Goal: Task Accomplishment & Management: Manage account settings

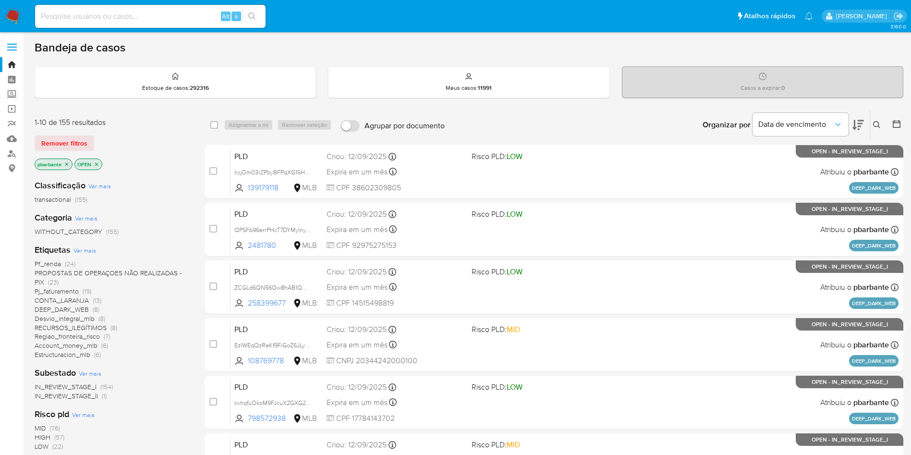
click at [856, 125] on icon at bounding box center [858, 125] width 12 height 12
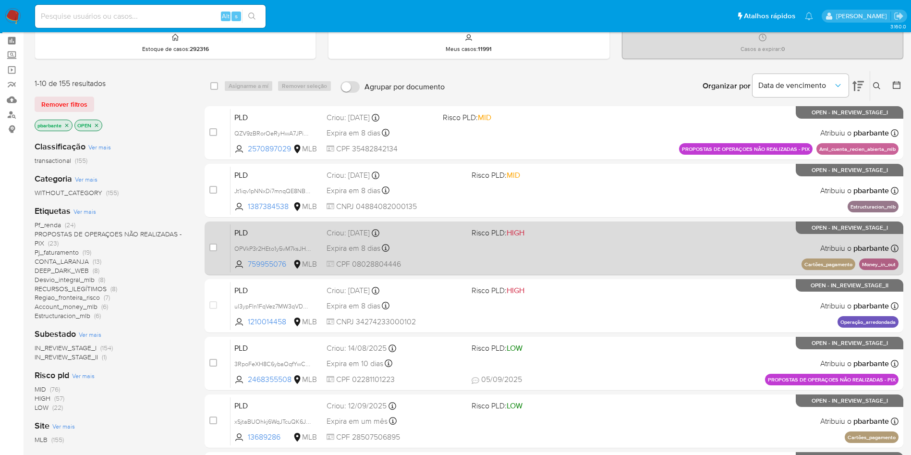
scroll to position [40, 0]
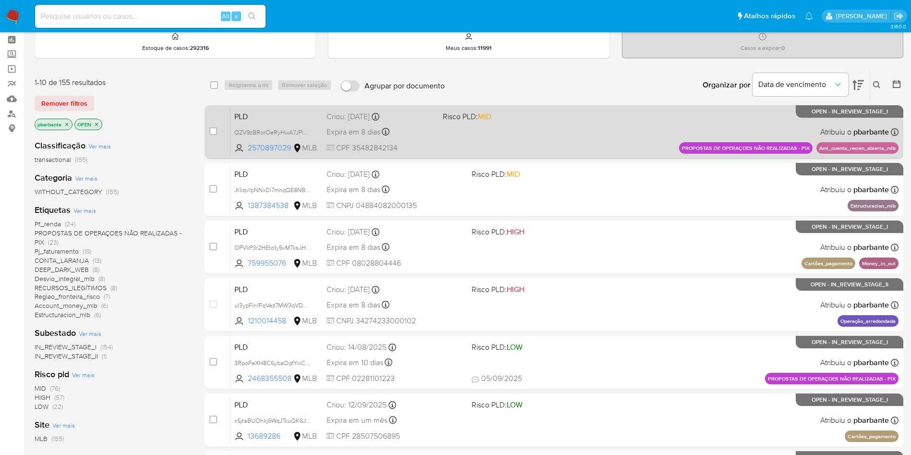
click at [528, 122] on span "Risco PLD: MID" at bounding box center [497, 115] width 109 height 12
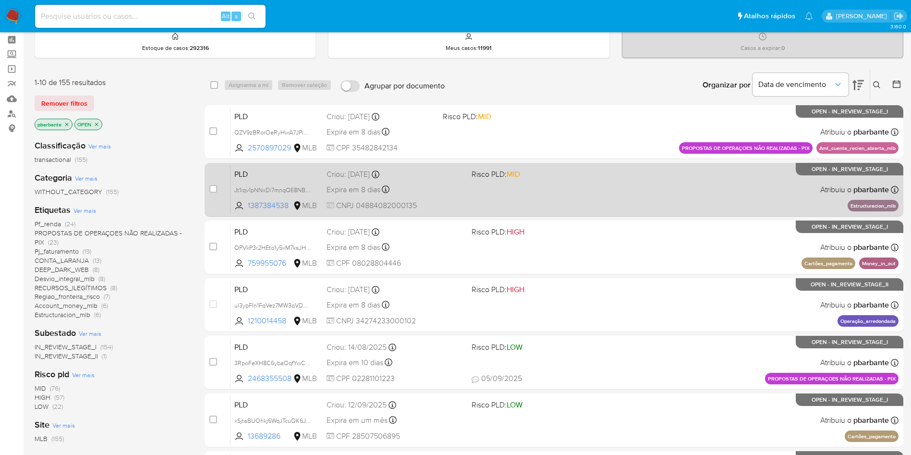
click at [520, 180] on span "MID" at bounding box center [513, 174] width 13 height 11
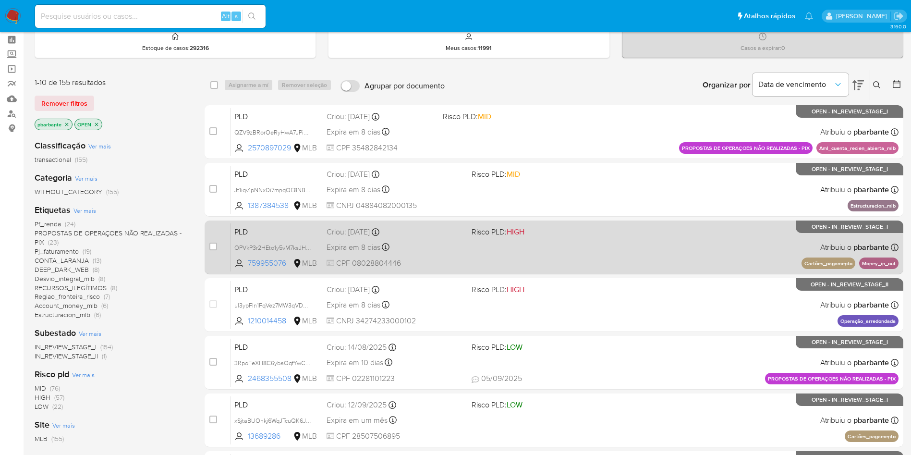
click at [560, 259] on div "PLD OPVkP3r2HEto1y5vM7ksJH8M 759955076 MLB Risco PLD: HIGH Criou: 12/08/2025 Cr…" at bounding box center [564, 247] width 668 height 48
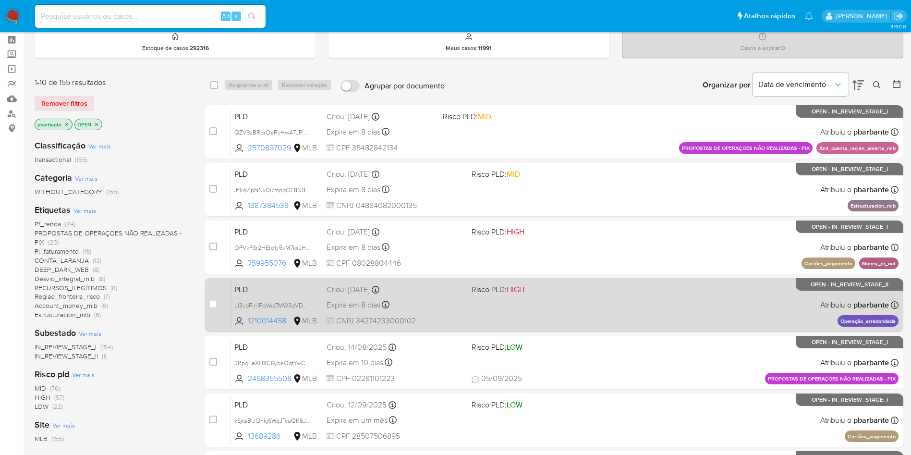
click at [576, 327] on div "PLD ul3ypFIn1FqVez7MW3qVDaP8 1210014458 MLB Risco PLD: HIGH Criou: 12/08/2025 C…" at bounding box center [564, 304] width 668 height 48
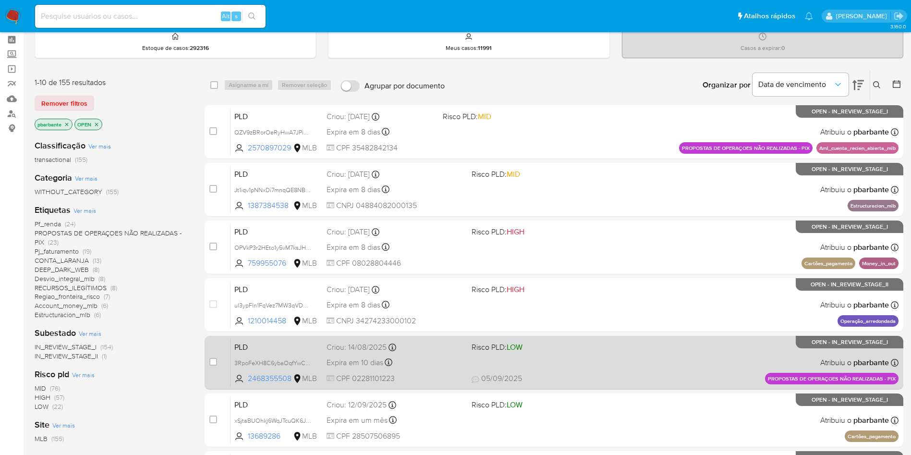
click at [584, 352] on span "Risco PLD: LOW" at bounding box center [540, 346] width 137 height 12
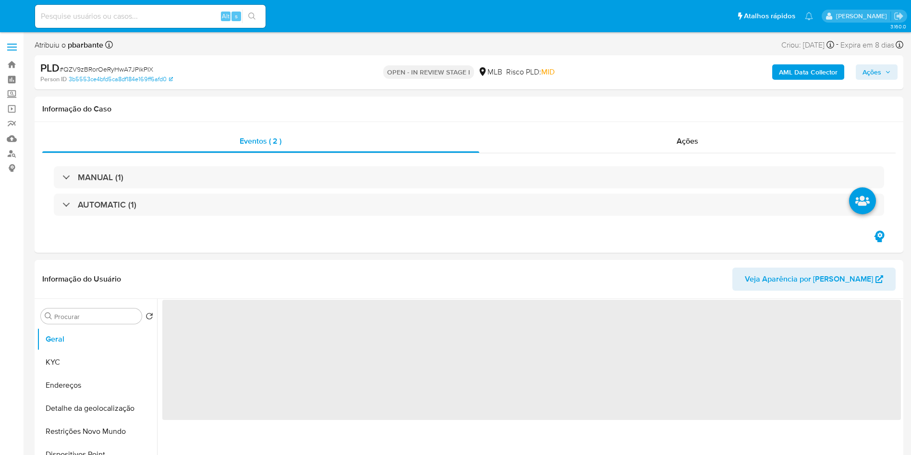
select select "10"
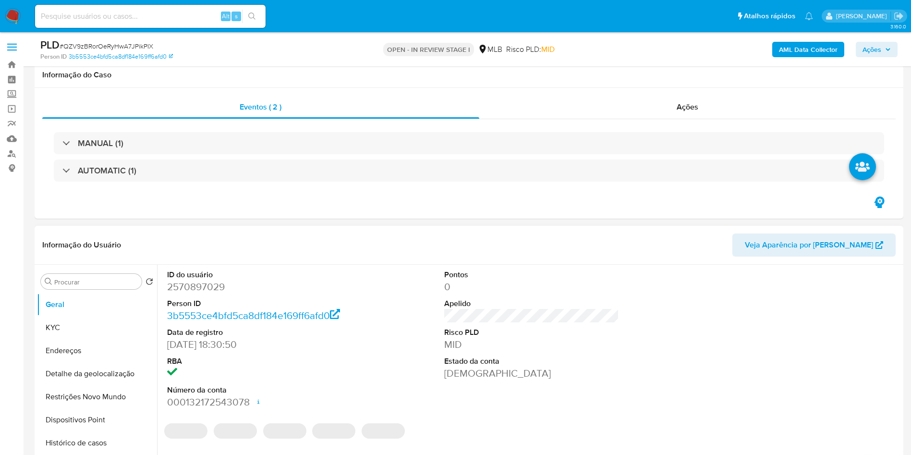
scroll to position [177, 0]
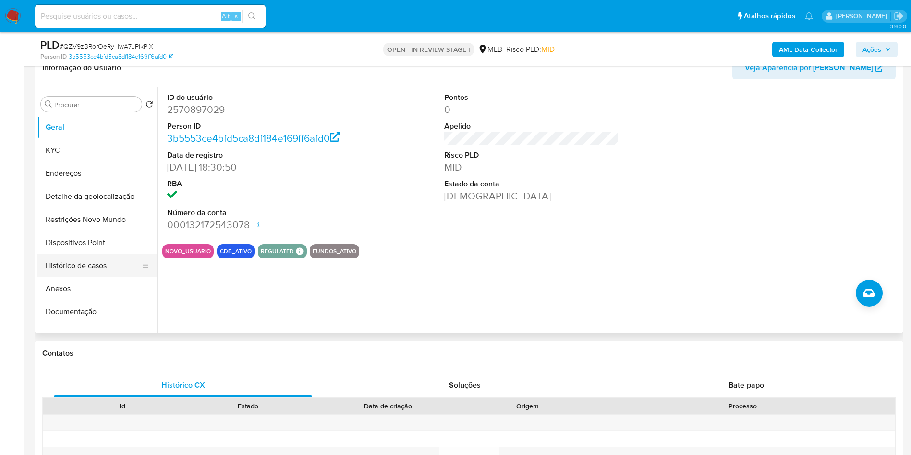
click at [94, 267] on button "Histórico de casos" at bounding box center [93, 265] width 112 height 23
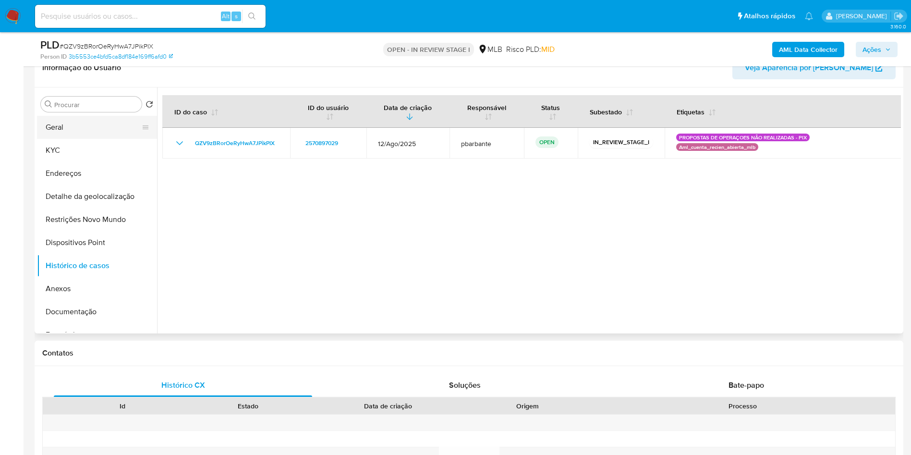
click at [117, 136] on button "Geral" at bounding box center [93, 127] width 112 height 23
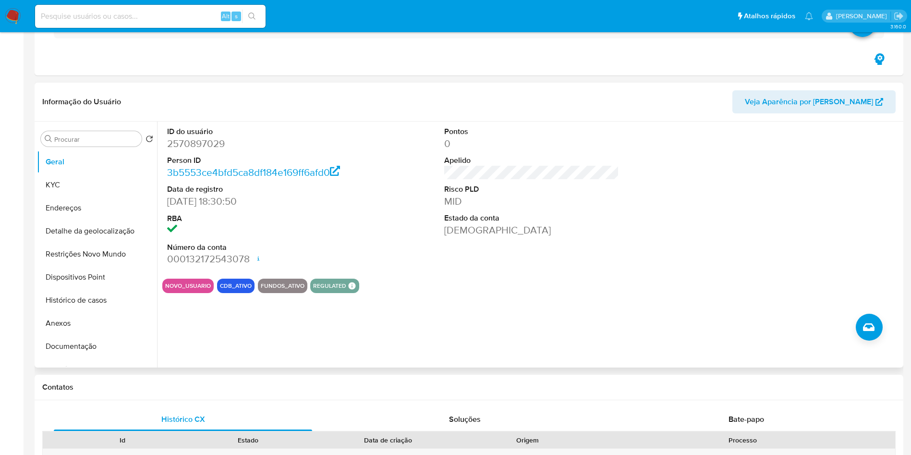
scroll to position [0, 0]
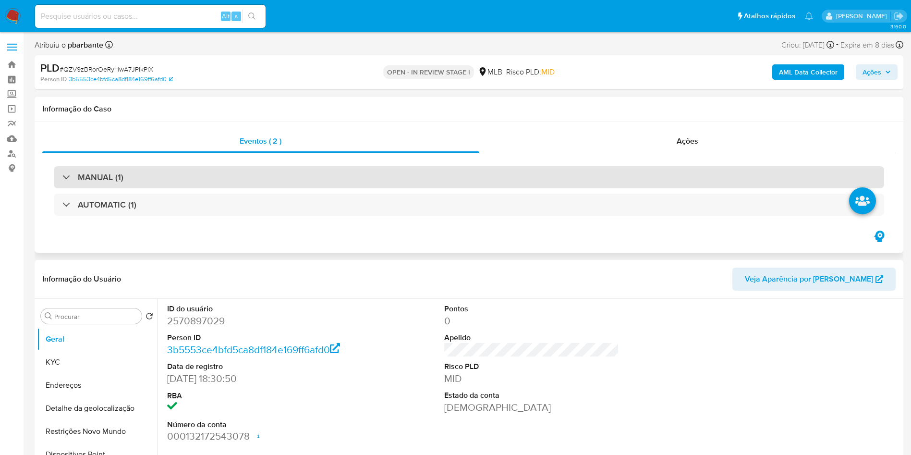
click at [300, 176] on div "MANUAL (1)" at bounding box center [469, 177] width 830 height 22
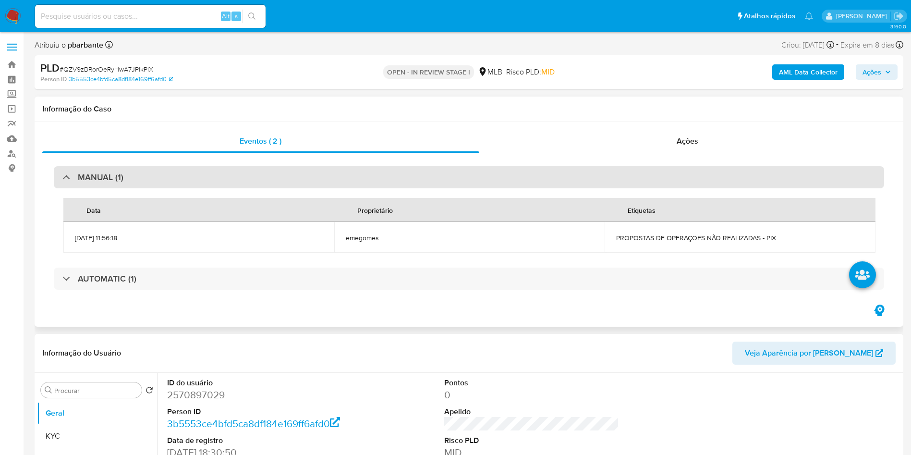
click at [300, 176] on div "MANUAL (1)" at bounding box center [469, 177] width 830 height 22
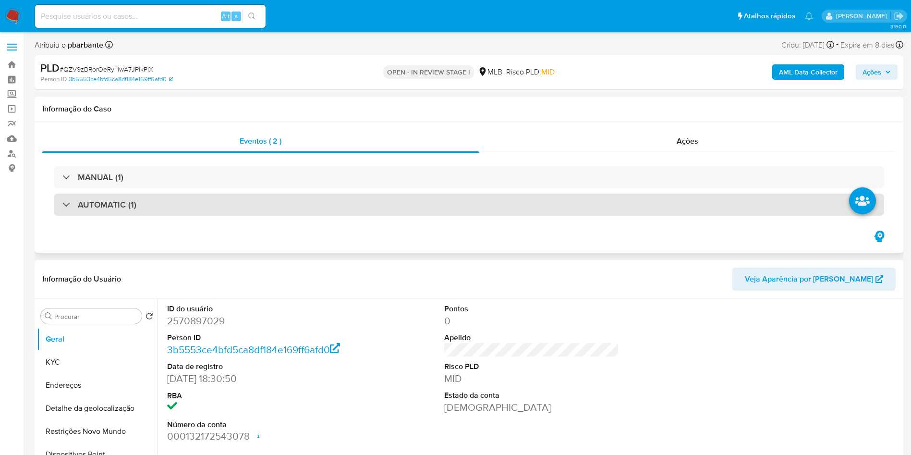
click at [278, 197] on div "AUTOMATIC (1)" at bounding box center [469, 205] width 830 height 22
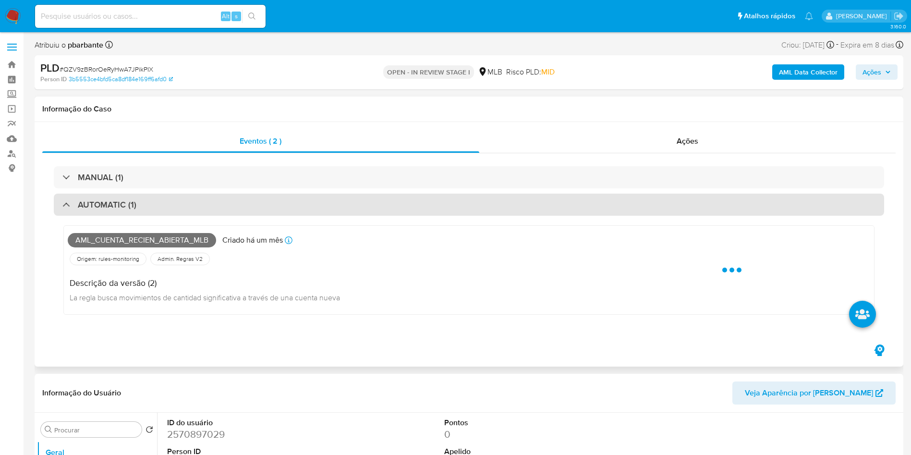
click at [278, 197] on div "AUTOMATIC (1)" at bounding box center [469, 205] width 830 height 22
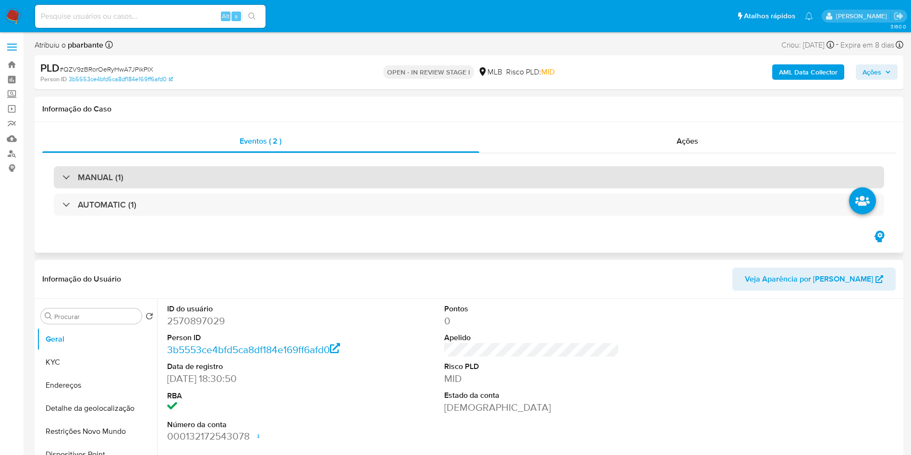
drag, startPoint x: 298, startPoint y: 161, endPoint x: 281, endPoint y: 170, distance: 19.1
click at [281, 170] on div "MANUAL (1) AUTOMATIC (1)" at bounding box center [468, 191] width 853 height 76
click at [281, 170] on div "MANUAL (1)" at bounding box center [469, 177] width 830 height 22
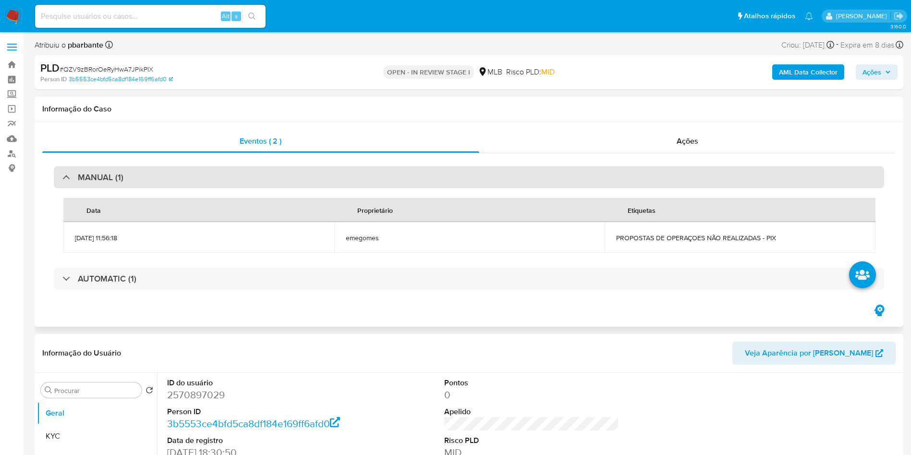
click at [281, 170] on div "MANUAL (1)" at bounding box center [469, 177] width 830 height 22
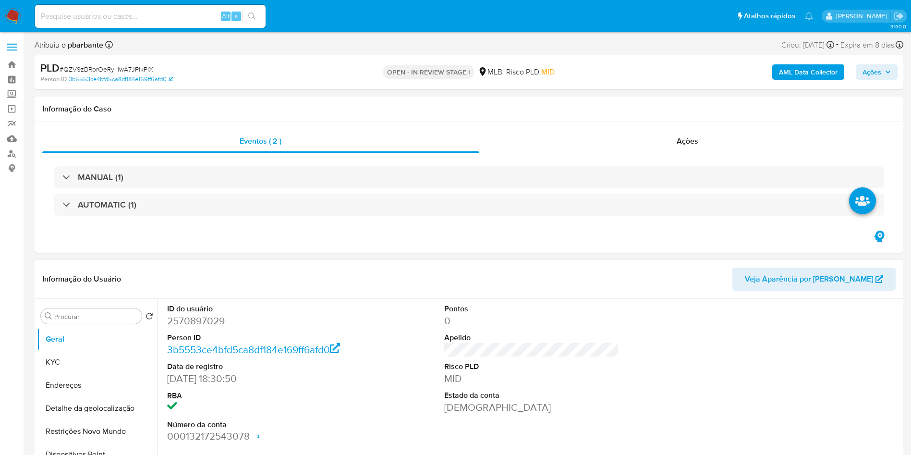
click at [183, 318] on dd "2570897029" at bounding box center [254, 320] width 175 height 13
copy dd "2570897029"
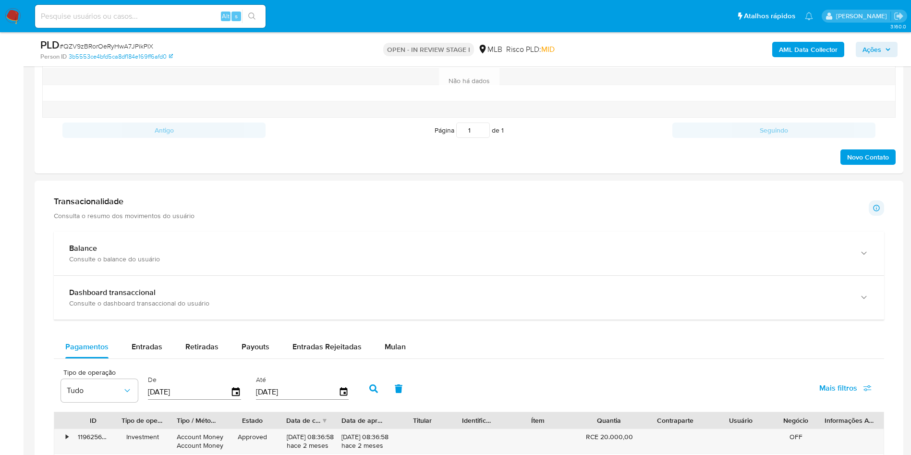
scroll to position [643, 0]
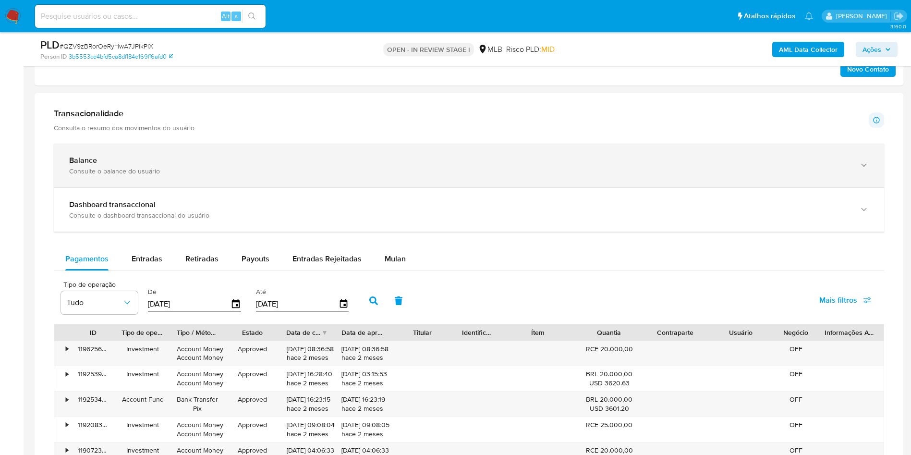
click at [345, 153] on div "Balance Consulte o balance do usuário" at bounding box center [469, 166] width 830 height 44
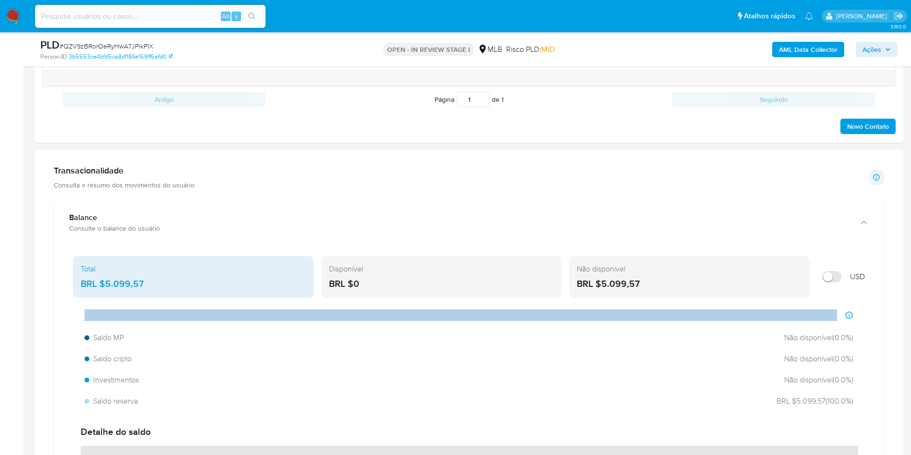
scroll to position [570, 0]
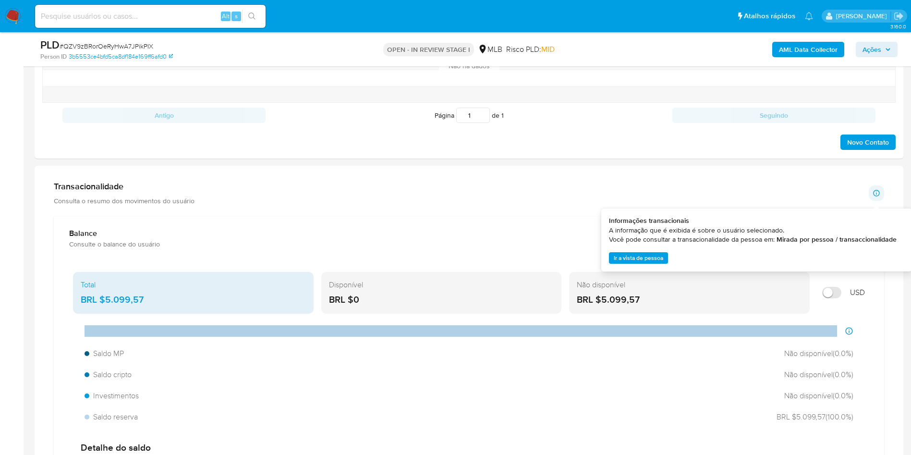
click at [654, 260] on span "Ir a vista de pessoa" at bounding box center [638, 258] width 49 height 10
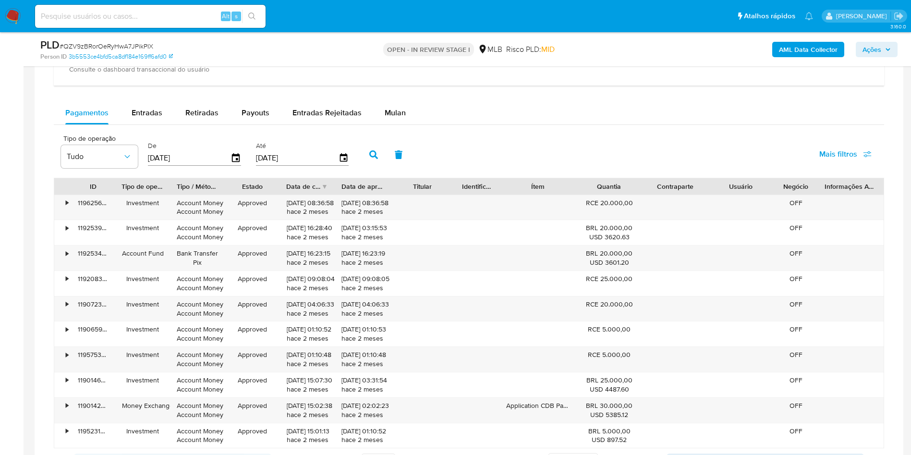
scroll to position [1234, 0]
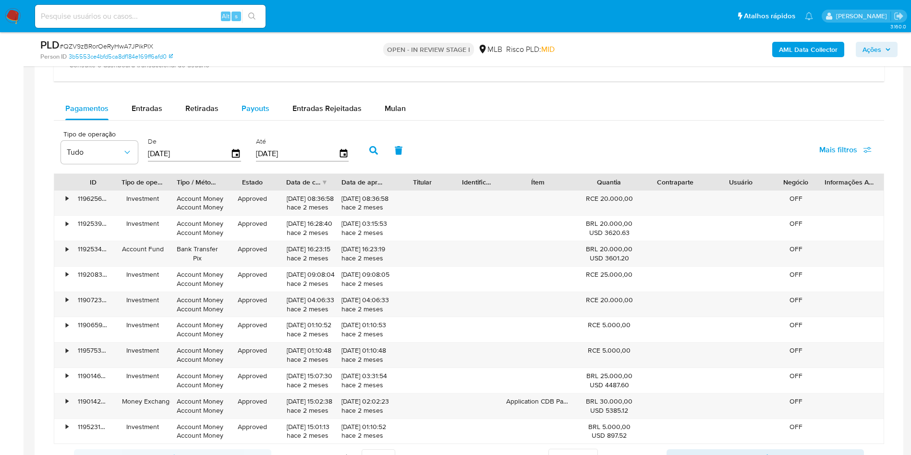
click at [232, 120] on button "Payouts" at bounding box center [255, 108] width 51 height 23
select select "10"
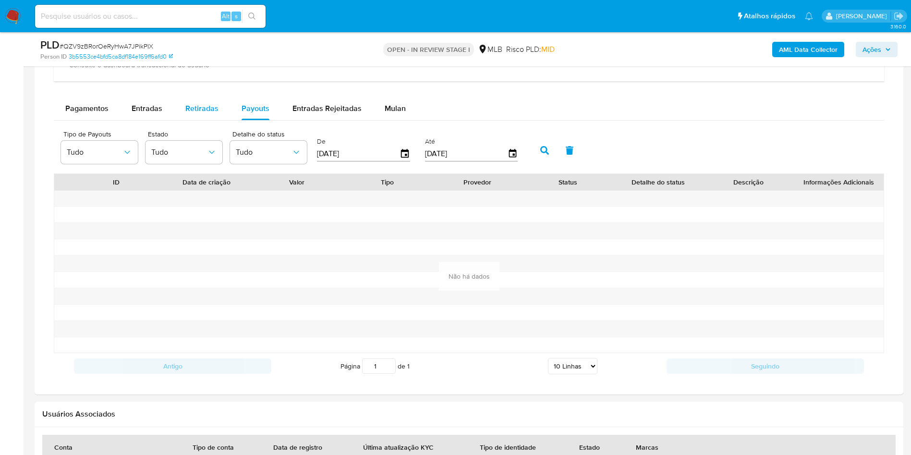
click at [194, 114] on span "Retiradas" at bounding box center [201, 108] width 33 height 11
select select "10"
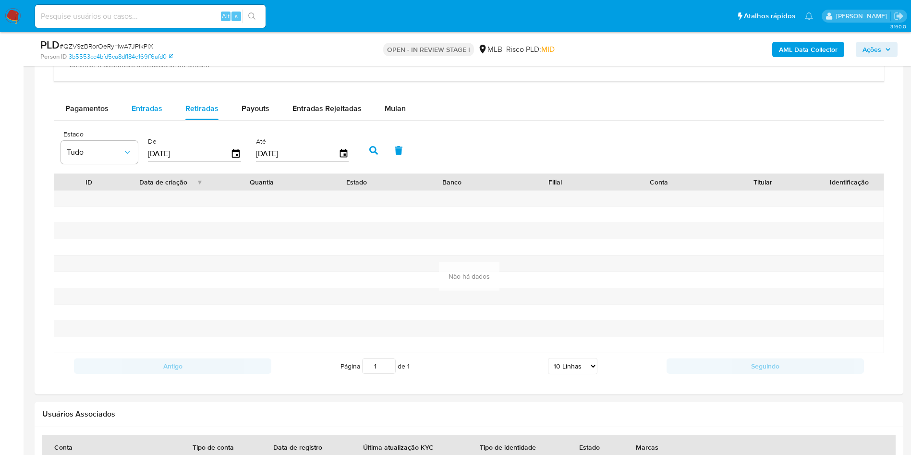
click at [136, 114] on span "Entradas" at bounding box center [147, 108] width 31 height 11
select select "10"
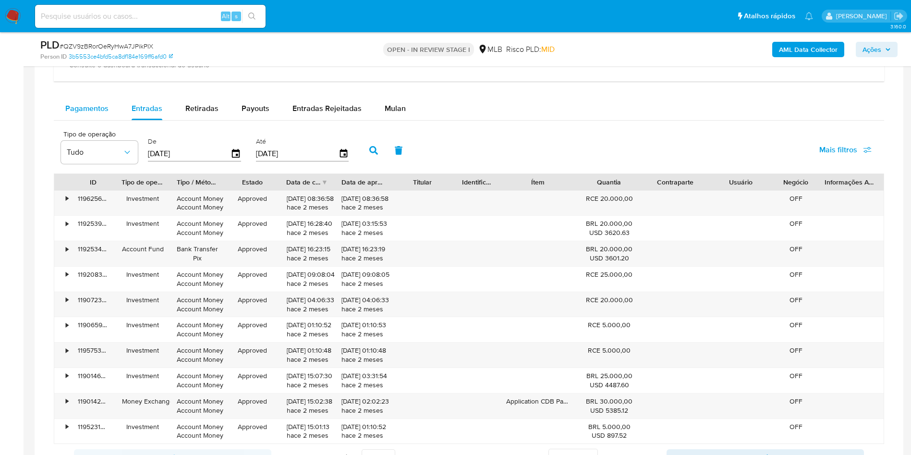
click at [85, 114] on span "Pagamentos" at bounding box center [86, 108] width 43 height 11
click at [151, 114] on span "Entradas" at bounding box center [147, 108] width 31 height 11
click at [60, 120] on button "Pagamentos" at bounding box center [87, 108] width 66 height 23
click at [152, 114] on span "Entradas" at bounding box center [147, 108] width 31 height 11
click at [83, 114] on span "Pagamentos" at bounding box center [86, 108] width 43 height 11
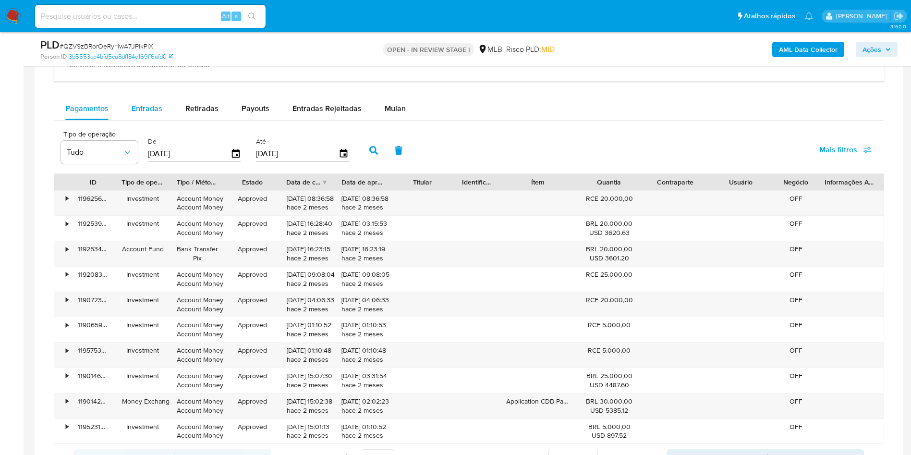
click at [135, 120] on div "Entradas" at bounding box center [147, 108] width 31 height 23
click at [97, 120] on div "Pagamentos" at bounding box center [86, 108] width 43 height 23
click at [157, 120] on div "Entradas" at bounding box center [147, 108] width 31 height 23
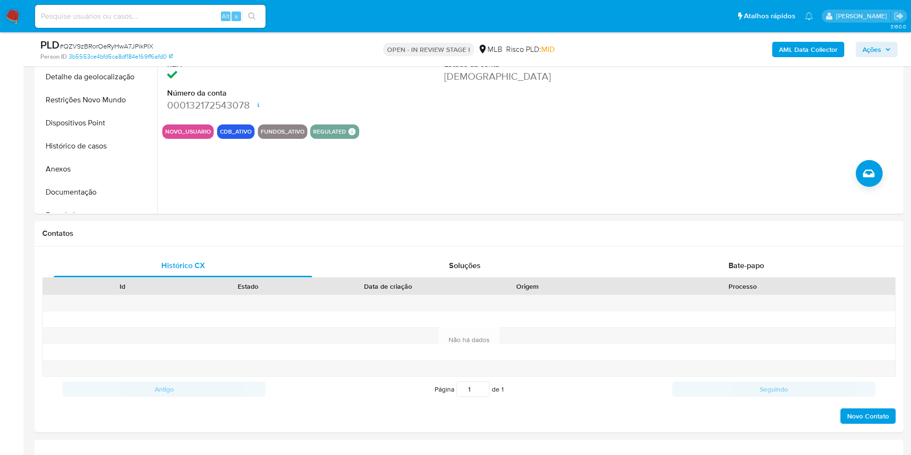
scroll to position [194, 0]
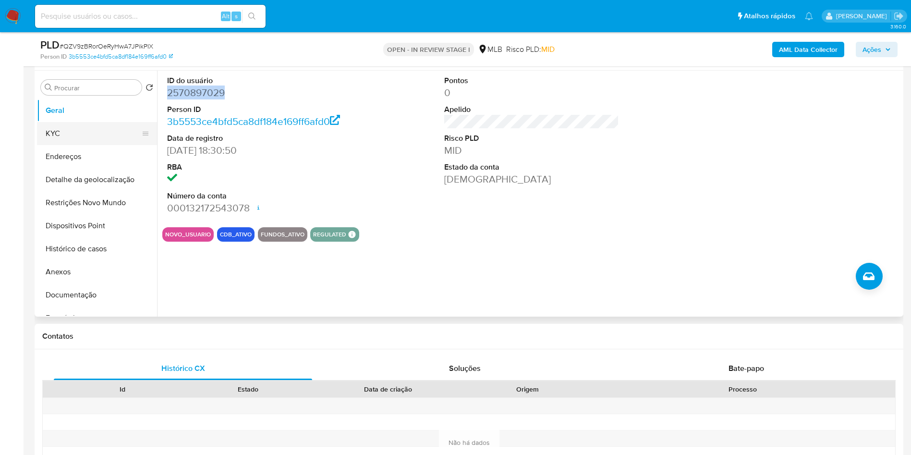
click at [79, 139] on button "KYC" at bounding box center [93, 133] width 112 height 23
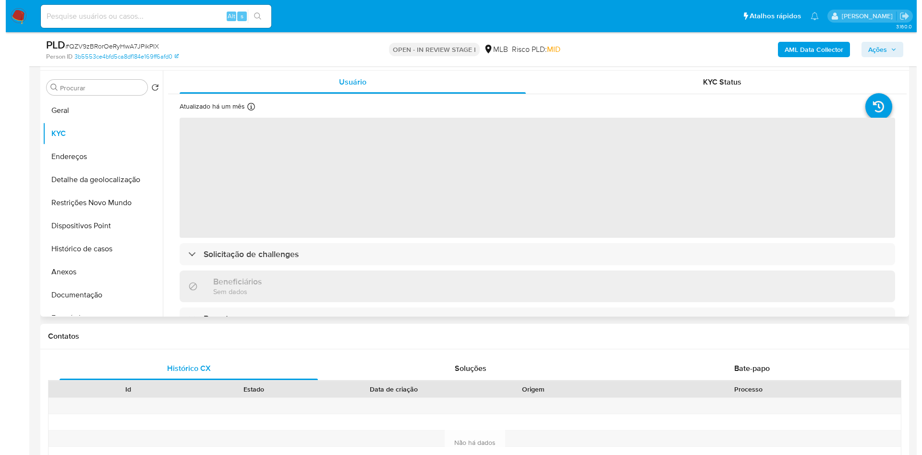
scroll to position [132, 0]
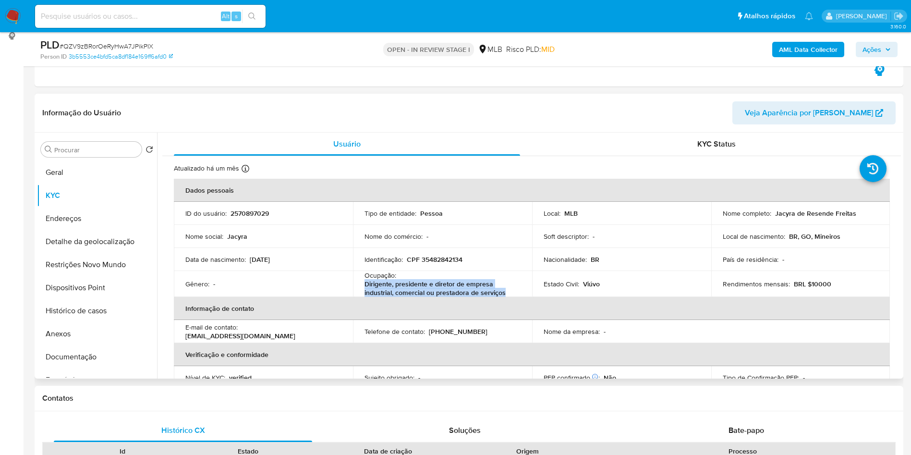
drag, startPoint x: 507, startPoint y: 291, endPoint x: 363, endPoint y: 287, distance: 144.6
click at [363, 287] on td "Ocupação : Dirigente, presidente e diretor de empresa industrial, comercial ou …" at bounding box center [442, 284] width 179 height 26
copy p "Dirigente, presidente e diretor de empresa industrial, comercial ou prestadora …"
click at [76, 358] on button "Documentação" at bounding box center [93, 356] width 112 height 23
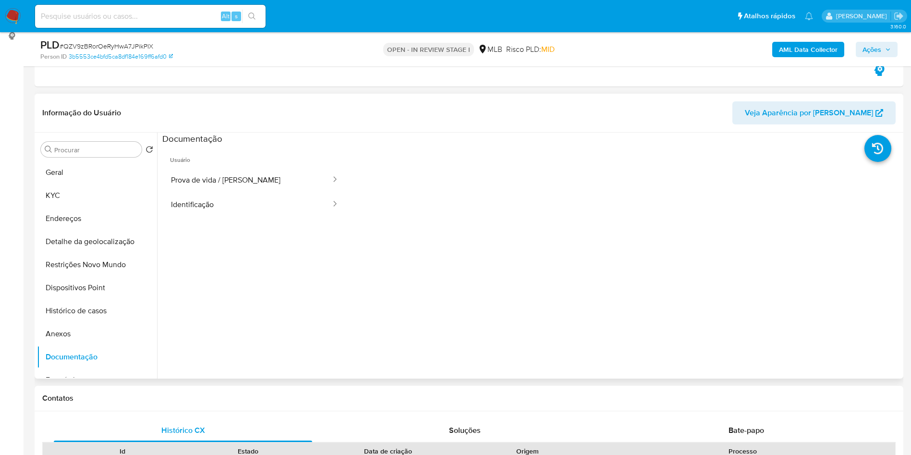
click at [234, 163] on span "Usuário" at bounding box center [254, 156] width 185 height 23
click at [223, 181] on button "Prova de vida / Selfie" at bounding box center [246, 180] width 169 height 24
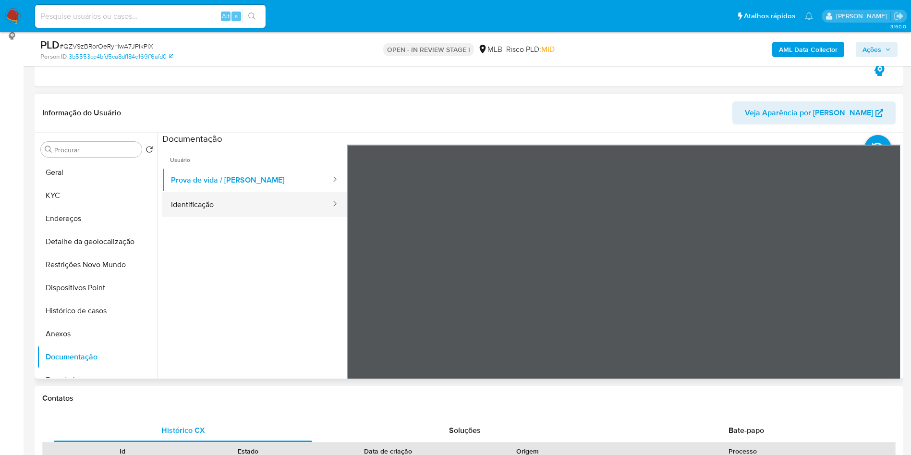
click at [211, 199] on button "Identificação" at bounding box center [246, 204] width 169 height 24
click at [815, 48] on b "AML Data Collector" at bounding box center [808, 49] width 59 height 15
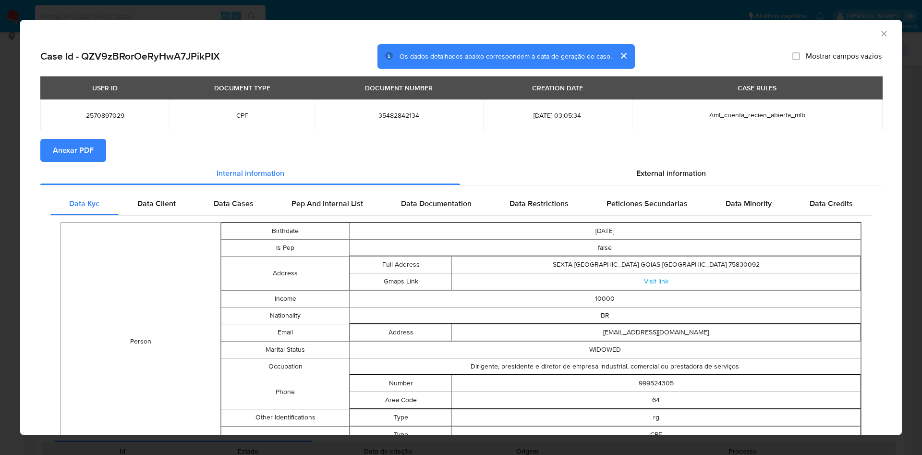
click at [680, 189] on div "Data Kyc Data Client Data Cases Pep And Internal List Data Documentation Data R…" at bounding box center [460, 397] width 841 height 424
click at [696, 179] on span "External information" at bounding box center [671, 173] width 70 height 11
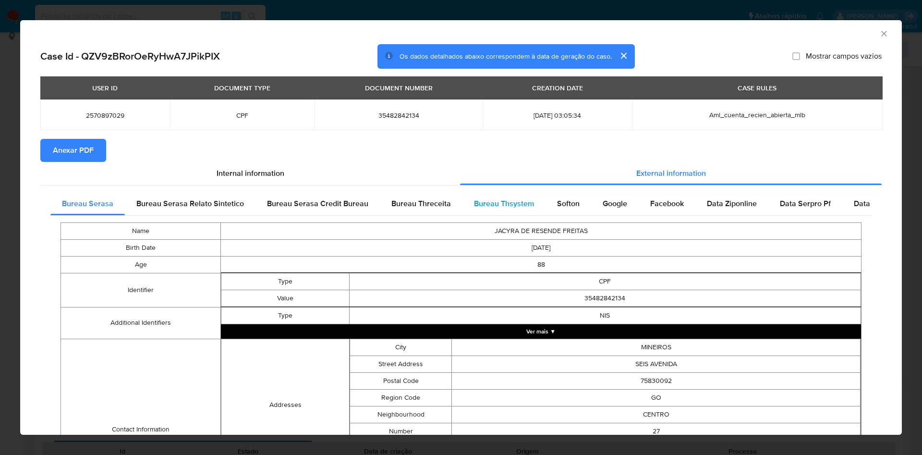
click at [516, 205] on span "Bureau Thsystem" at bounding box center [504, 203] width 60 height 11
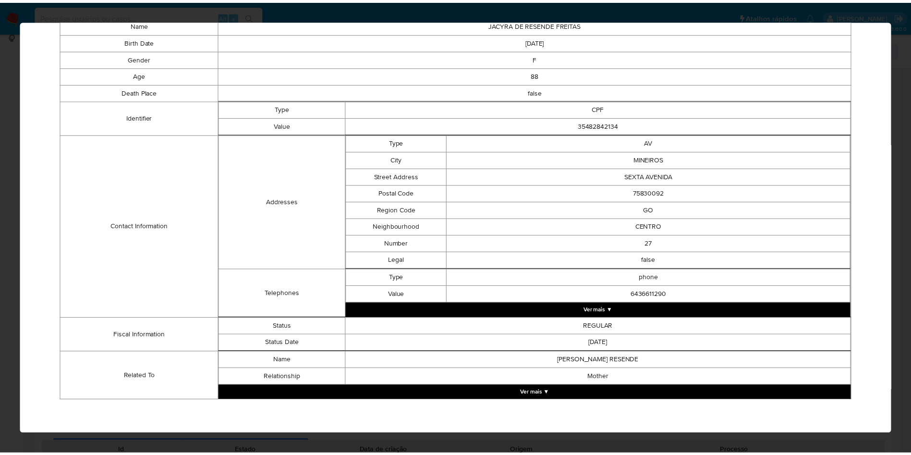
scroll to position [0, 0]
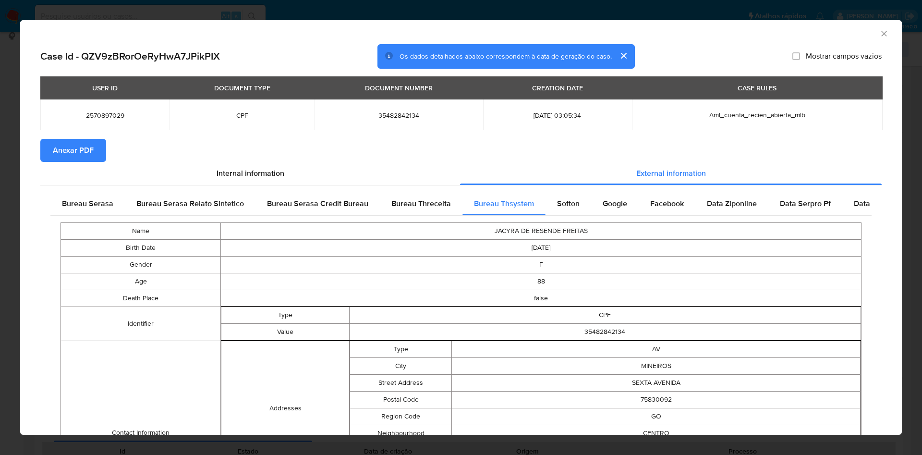
click at [69, 151] on span "Anexar PDF" at bounding box center [73, 150] width 41 height 21
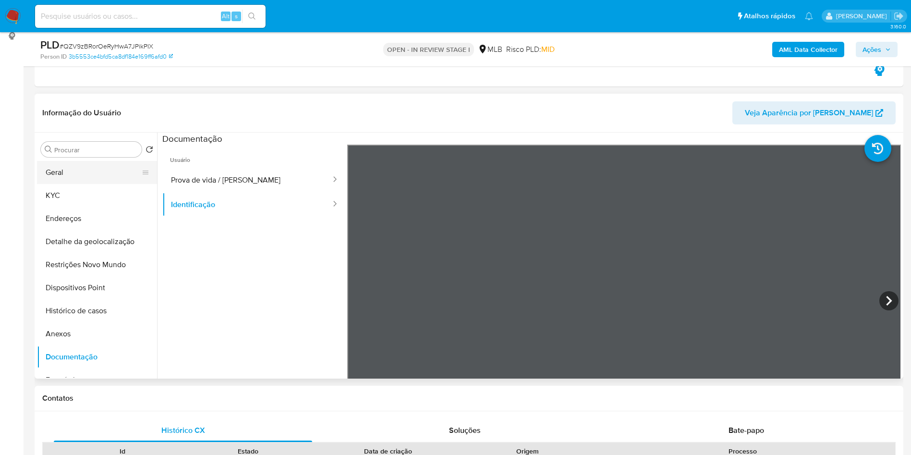
click at [93, 171] on button "Geral" at bounding box center [93, 172] width 112 height 23
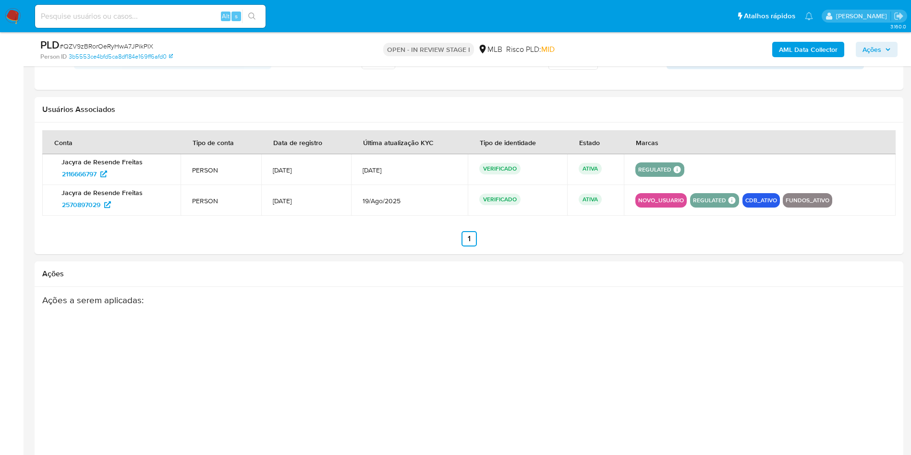
scroll to position [1629, 0]
click at [69, 182] on span "2116666797" at bounding box center [79, 174] width 35 height 15
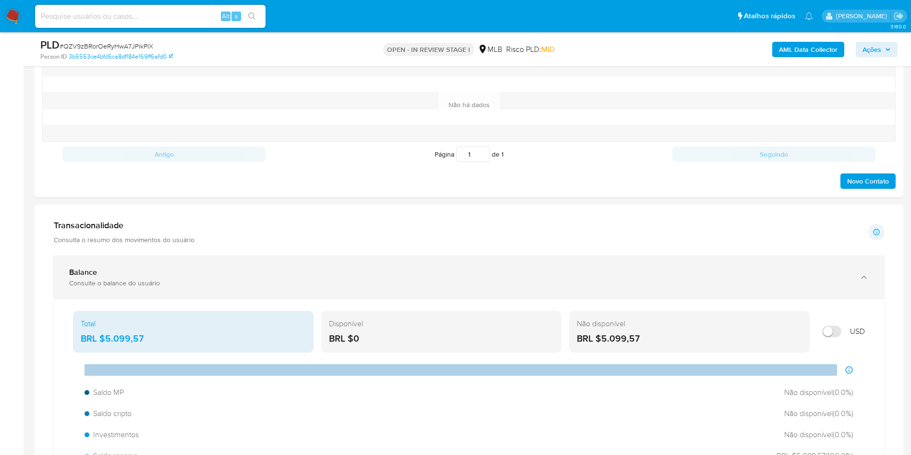
scroll to position [0, 0]
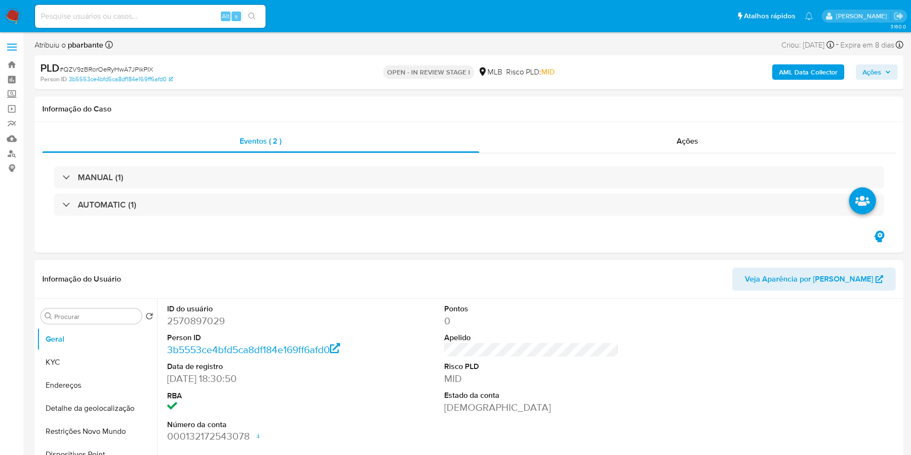
click at [206, 320] on dd "2570897029" at bounding box center [254, 320] width 175 height 13
copy dd "2570897029"
click at [75, 338] on button "Geral" at bounding box center [93, 338] width 112 height 23
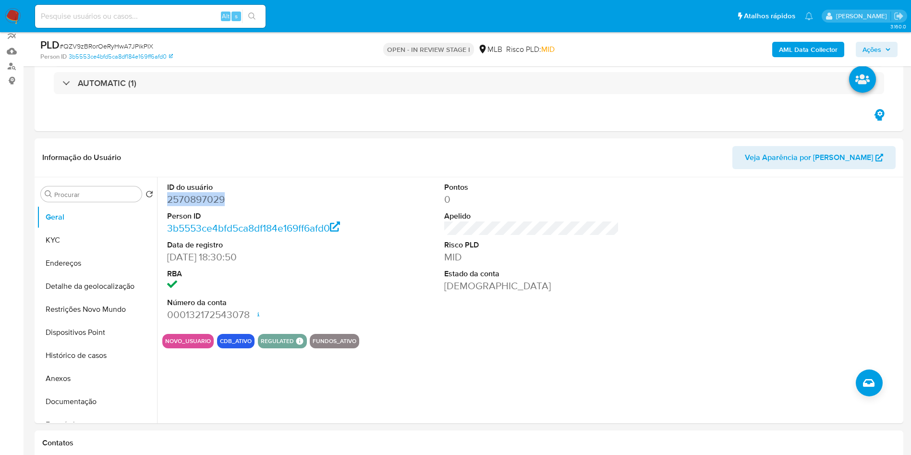
scroll to position [89, 0]
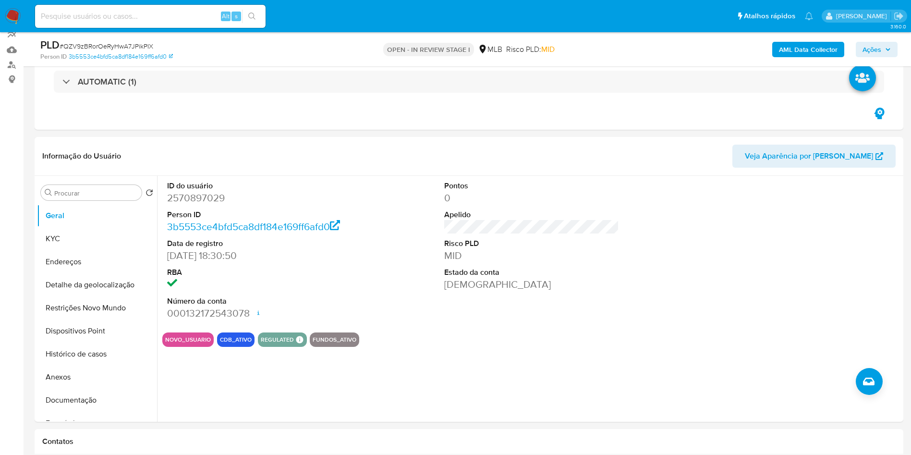
click at [271, 256] on dd "21/07/2025 18:30:50" at bounding box center [254, 255] width 175 height 13
click at [87, 245] on button "KYC" at bounding box center [93, 238] width 112 height 23
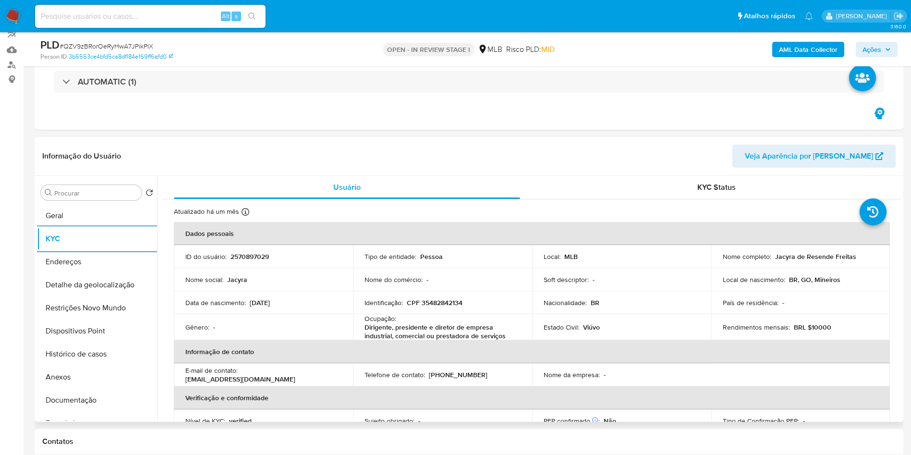
scroll to position [403, 0]
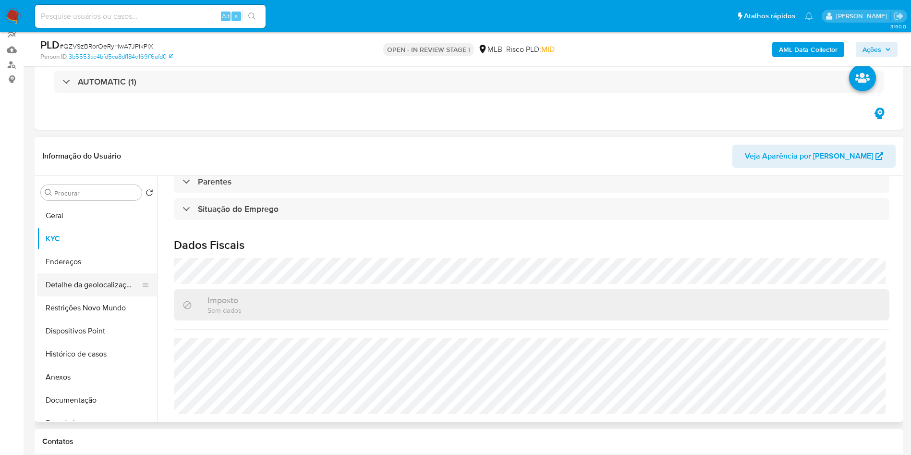
click at [68, 287] on button "Detalhe da geolocalização" at bounding box center [93, 284] width 112 height 23
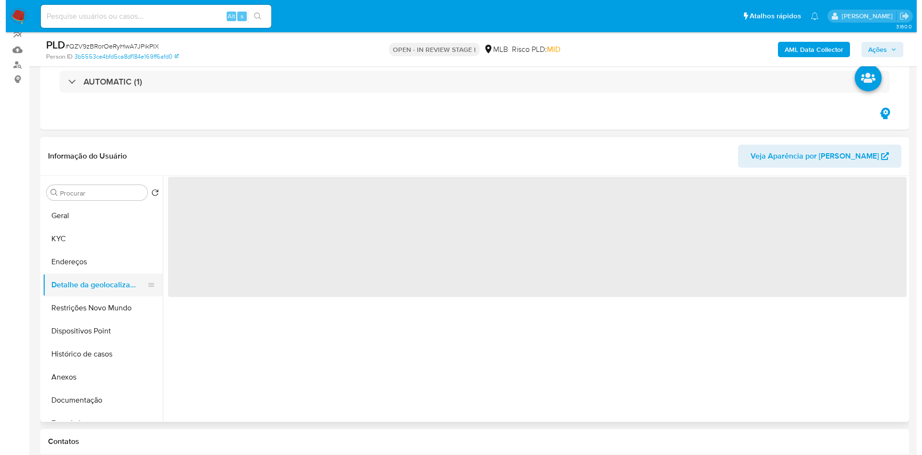
scroll to position [0, 0]
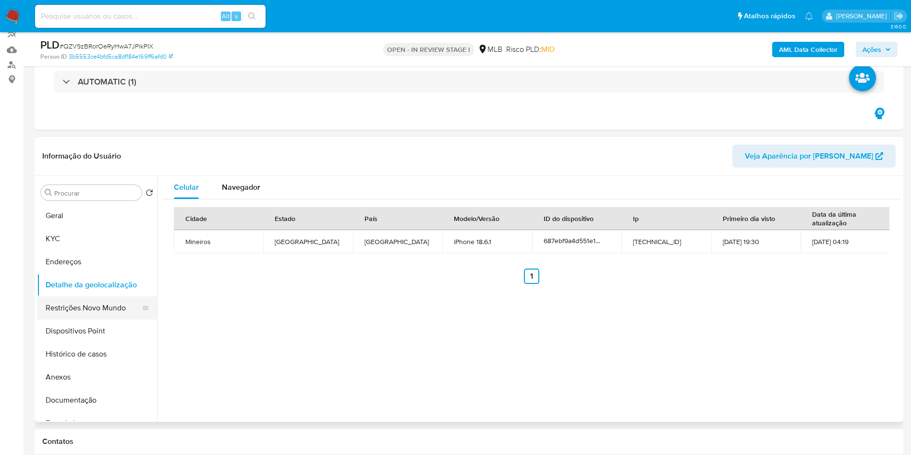
click at [97, 304] on button "Restrições Novo Mundo" at bounding box center [93, 307] width 112 height 23
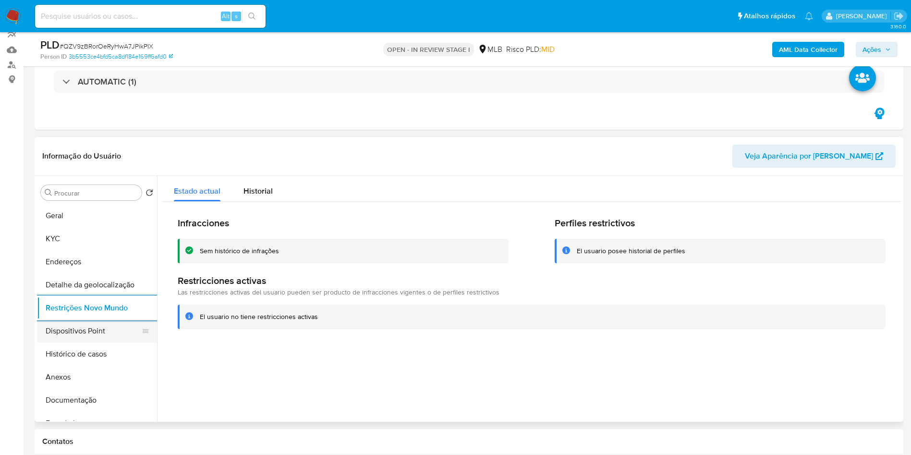
click at [44, 330] on button "Dispositivos Point" at bounding box center [93, 330] width 112 height 23
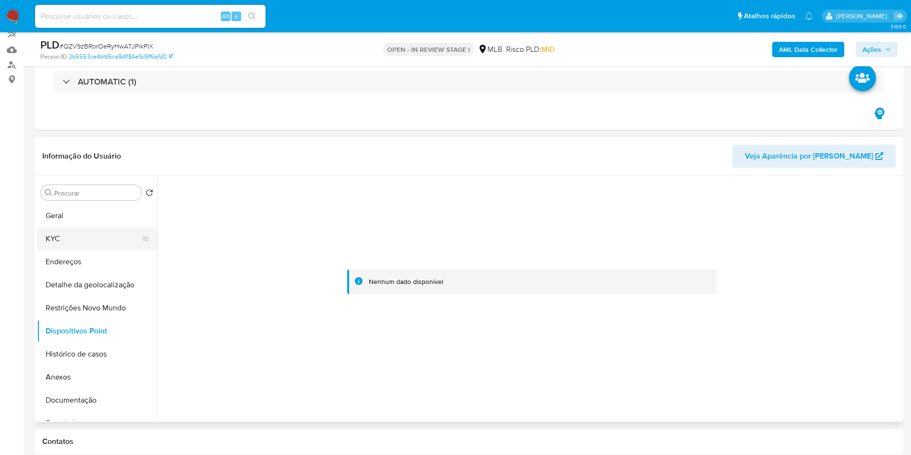
click at [84, 230] on button "KYC" at bounding box center [93, 238] width 112 height 23
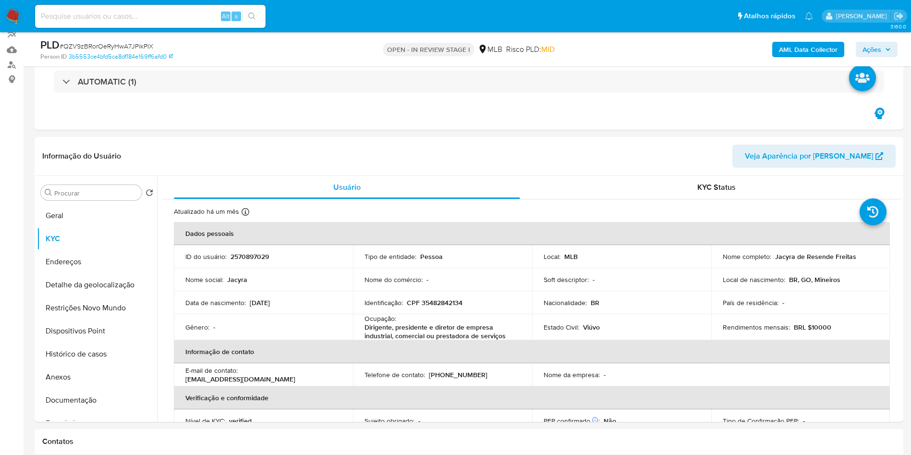
click at [873, 44] on span "Ações" at bounding box center [871, 49] width 19 height 15
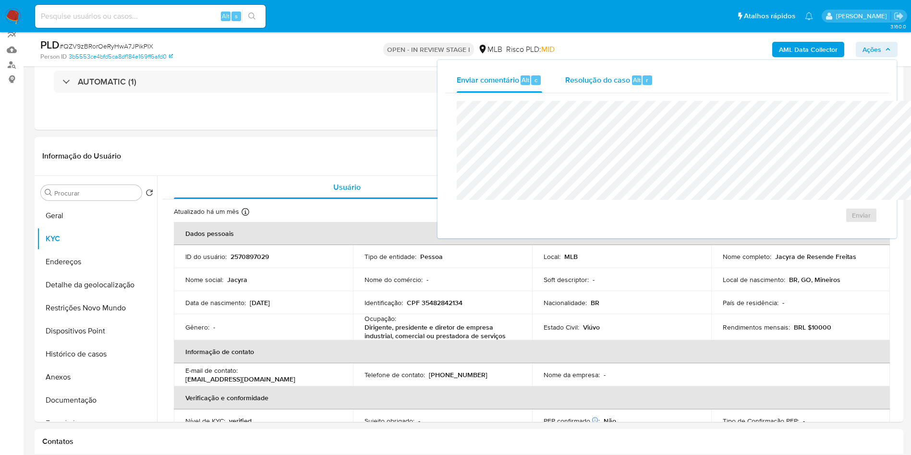
click at [565, 84] on span "Resolução do caso" at bounding box center [597, 79] width 65 height 11
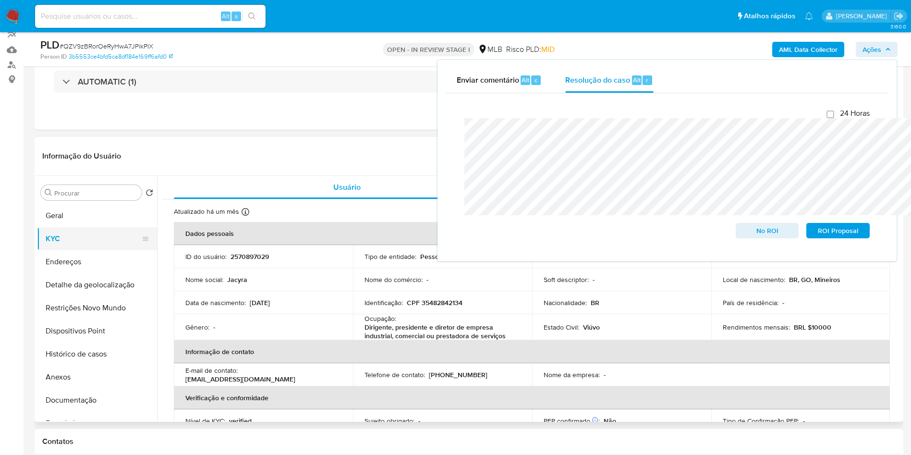
click at [48, 243] on button "KYC" at bounding box center [93, 238] width 112 height 23
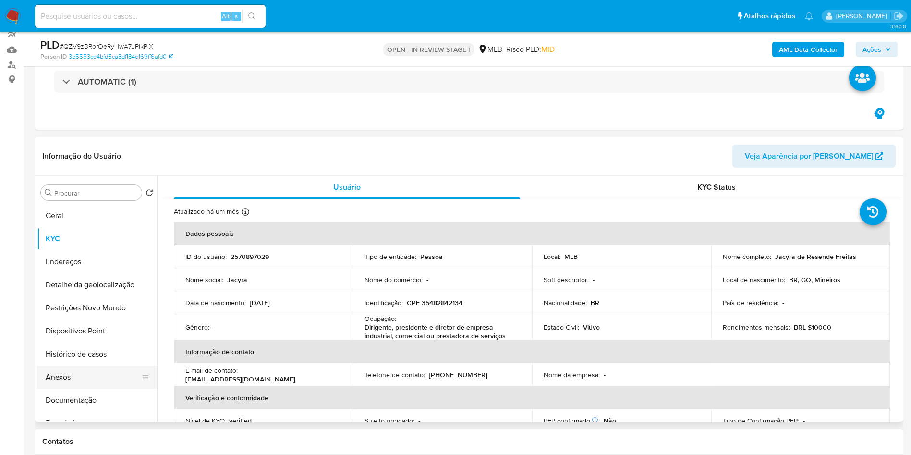
click at [70, 380] on button "Anexos" at bounding box center [93, 376] width 112 height 23
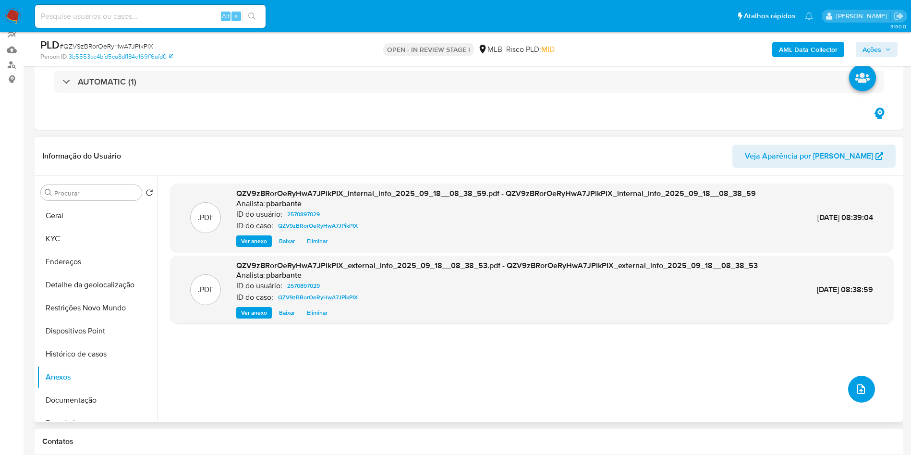
click at [850, 402] on button "upload-file" at bounding box center [861, 388] width 27 height 27
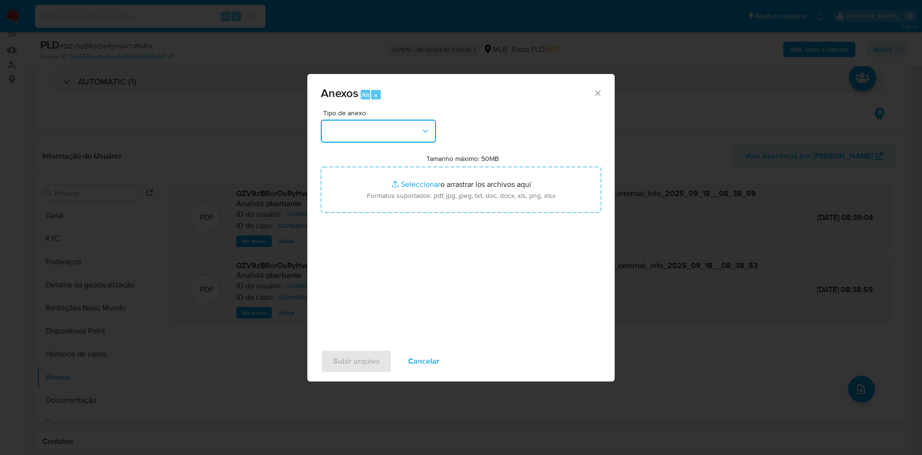
click at [378, 120] on button "button" at bounding box center [378, 131] width 115 height 23
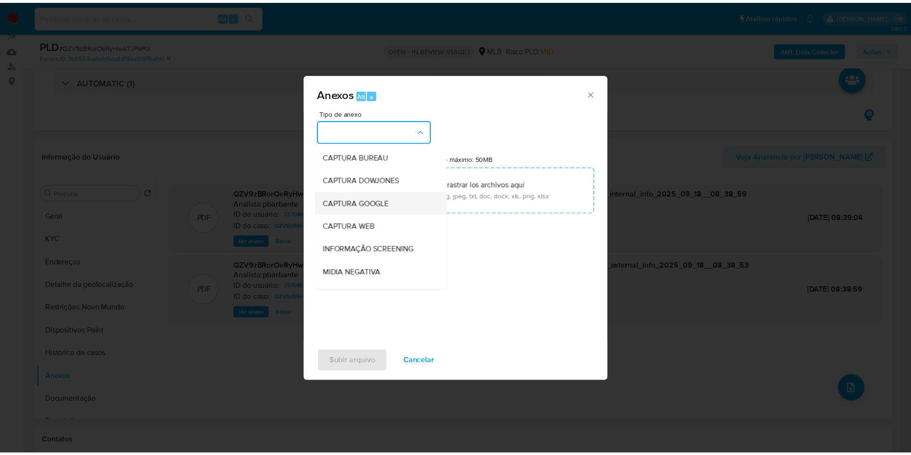
scroll to position [129, 0]
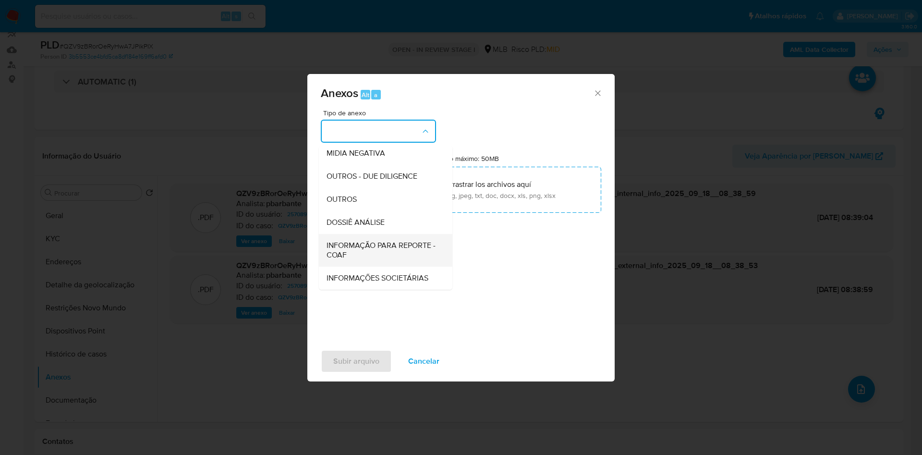
click at [336, 234] on div "INFORMAÇÃO PARA REPORTE - COAF" at bounding box center [383, 250] width 112 height 33
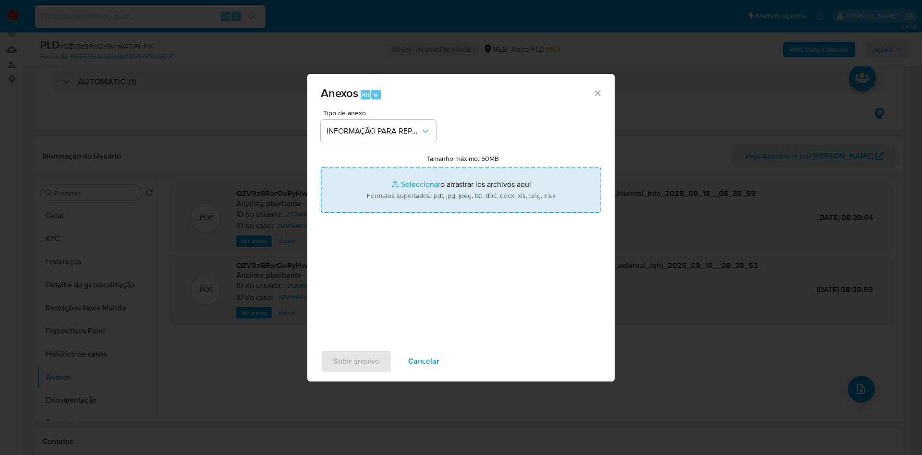
type input "C:\fakepath\SAR - XXX - CPF 35482842134 - JACYRA DE RESENDE FREITAS.pdf"
type input "C:\fakepath\Mulan 2570897029_2025_09_15_07_24_01.xlsx"
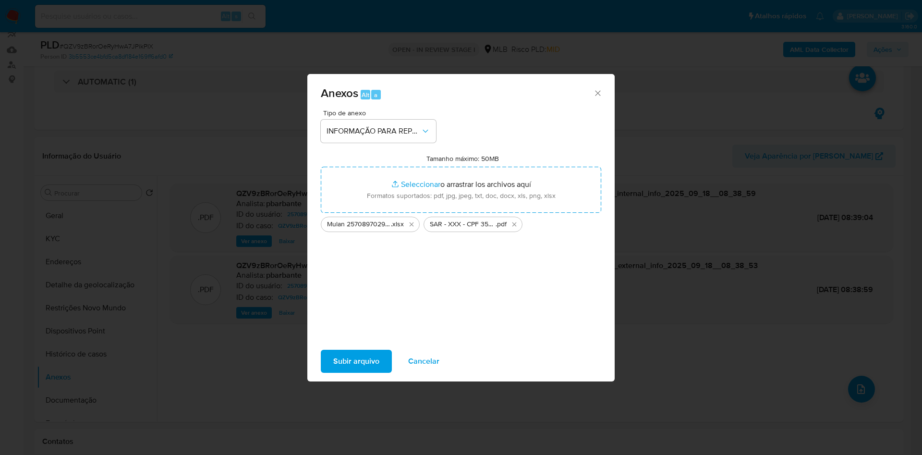
click at [334, 361] on span "Subir arquivo" at bounding box center [356, 361] width 46 height 21
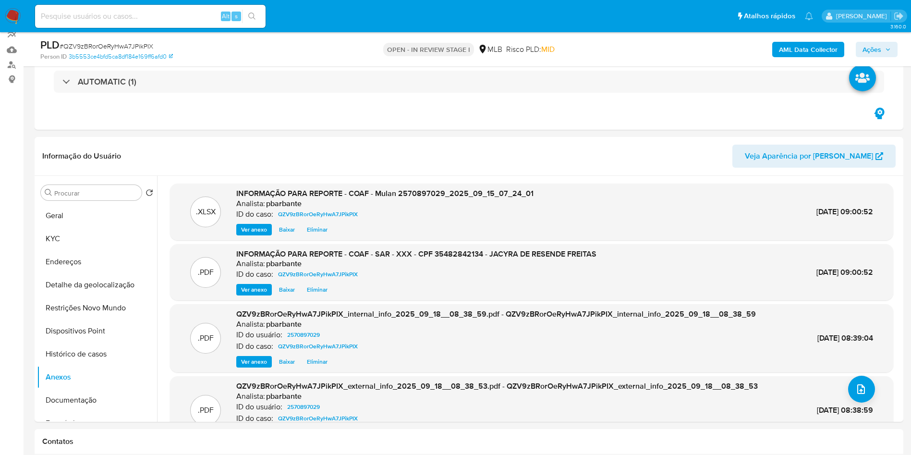
click at [867, 45] on span "Ações" at bounding box center [871, 49] width 19 height 15
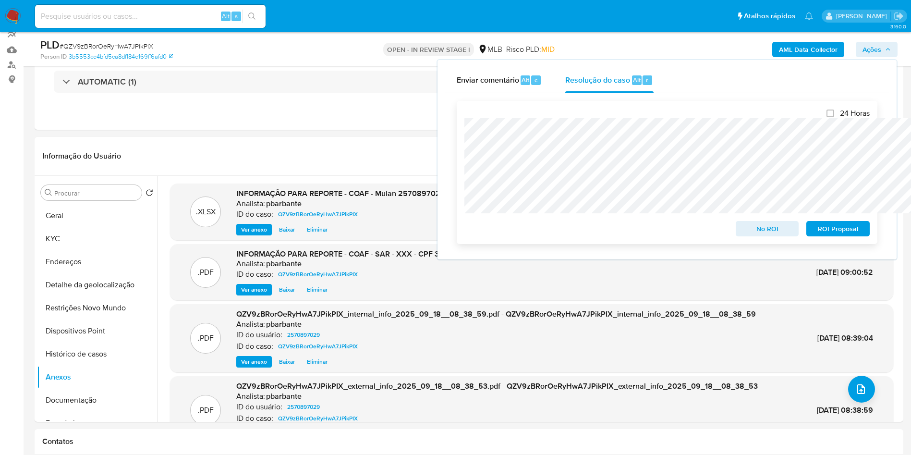
click at [821, 225] on span "ROI Proposal" at bounding box center [838, 228] width 50 height 13
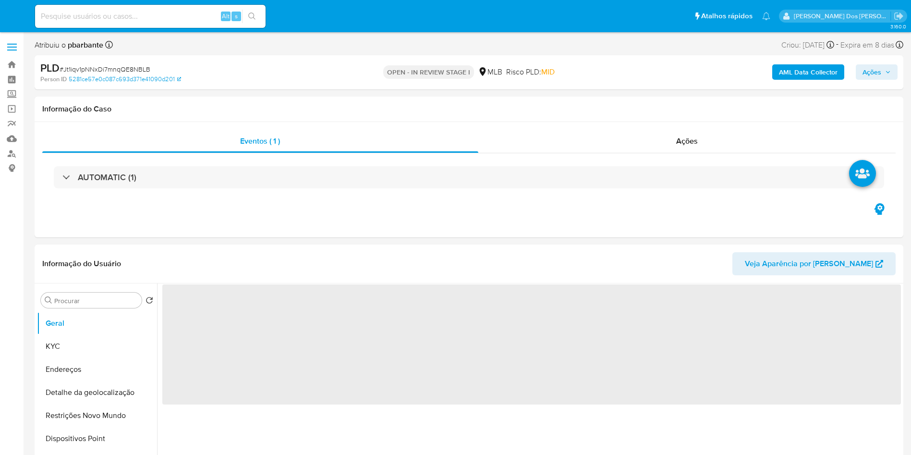
select select "10"
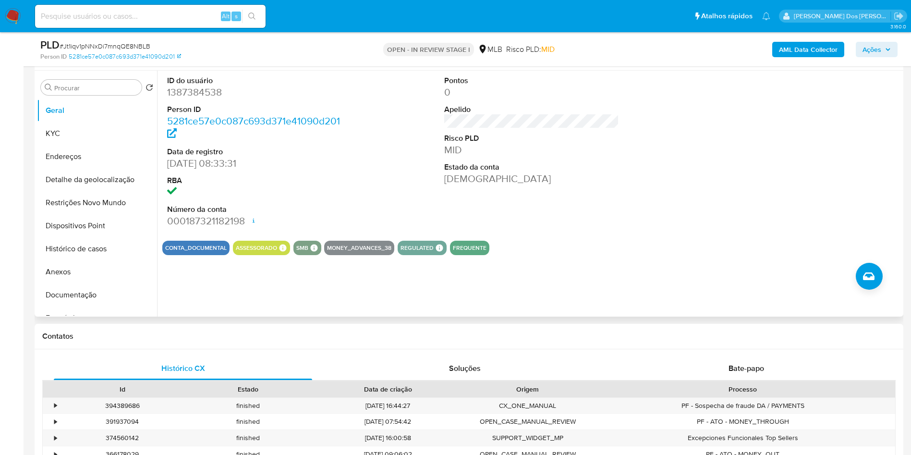
scroll to position [180, 0]
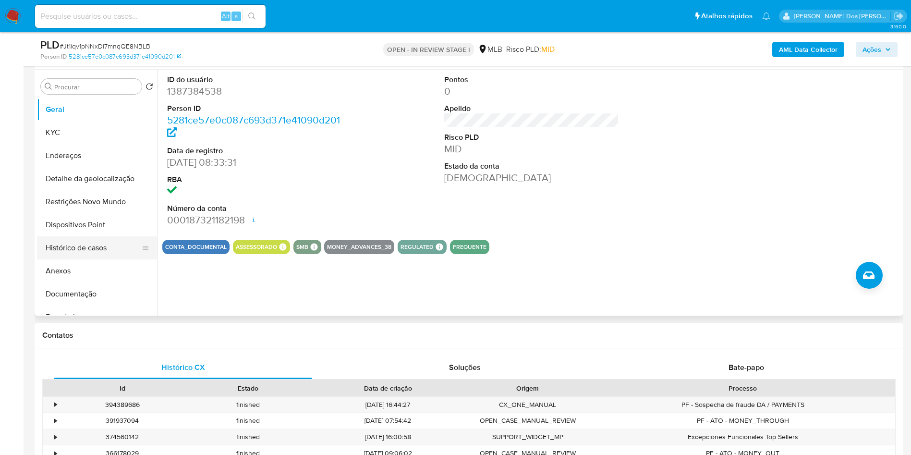
click at [109, 259] on button "Histórico de casos" at bounding box center [93, 247] width 112 height 23
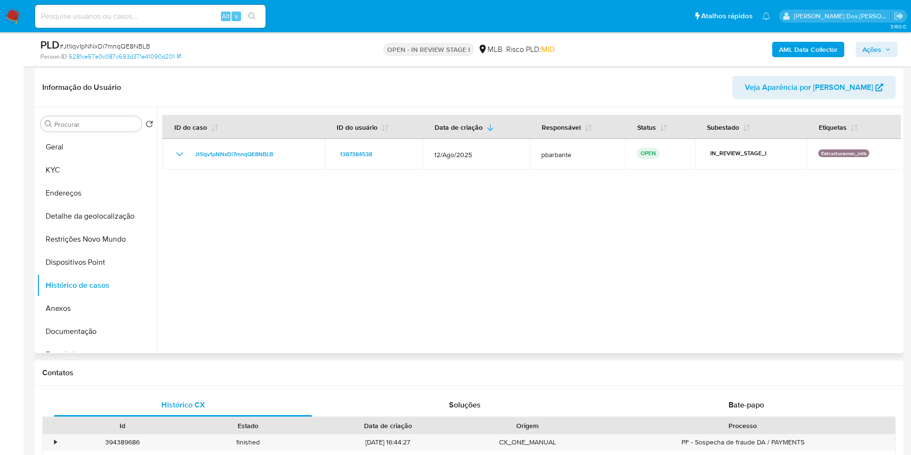
scroll to position [0, 0]
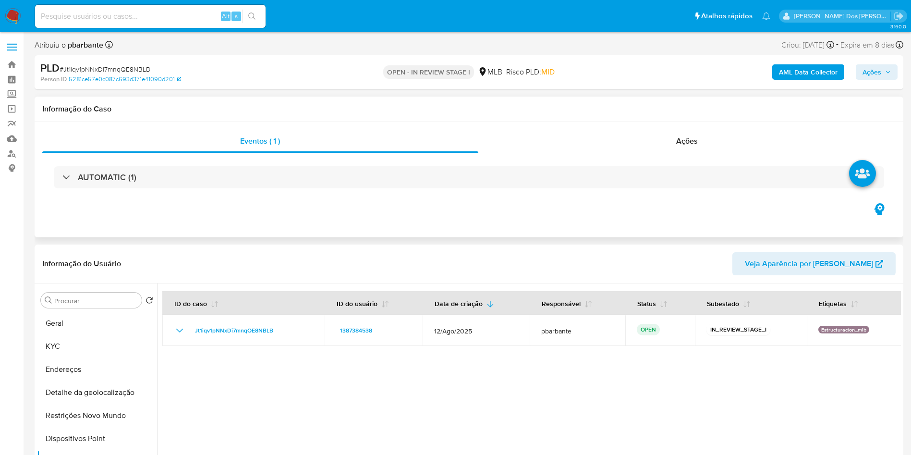
click at [254, 159] on div "AUTOMATIC (1)" at bounding box center [468, 177] width 853 height 48
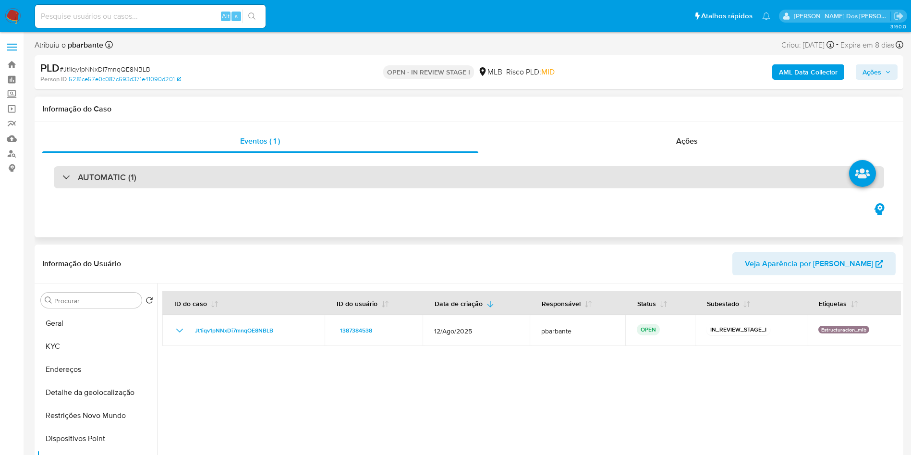
click at [252, 166] on div "AUTOMATIC (1)" at bounding box center [469, 177] width 830 height 22
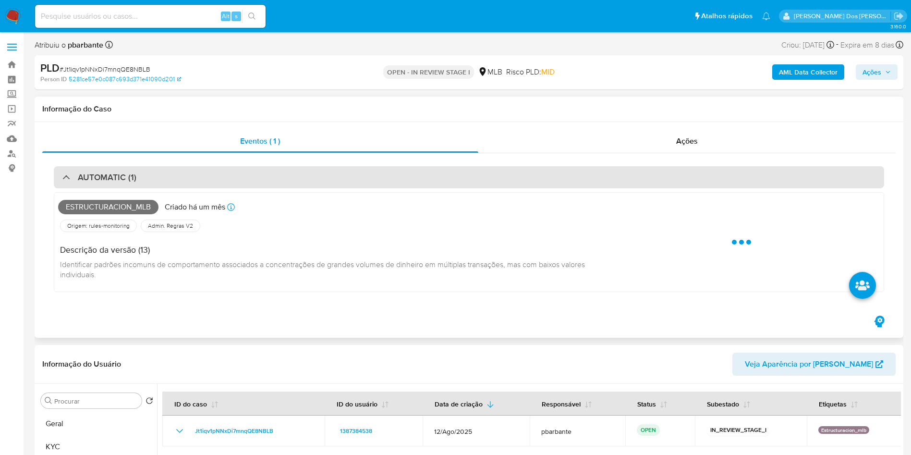
click at [252, 166] on div "AUTOMATIC (1)" at bounding box center [469, 177] width 830 height 22
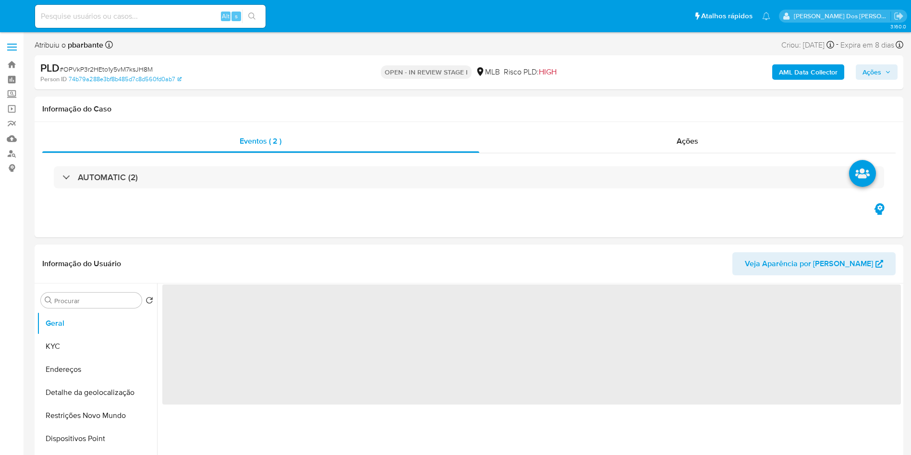
select select "10"
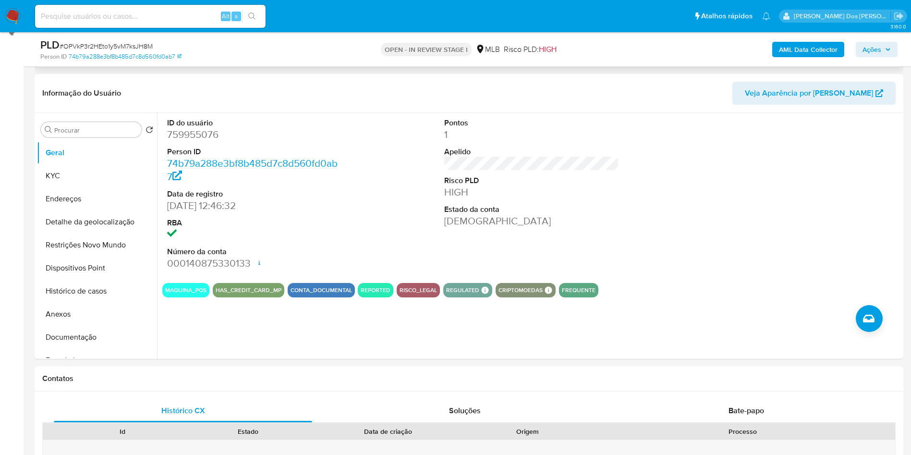
scroll to position [137, 0]
click at [104, 302] on button "Histórico de casos" at bounding box center [93, 290] width 112 height 23
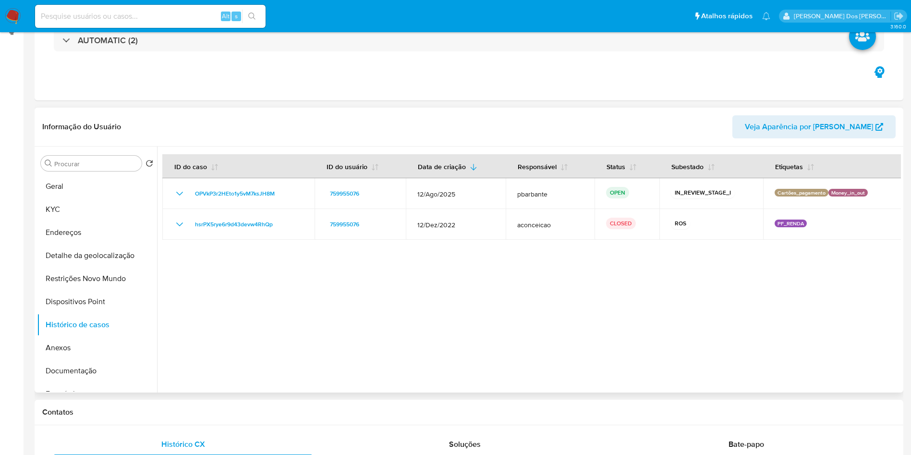
scroll to position [0, 0]
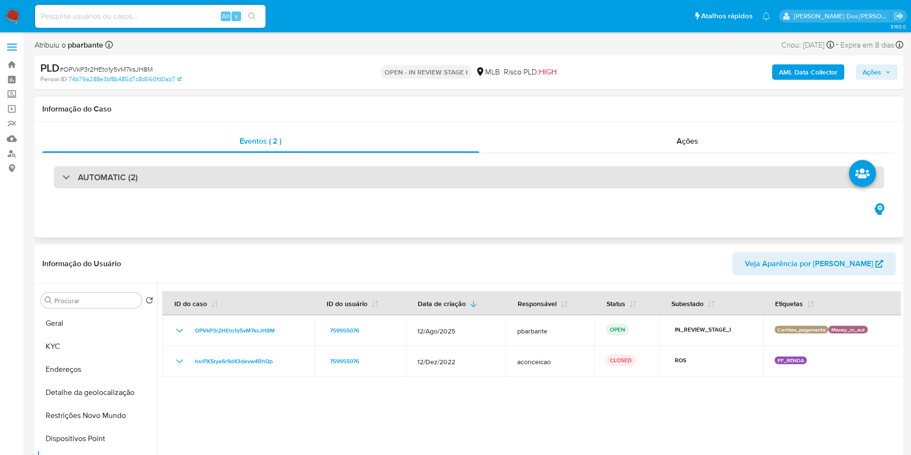
click at [224, 173] on div "AUTOMATIC (2)" at bounding box center [469, 177] width 830 height 22
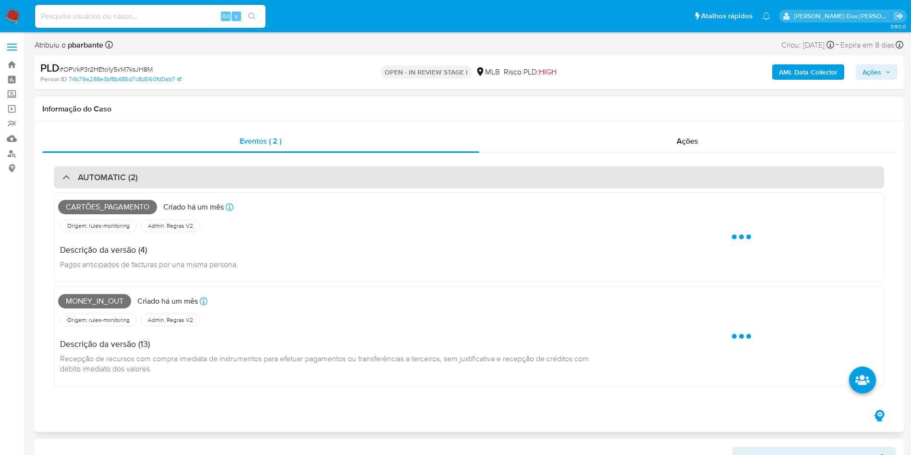
click at [224, 173] on div "AUTOMATIC (2)" at bounding box center [469, 177] width 830 height 22
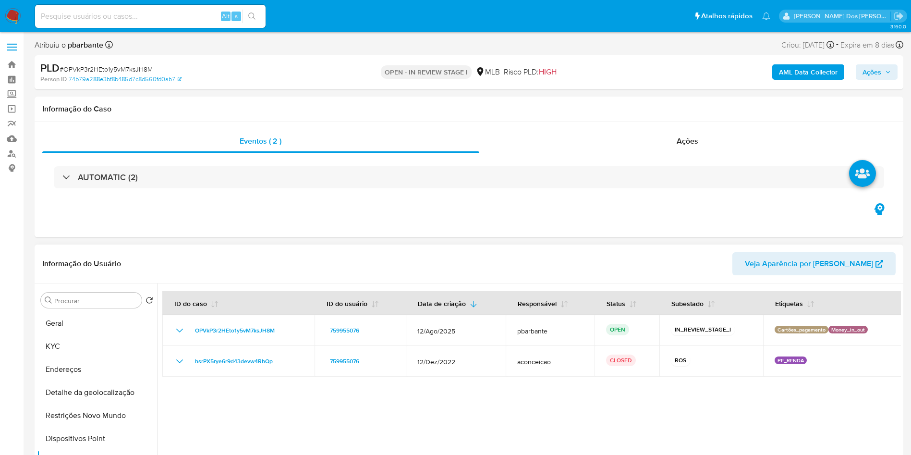
click at [77, 327] on div "Procurar Retornar ao pedido padrão Geral KYC Endereços Detalhe da geolocalizaçã…" at bounding box center [97, 407] width 120 height 244
click at [73, 333] on button "Geral" at bounding box center [93, 323] width 112 height 23
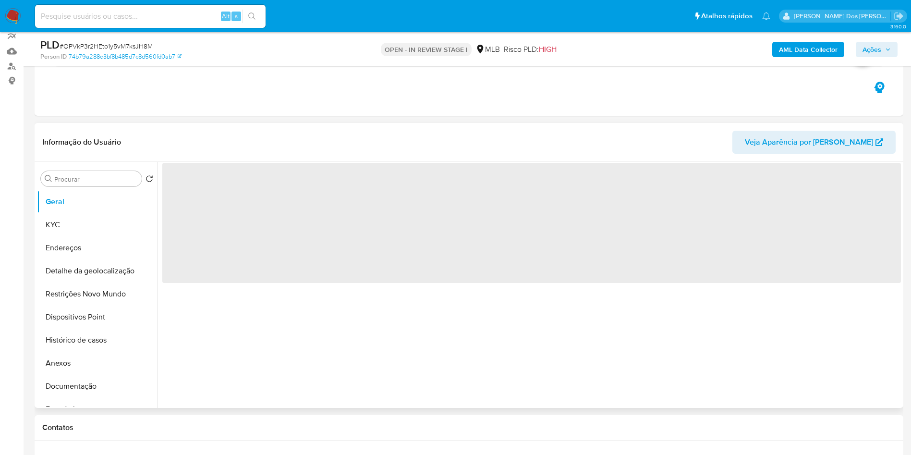
scroll to position [88, 0]
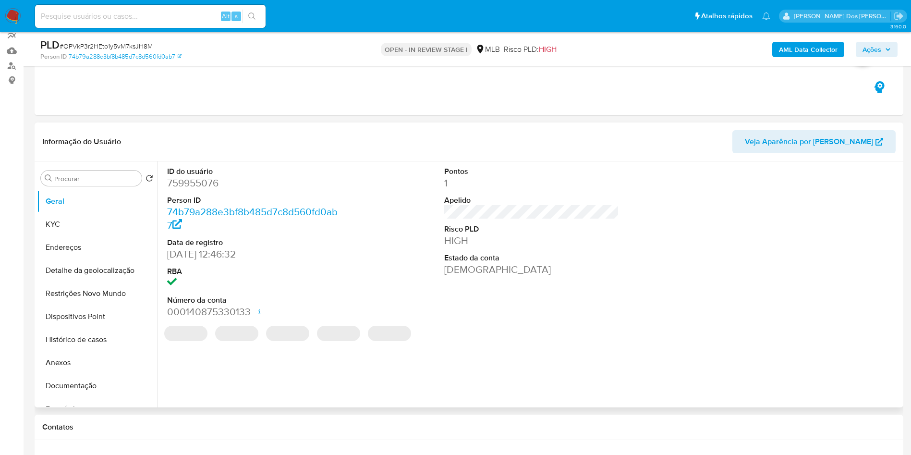
click at [194, 190] on dd "759955076" at bounding box center [254, 182] width 175 height 13
copy dd "759955076"
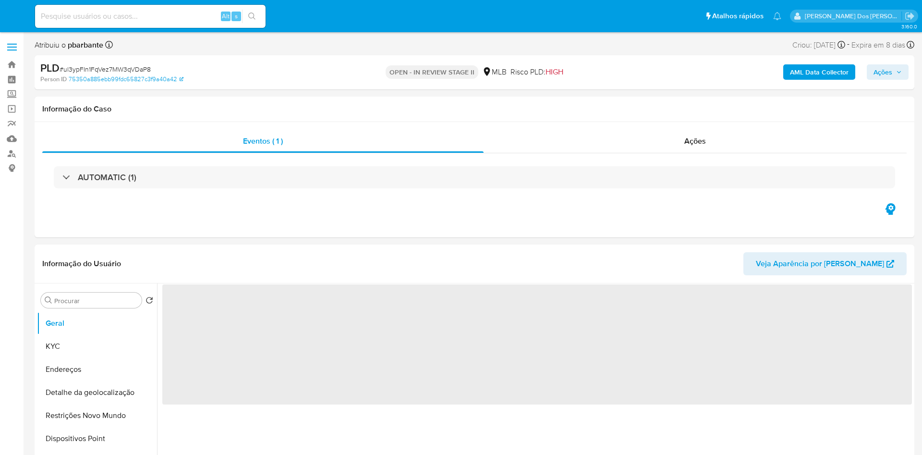
select select "10"
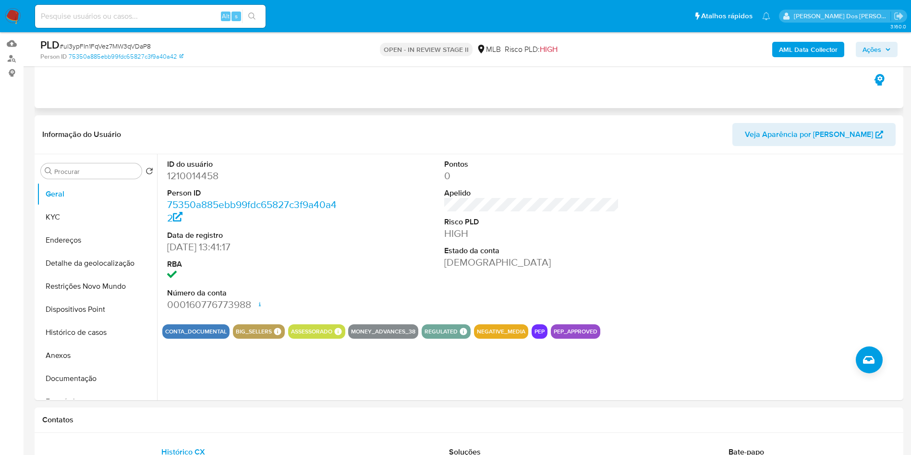
scroll to position [116, 0]
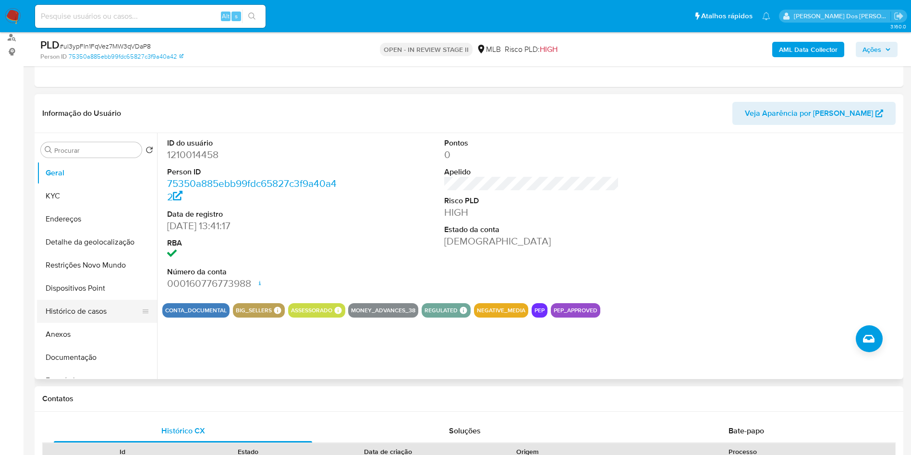
click at [109, 323] on button "Histórico de casos" at bounding box center [93, 311] width 112 height 23
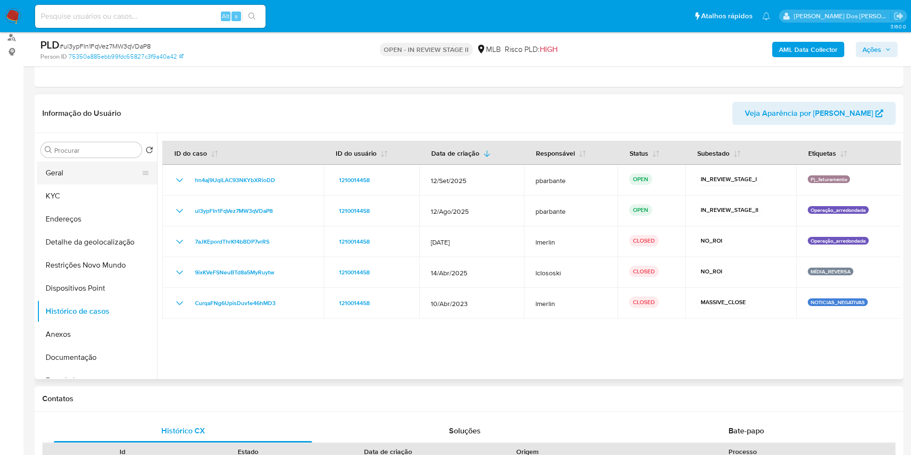
click at [61, 184] on button "Geral" at bounding box center [93, 172] width 112 height 23
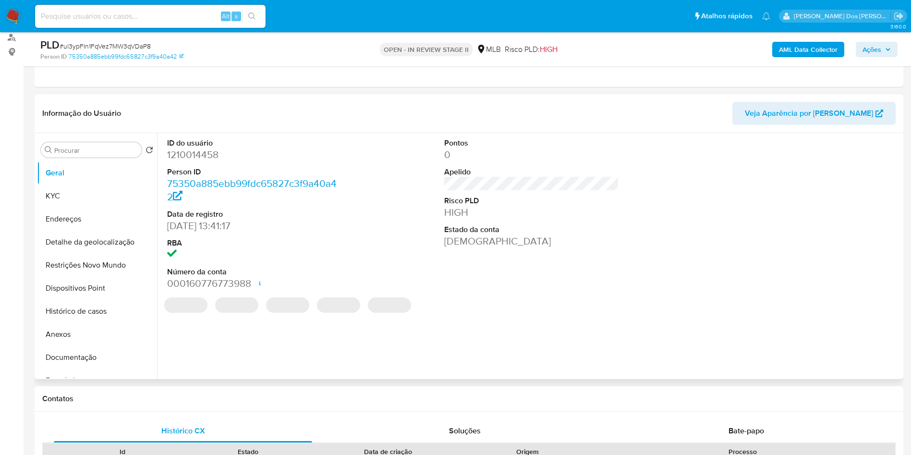
click at [194, 161] on dd "1210014458" at bounding box center [254, 154] width 175 height 13
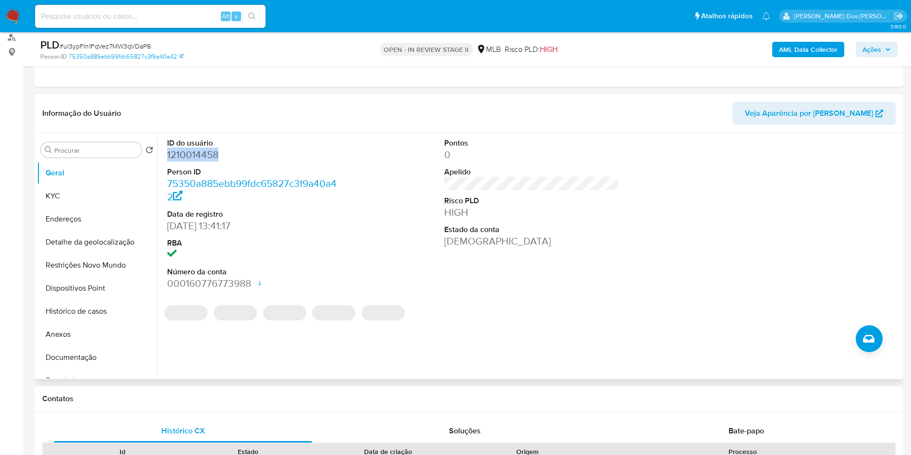
copy dd "1210014458"
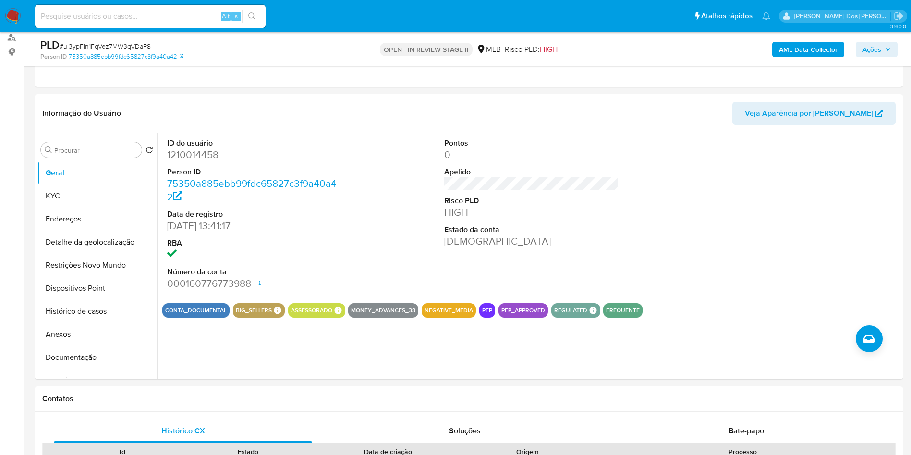
click at [129, 46] on span "# ul3ypFIn1FqVez7MW3qVDaP8" at bounding box center [105, 46] width 91 height 10
copy span "ul3ypFIn1FqVez7MW3qVDaP8"
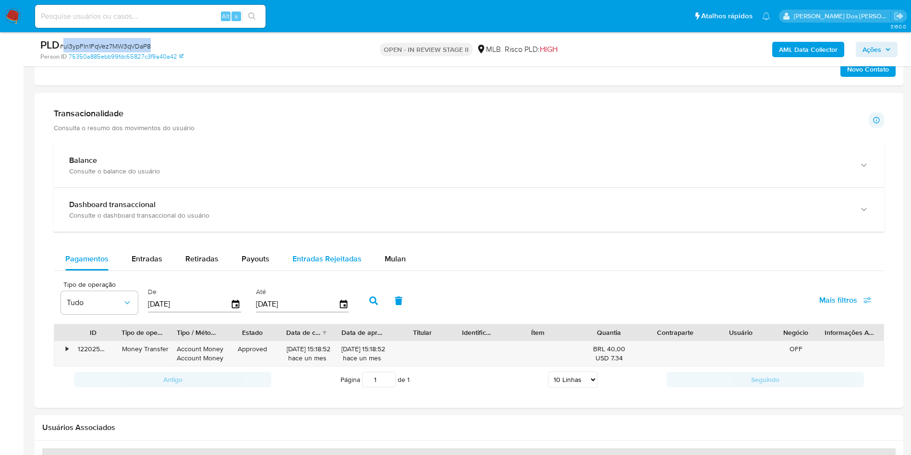
scroll to position [627, 0]
click at [199, 265] on span "Retiradas" at bounding box center [201, 259] width 33 height 11
select select "10"
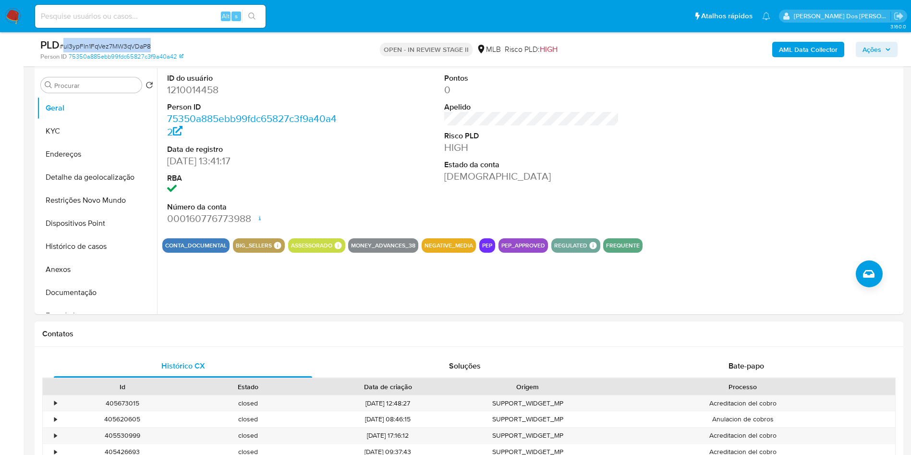
scroll to position [180, 0]
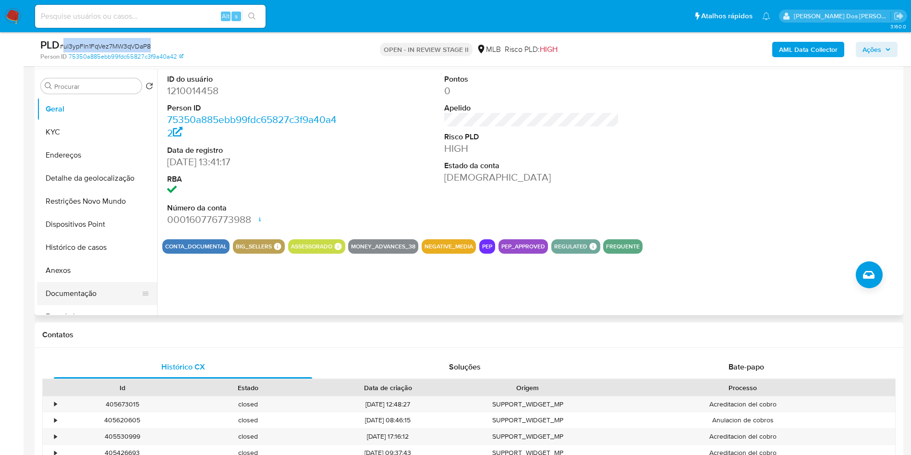
click at [90, 301] on button "Documentação" at bounding box center [93, 293] width 112 height 23
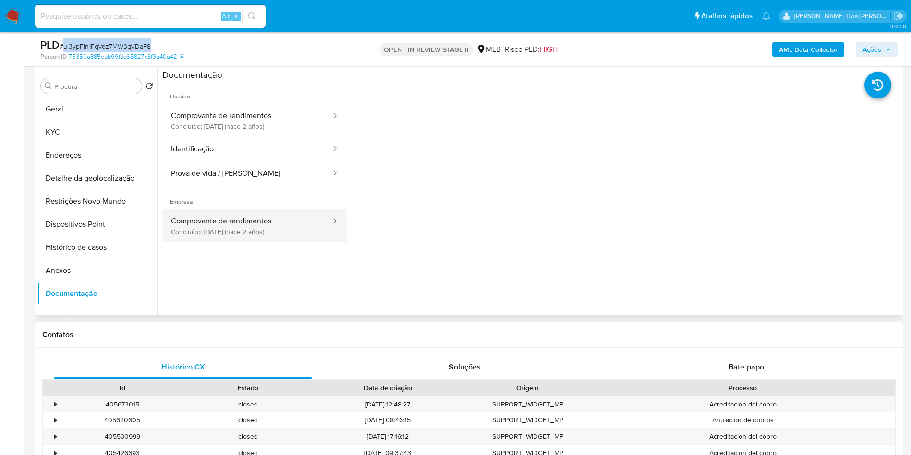
click at [237, 227] on button "Comprovante de rendimentos Concluído: 16/11/2023 (hace 2 años)" at bounding box center [246, 225] width 169 height 33
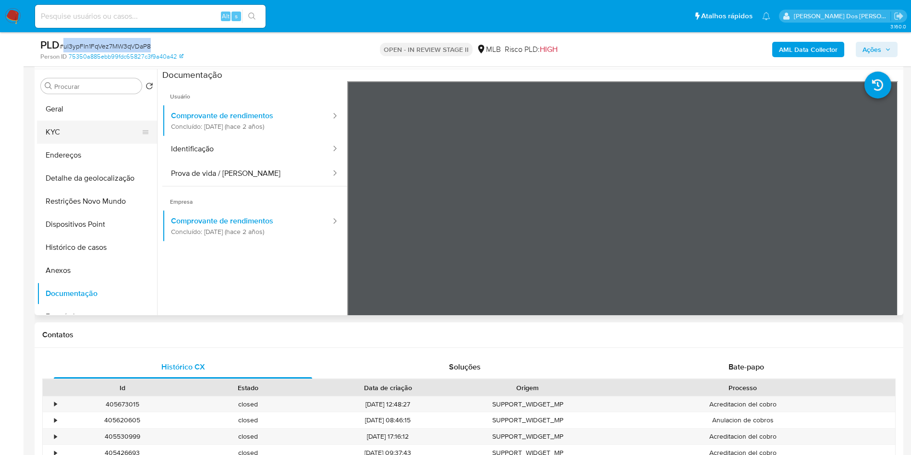
click at [70, 144] on button "KYC" at bounding box center [93, 132] width 112 height 23
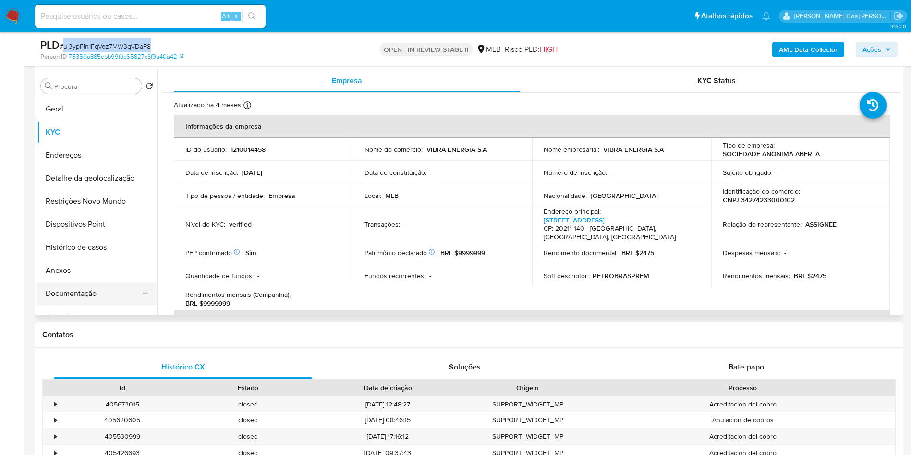
click at [112, 305] on button "Documentação" at bounding box center [93, 293] width 112 height 23
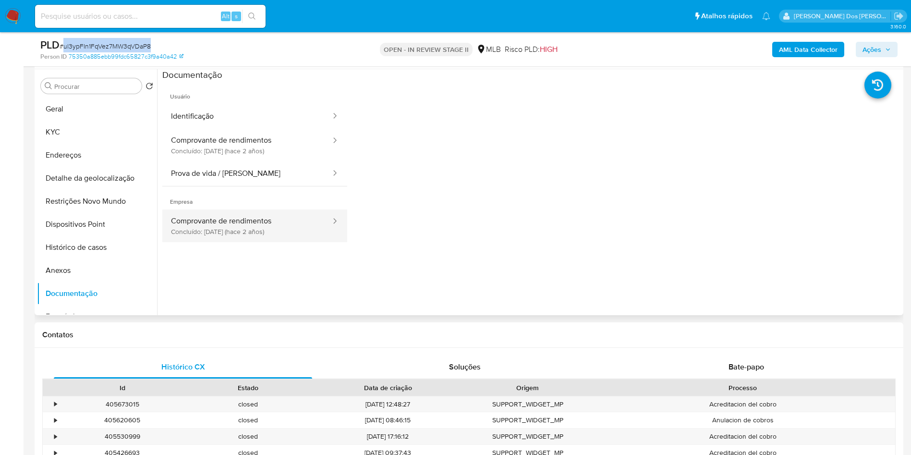
click at [235, 240] on button "Comprovante de rendimentos Concluído: 16/11/2023 (hace 2 años)" at bounding box center [246, 225] width 169 height 33
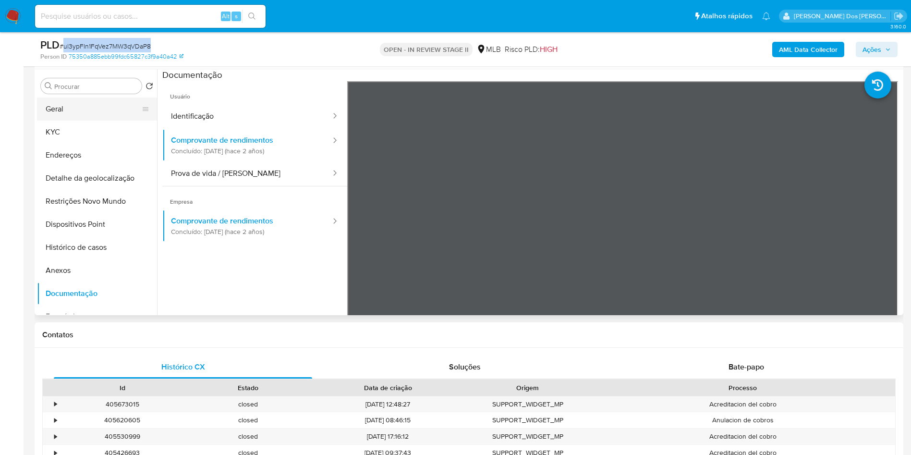
click at [64, 116] on button "Geral" at bounding box center [93, 108] width 112 height 23
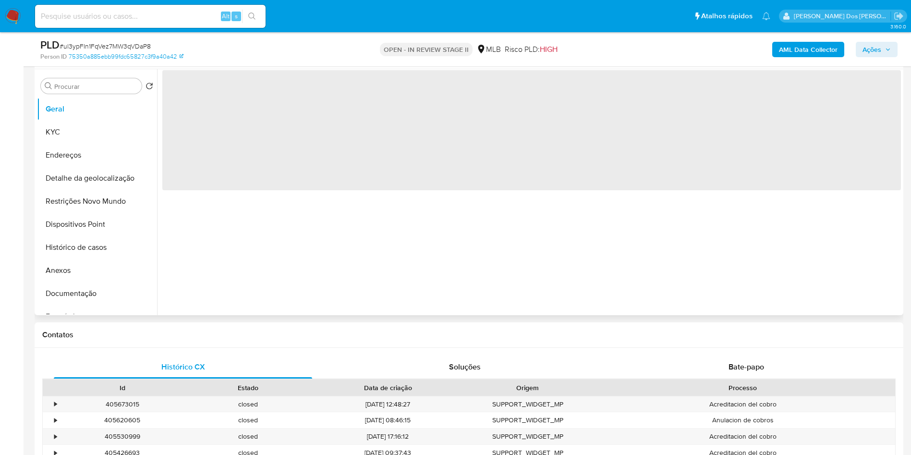
click at [281, 190] on span "‌" at bounding box center [531, 130] width 738 height 120
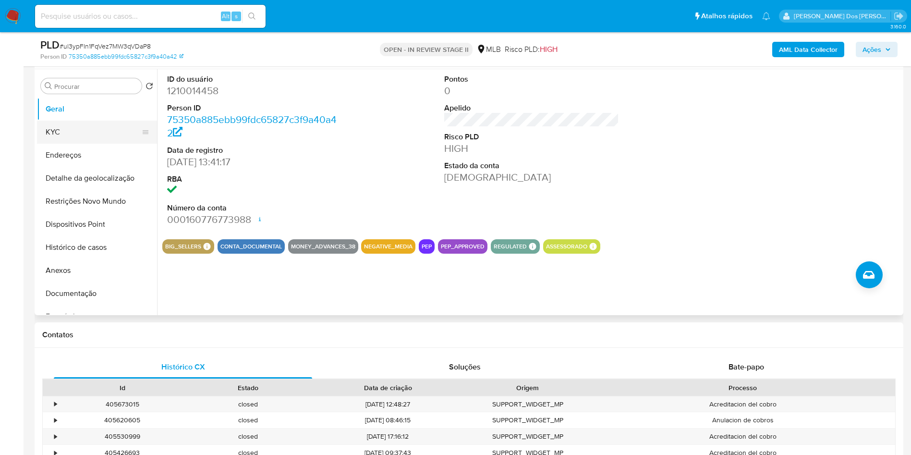
click at [81, 144] on button "KYC" at bounding box center [93, 132] width 112 height 23
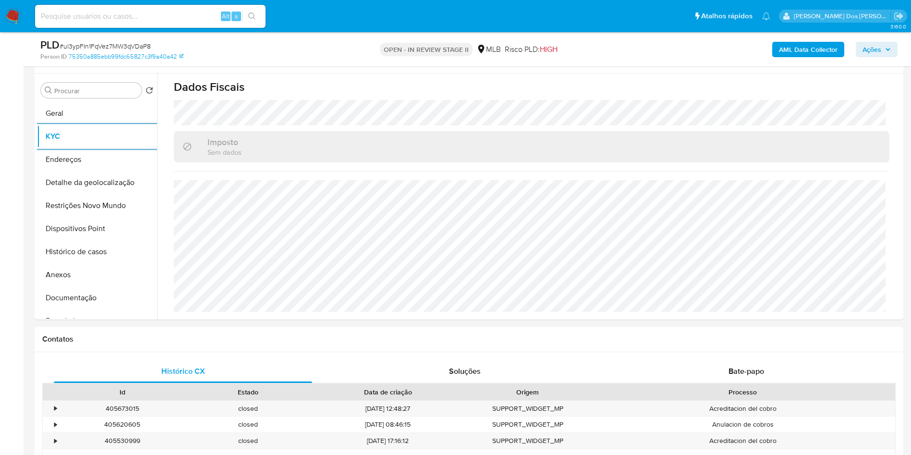
scroll to position [177, 0]
click at [64, 169] on button "Endereços" at bounding box center [93, 157] width 112 height 23
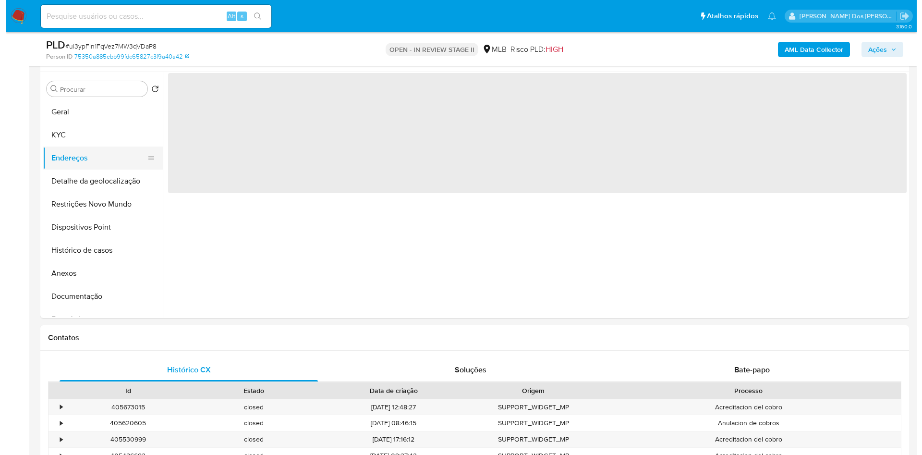
scroll to position [0, 0]
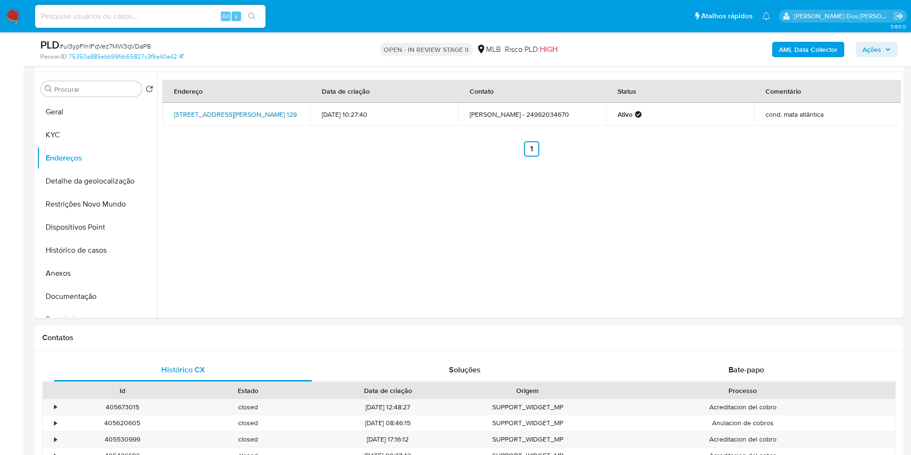
click at [230, 119] on link "Rua Nilza Mouffron 129, Valença, Rio De Janeiro, 27600676, Brasil 129" at bounding box center [235, 114] width 123 height 10
click at [67, 193] on button "Detalhe da geolocalização" at bounding box center [93, 180] width 112 height 23
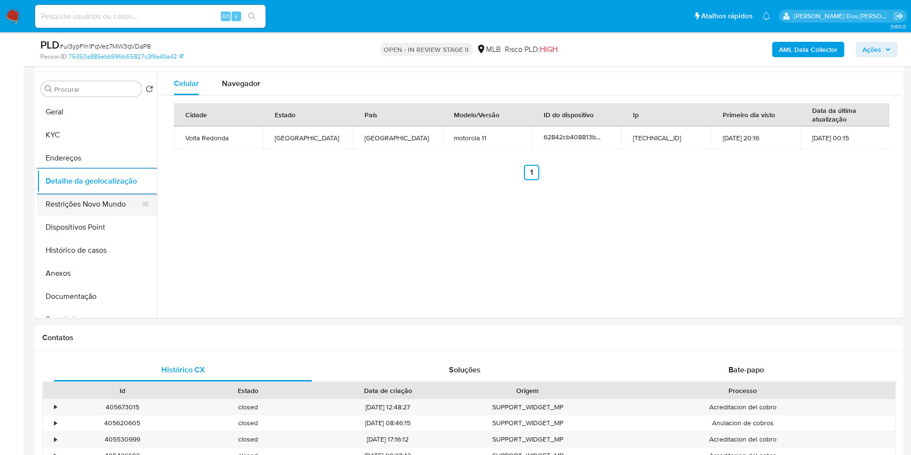
click at [86, 216] on button "Restrições Novo Mundo" at bounding box center [93, 204] width 112 height 23
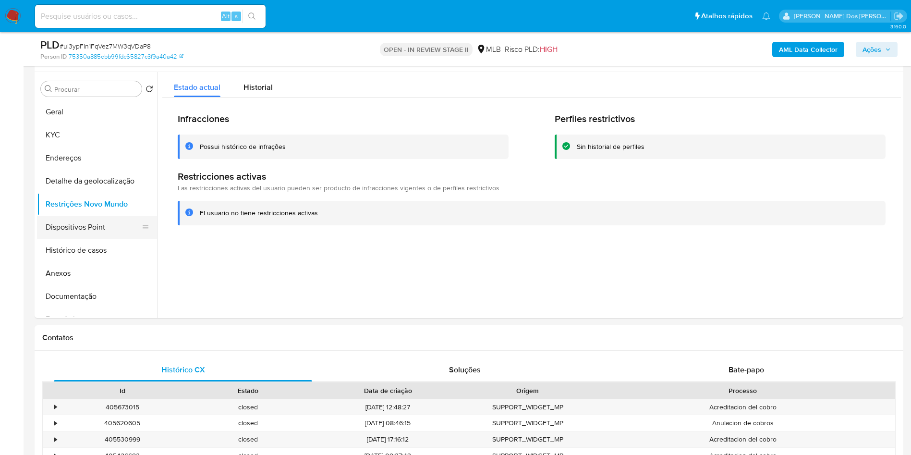
click at [63, 239] on button "Dispositivos Point" at bounding box center [93, 227] width 112 height 23
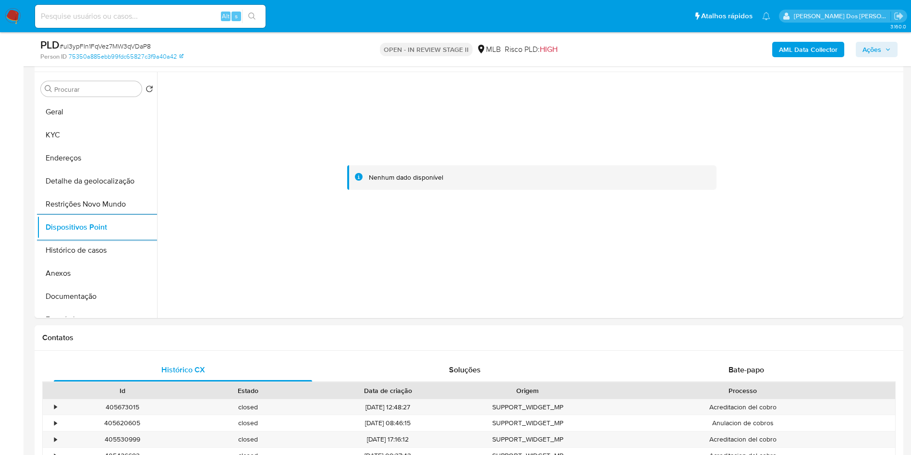
click at [886, 58] on div "AML Data Collector Ações" at bounding box center [755, 49] width 283 height 23
click at [887, 55] on span "Ações" at bounding box center [876, 49] width 28 height 13
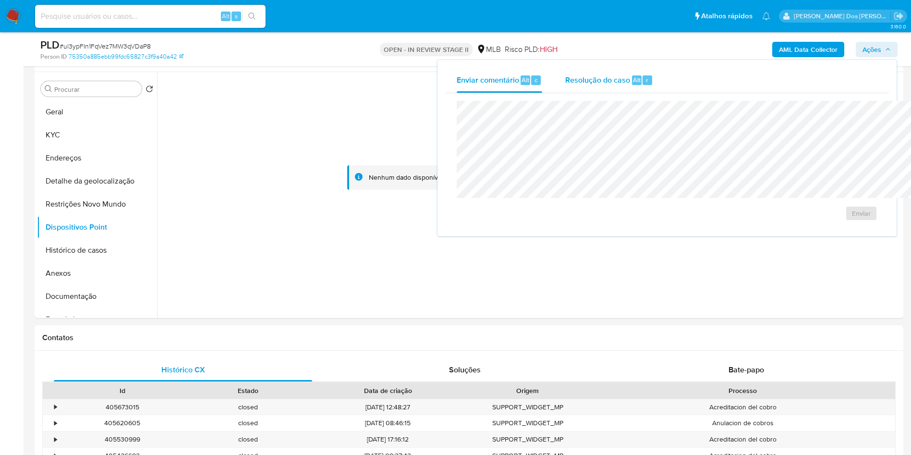
click at [565, 83] on span "Resolução do caso" at bounding box center [597, 79] width 65 height 11
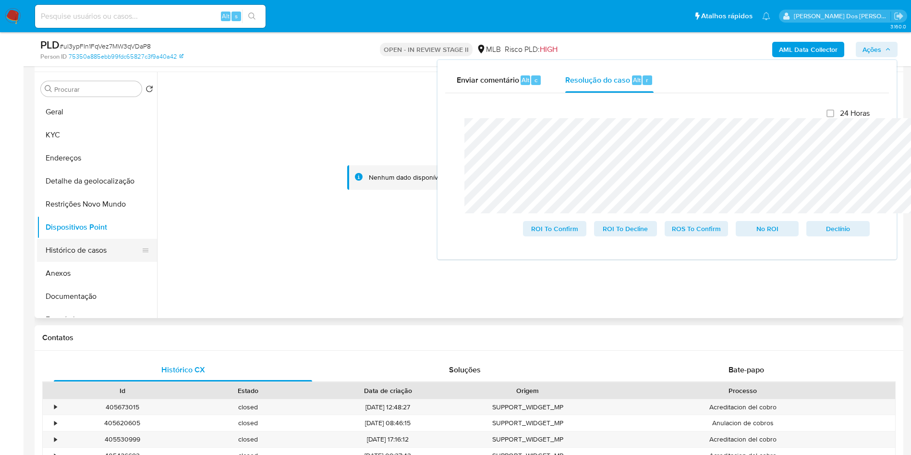
click at [75, 262] on button "Histórico de casos" at bounding box center [93, 250] width 112 height 23
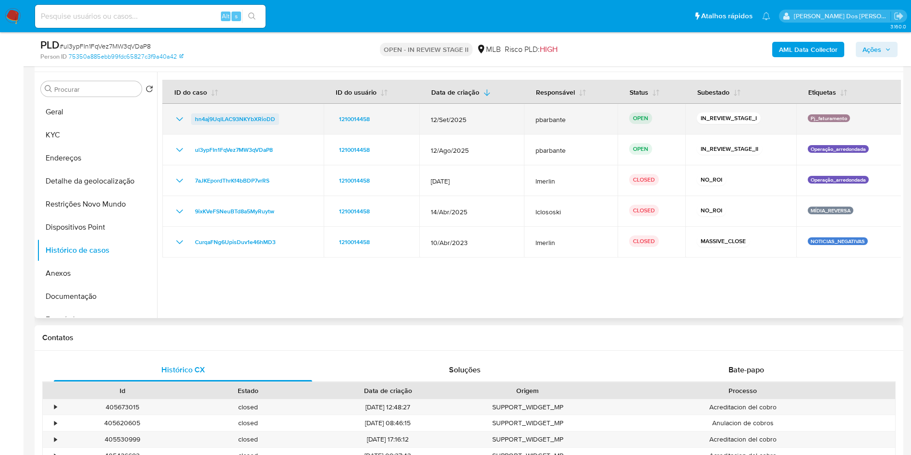
click at [254, 125] on span "hn4aj9UqlLAC93NKYbXRioDD" at bounding box center [235, 119] width 80 height 12
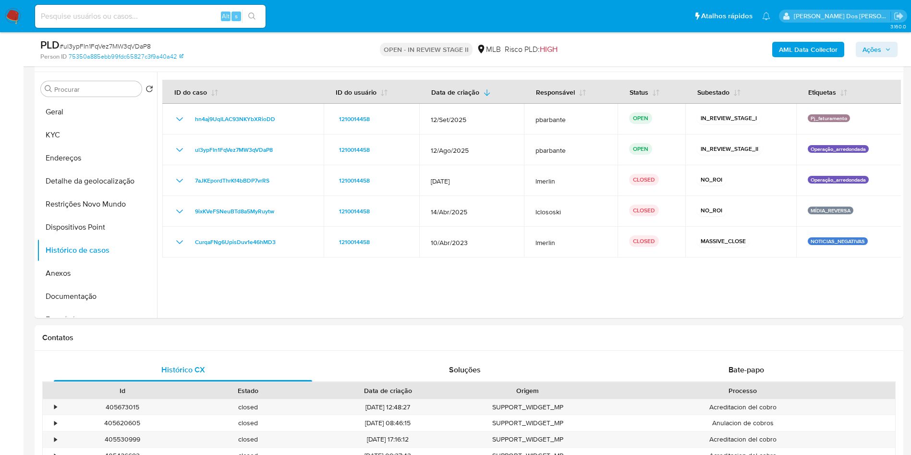
click at [883, 48] on span "Ações" at bounding box center [876, 49] width 28 height 13
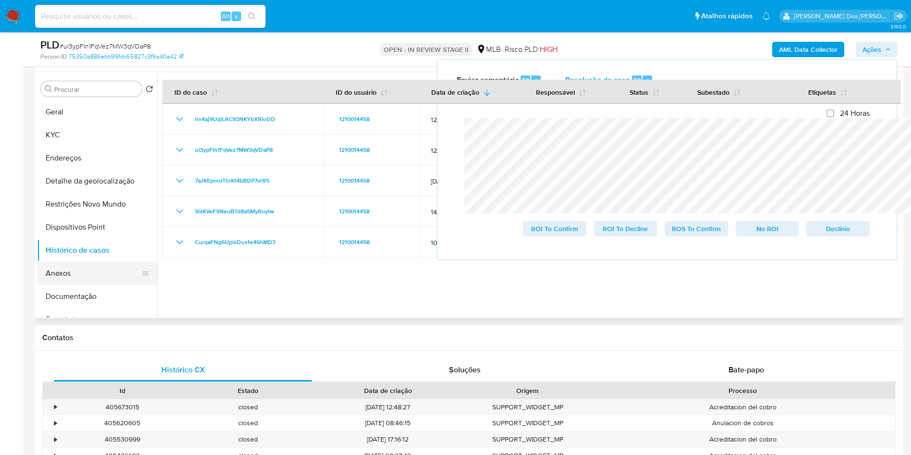
click at [73, 280] on button "Anexos" at bounding box center [93, 273] width 112 height 23
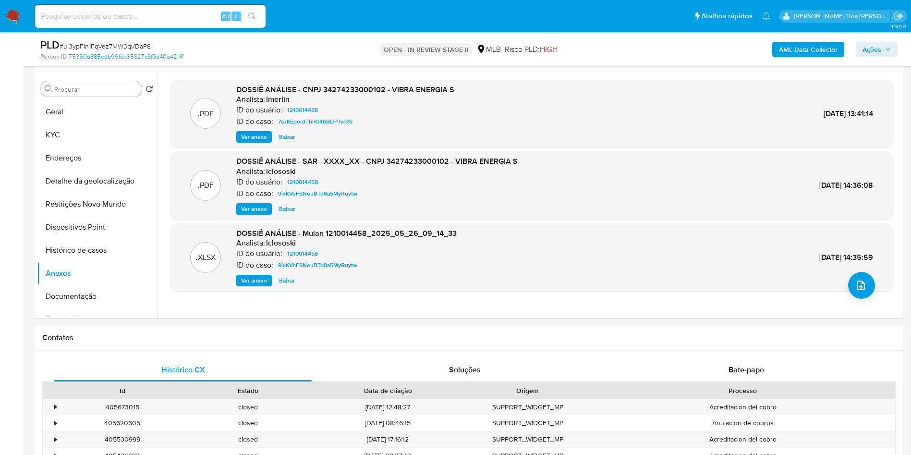
click at [786, 44] on b "AML Data Collector" at bounding box center [808, 49] width 59 height 15
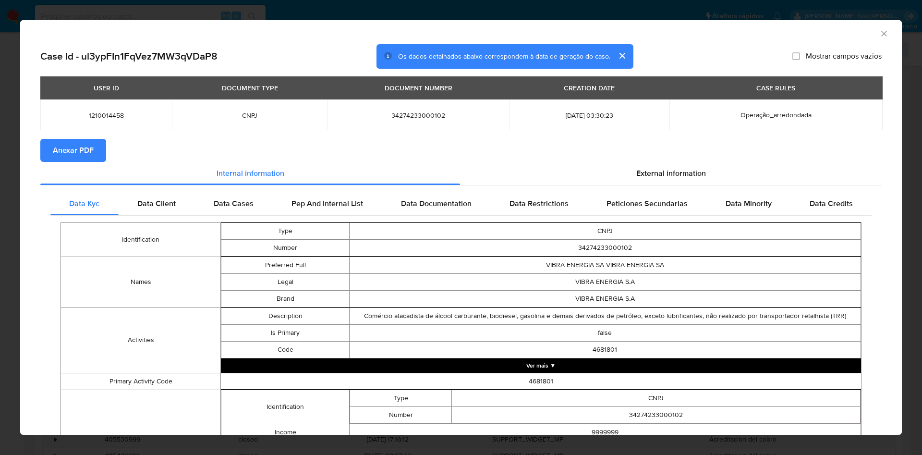
click at [75, 155] on span "Anexar PDF" at bounding box center [73, 150] width 41 height 21
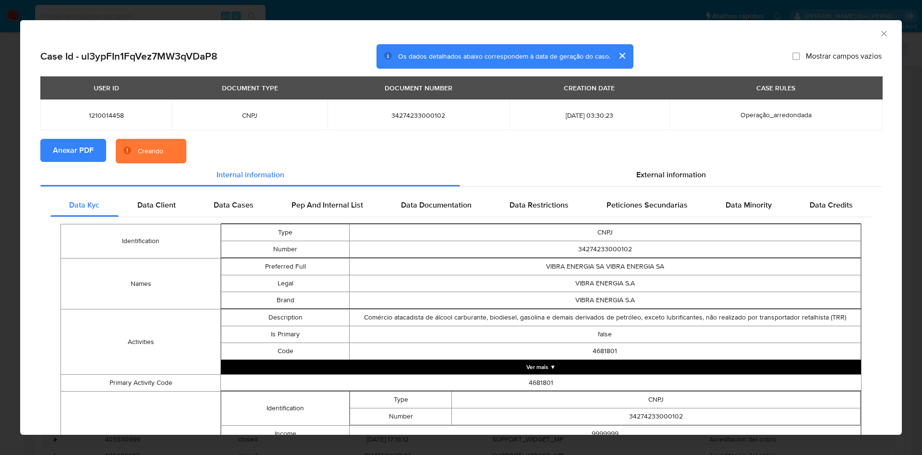
click at [881, 35] on icon "Fechar a janela" at bounding box center [883, 33] width 5 height 5
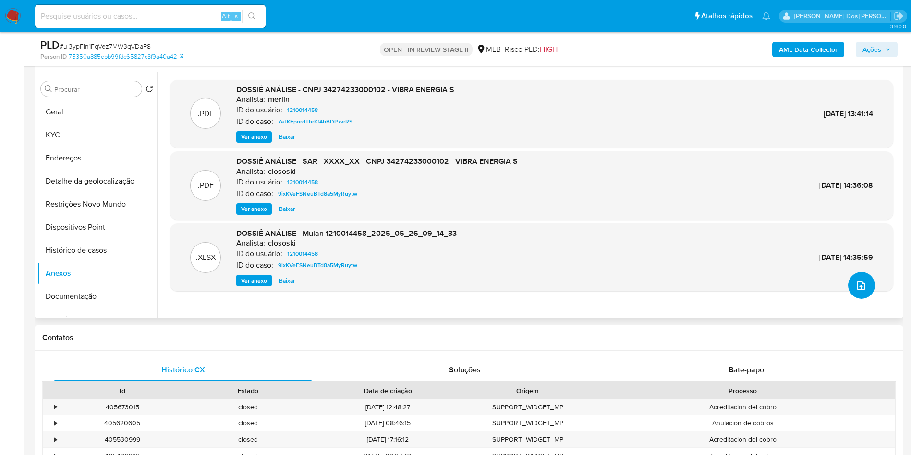
click at [860, 291] on span "upload-file" at bounding box center [861, 285] width 12 height 12
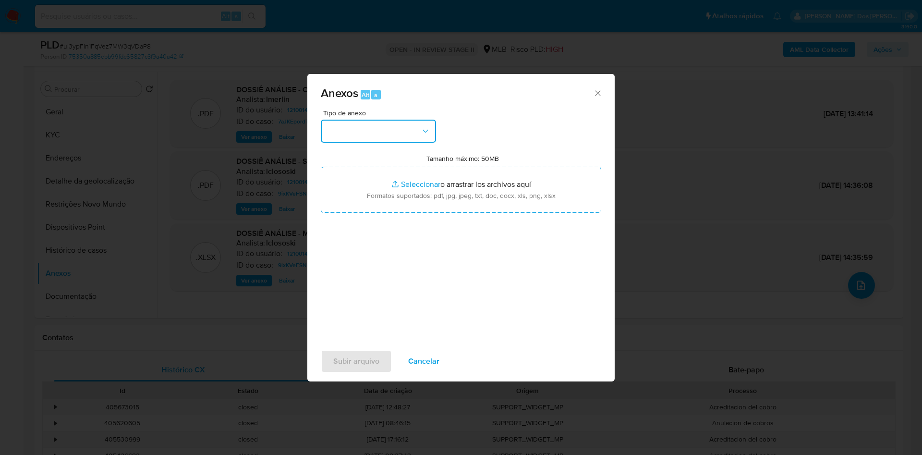
click at [389, 120] on button "button" at bounding box center [378, 131] width 115 height 23
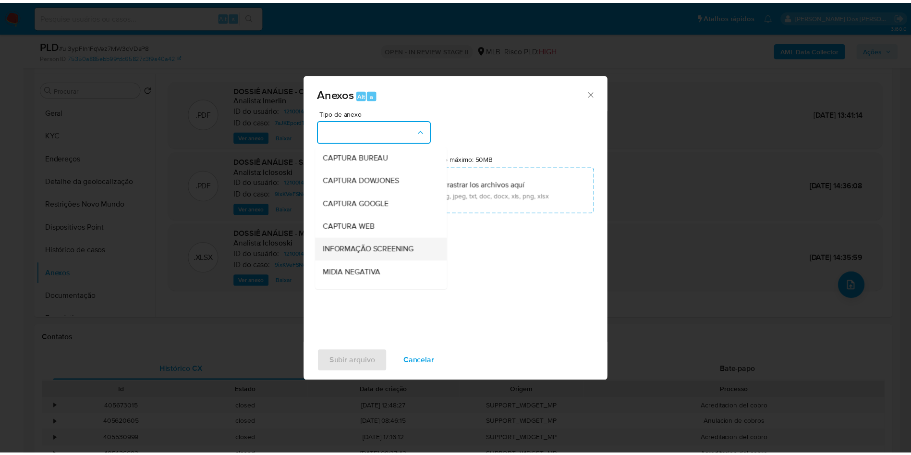
scroll to position [129, 0]
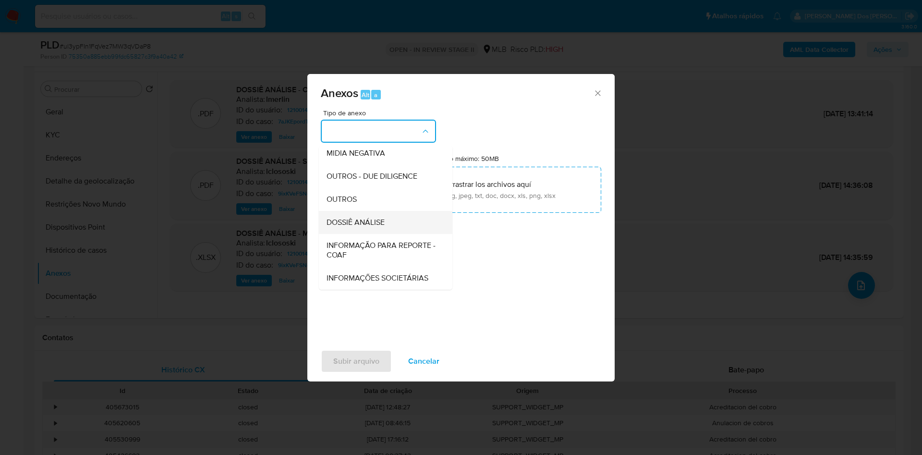
click at [359, 218] on span "DOSSIÊ ANÁLISE" at bounding box center [356, 223] width 58 height 10
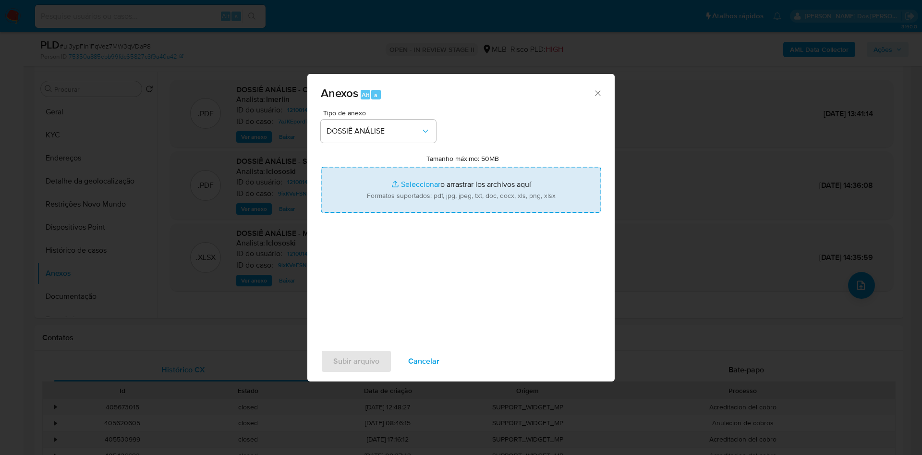
type input "C:\fakepath\DECLÍNIO - ul3ypFIn1FqVez7MW3qVDaP8 - CNPJ 34274233000102 - VIBRA E…"
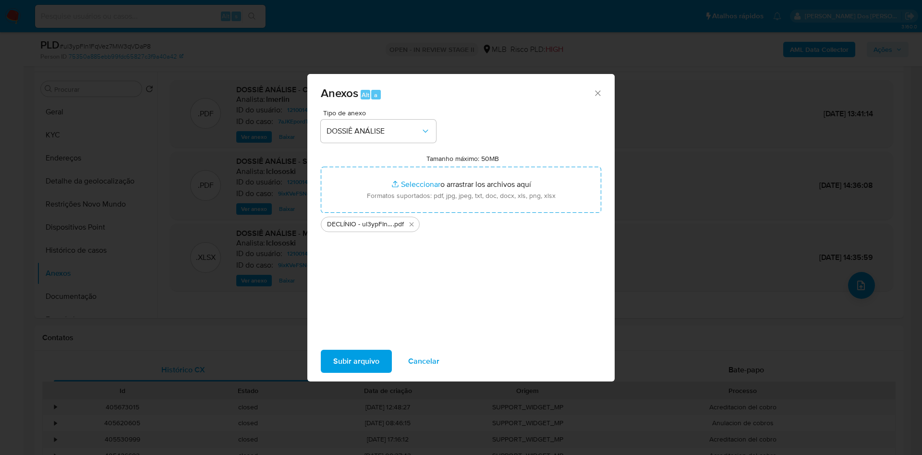
click at [333, 369] on span "Subir arquivo" at bounding box center [356, 361] width 46 height 21
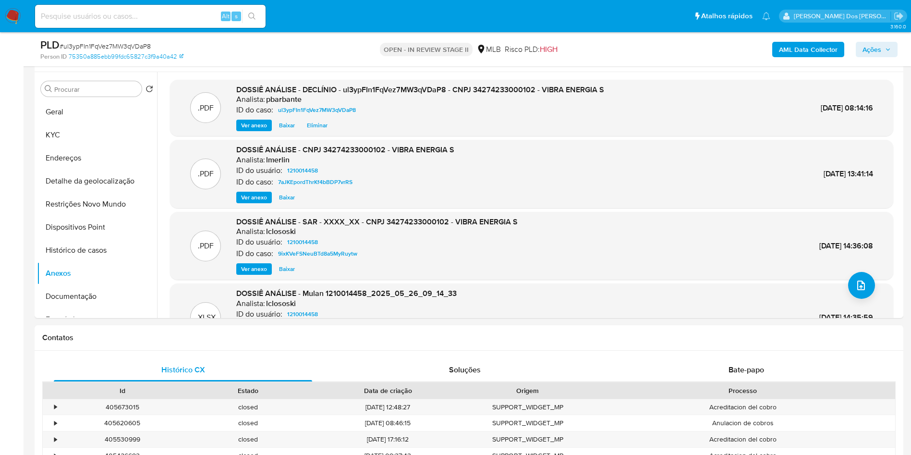
click at [876, 45] on span "Ações" at bounding box center [871, 49] width 19 height 15
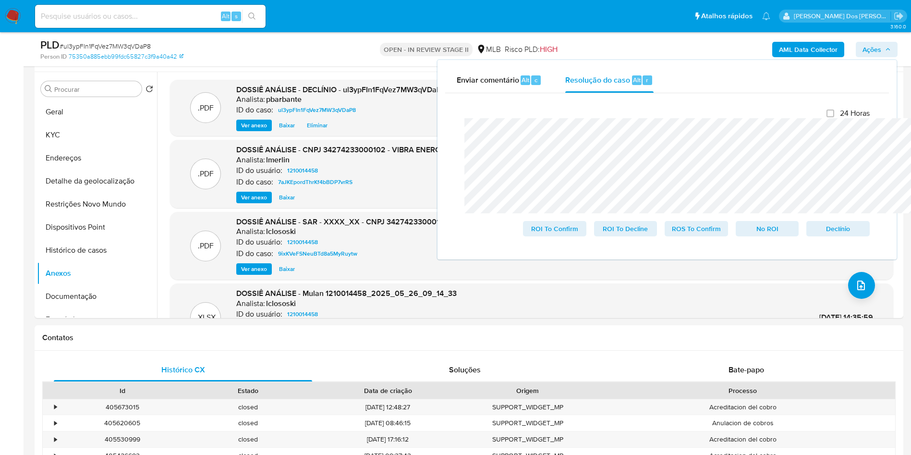
click at [310, 45] on div "PLD # ul3ypFIn1FqVez7MW3qVDaP8" at bounding box center [181, 45] width 282 height 14
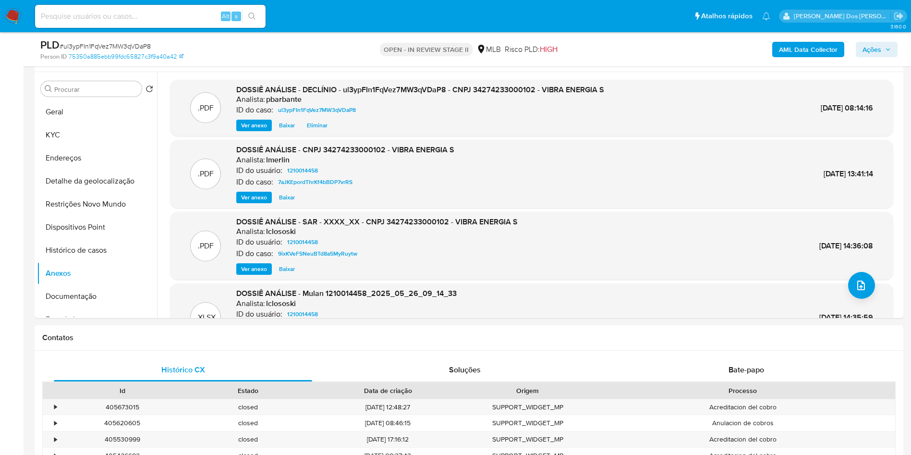
click at [310, 45] on div "PLD # ul3ypFIn1FqVez7MW3qVDaP8" at bounding box center [181, 45] width 282 height 14
click at [881, 47] on span "Ações" at bounding box center [871, 49] width 19 height 15
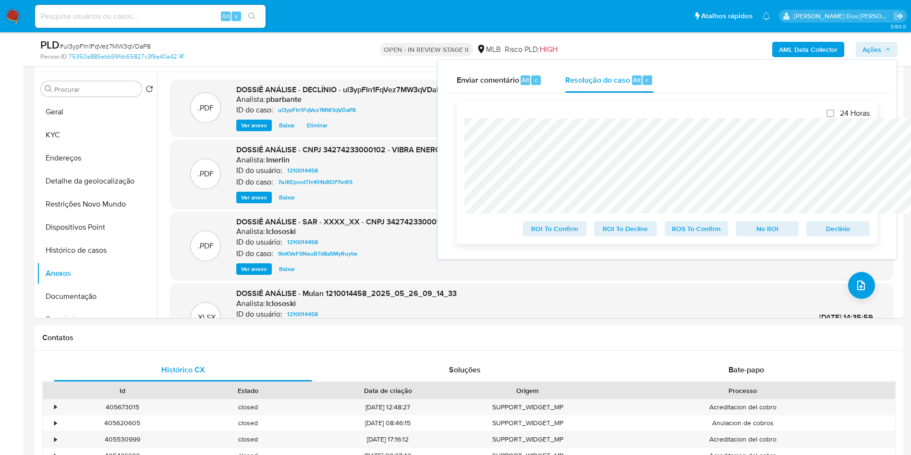
click at [783, 231] on span "No ROI" at bounding box center [767, 228] width 50 height 13
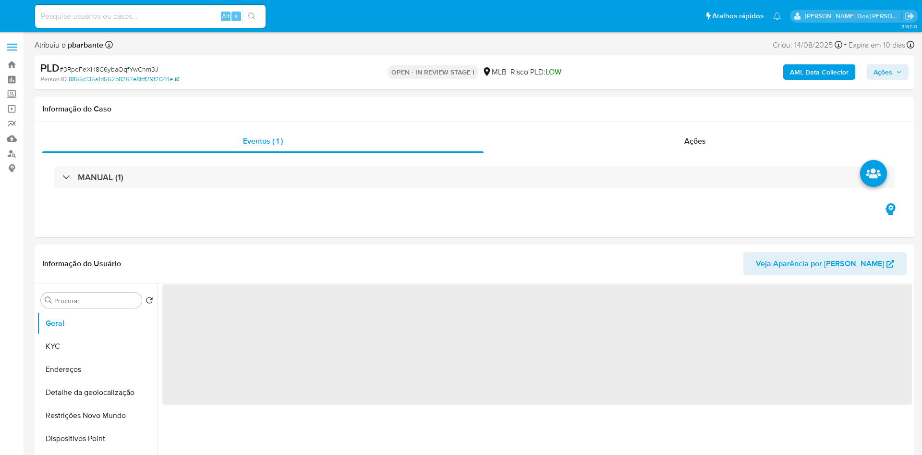
select select "10"
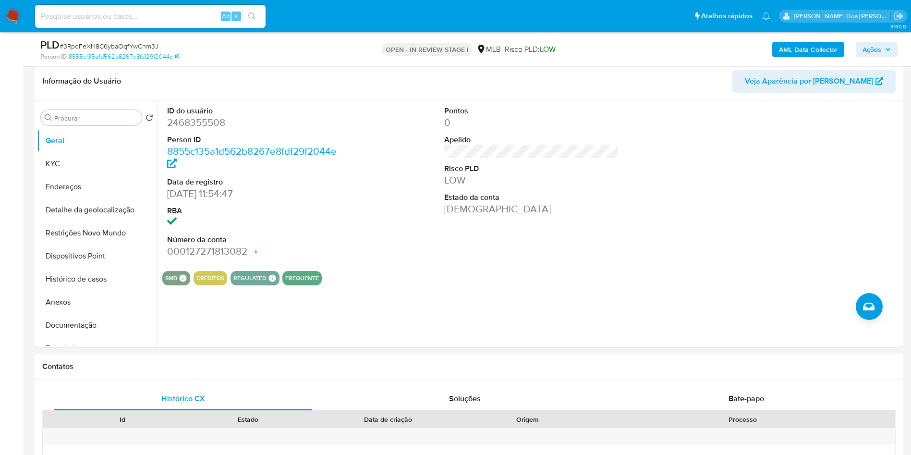
scroll to position [160, 0]
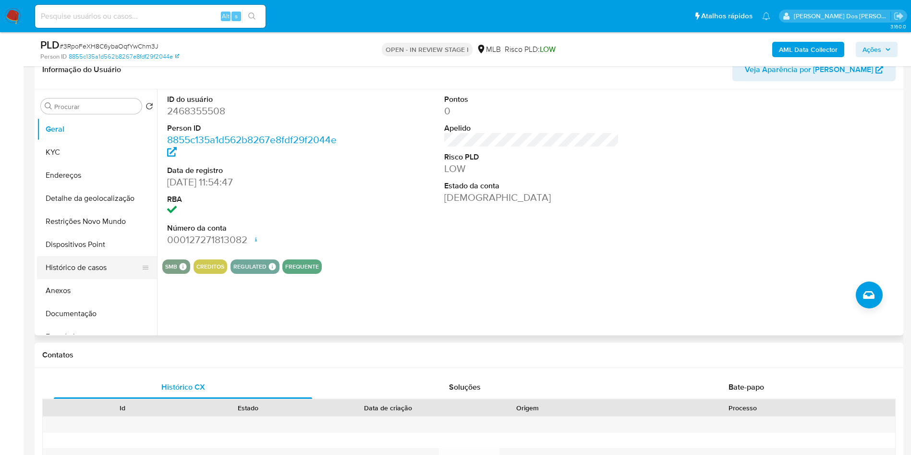
click at [94, 279] on button "Histórico de casos" at bounding box center [93, 267] width 112 height 23
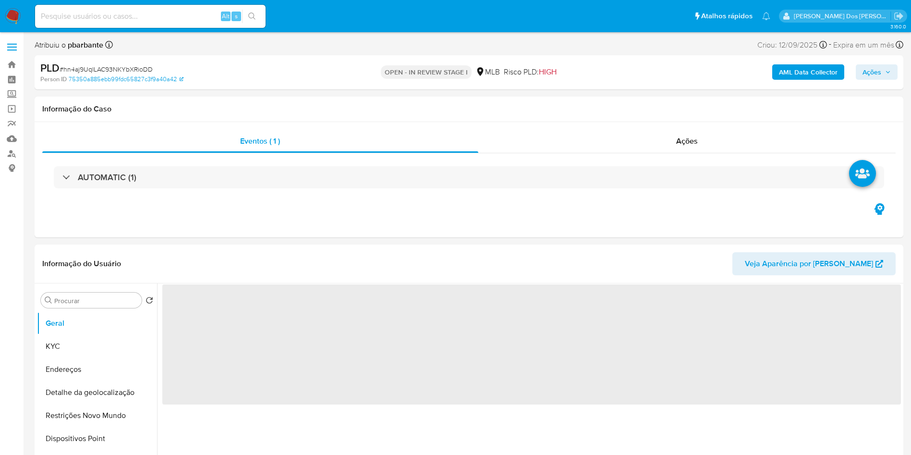
select select "10"
click at [892, 74] on button "Ações" at bounding box center [877, 71] width 42 height 15
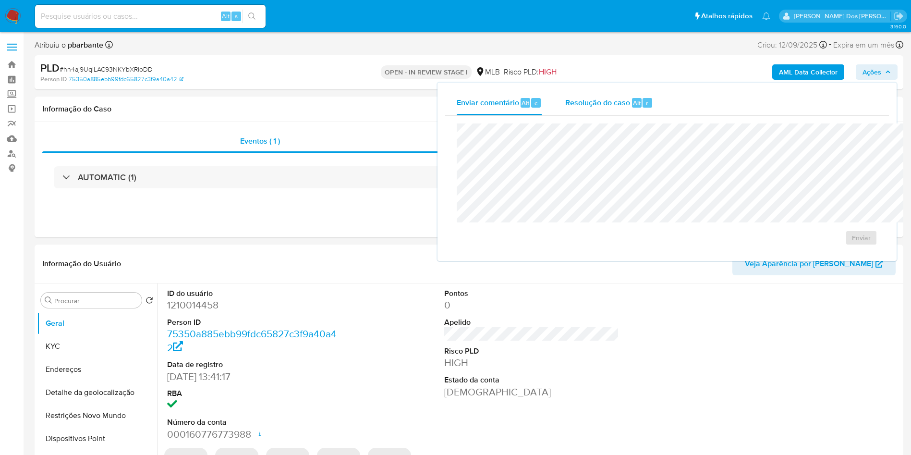
click at [565, 98] on span "Resolução do caso" at bounding box center [597, 102] width 65 height 11
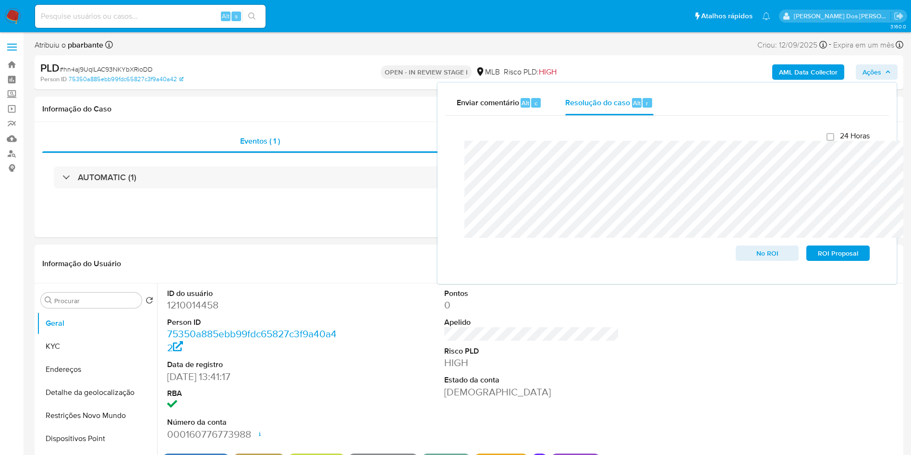
click at [822, 70] on b "AML Data Collector" at bounding box center [808, 71] width 59 height 15
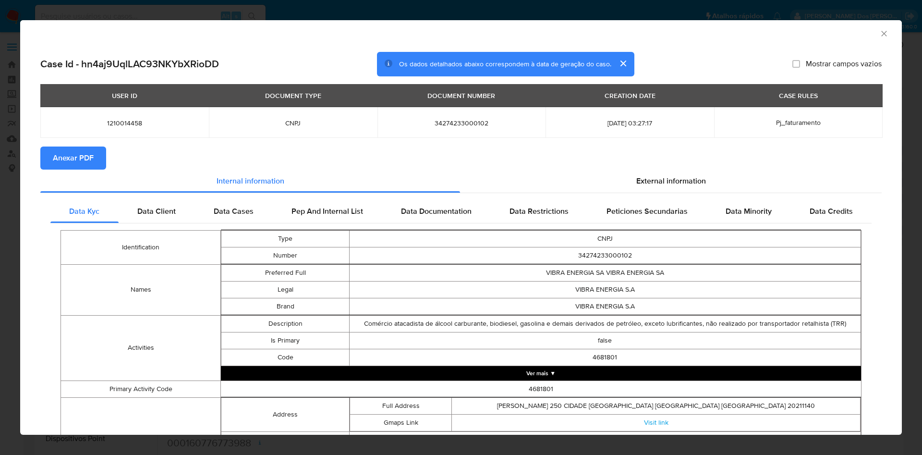
click at [70, 161] on span "Anexar PDF" at bounding box center [73, 157] width 41 height 21
click at [177, 61] on h2 "Case Id - hn4aj9UqlLAC93NKYbXRioDD" at bounding box center [129, 64] width 179 height 12
copy h2 "hn4aj9UqlLAC93NKYbXRioDD"
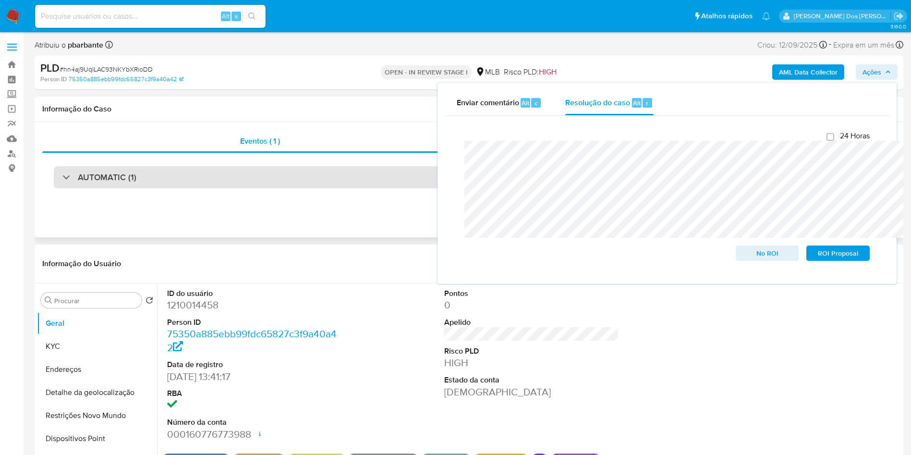
click at [171, 178] on div "AUTOMATIC (1)" at bounding box center [469, 177] width 830 height 22
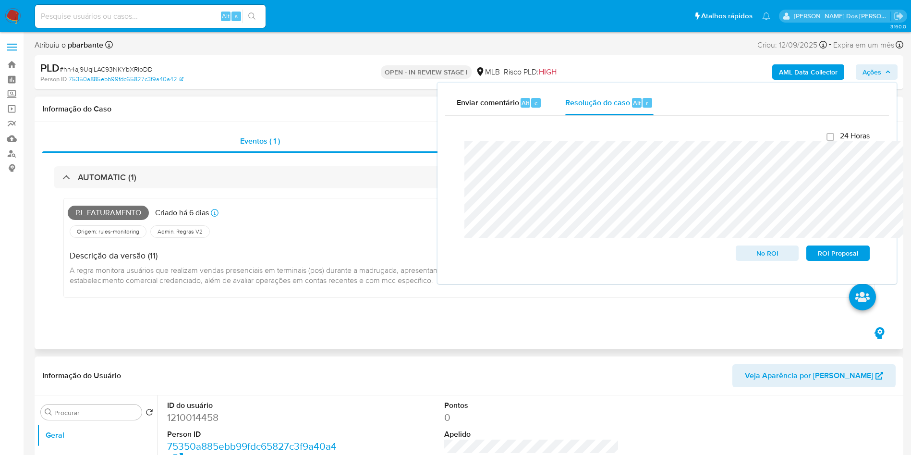
click at [123, 207] on span "Pj_faturamento" at bounding box center [108, 213] width 81 height 14
copy span "Pj_faturamento"
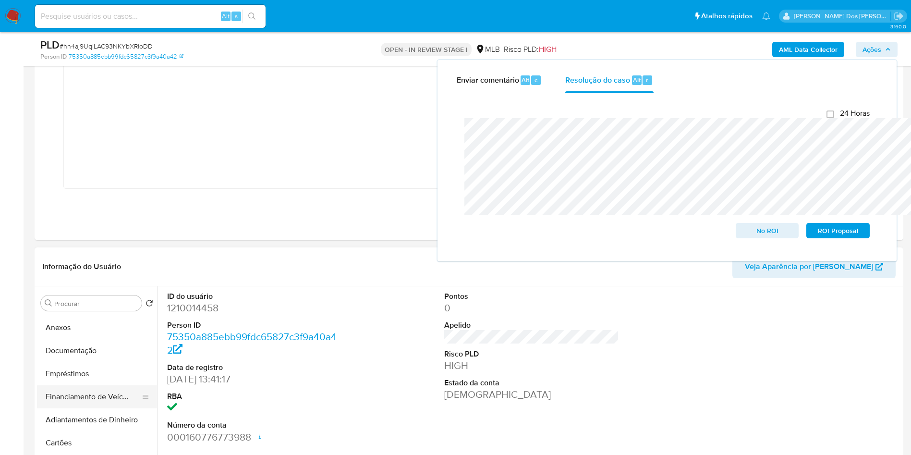
scroll to position [108, 0]
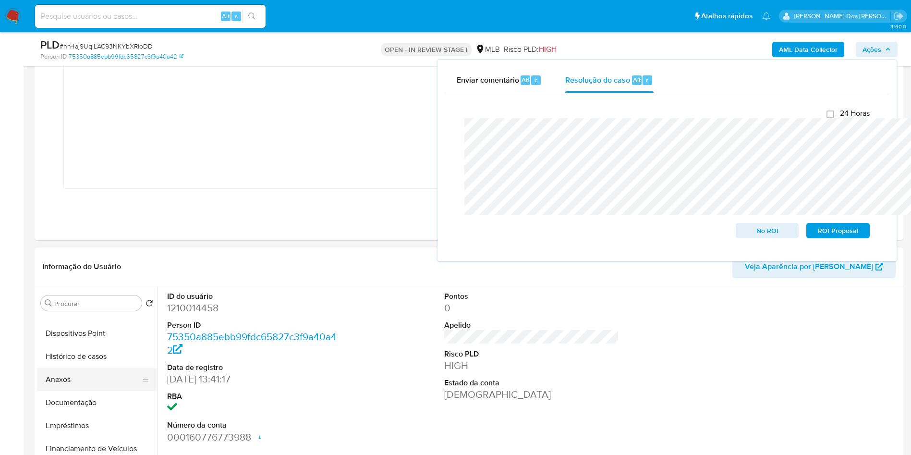
click at [91, 387] on button "Anexos" at bounding box center [93, 379] width 112 height 23
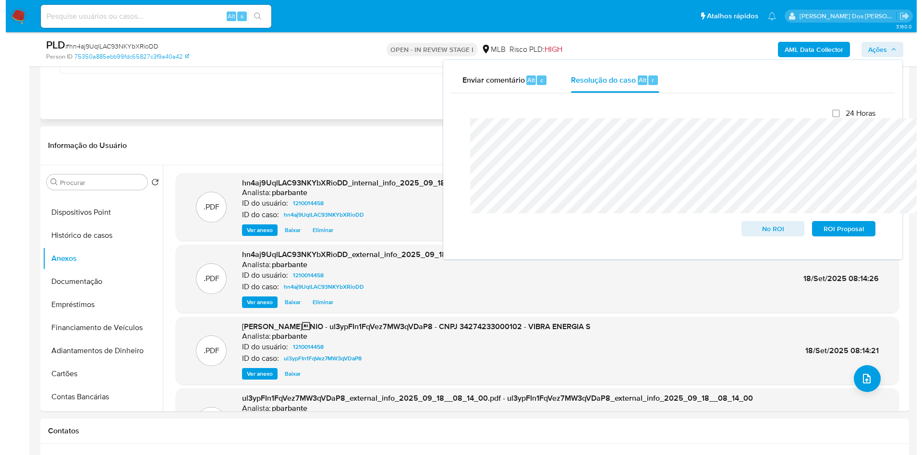
scroll to position [386, 0]
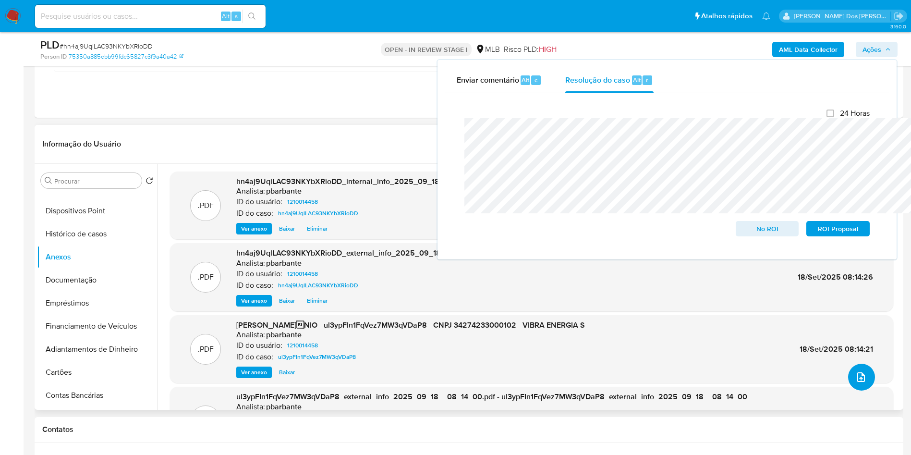
click at [855, 390] on button "upload-file" at bounding box center [861, 376] width 27 height 27
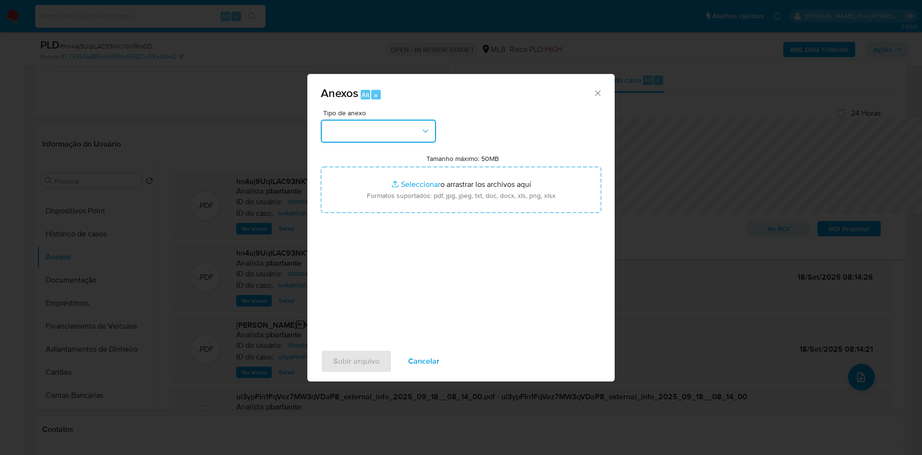
click at [366, 120] on button "button" at bounding box center [378, 131] width 115 height 23
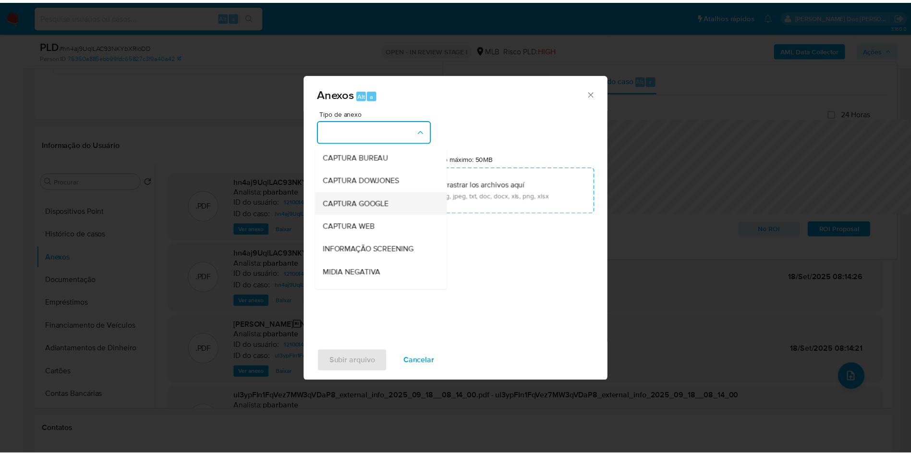
scroll to position [129, 0]
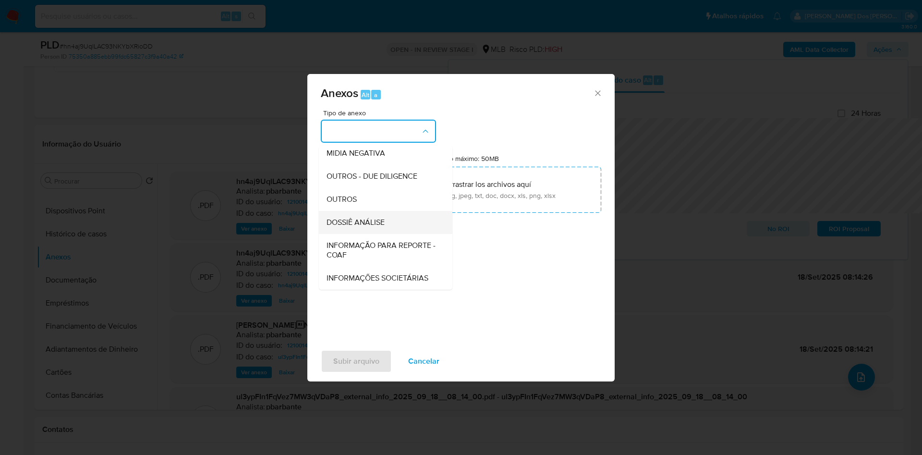
click at [341, 218] on span "DOSSIÊ ANÁLISE" at bounding box center [356, 223] width 58 height 10
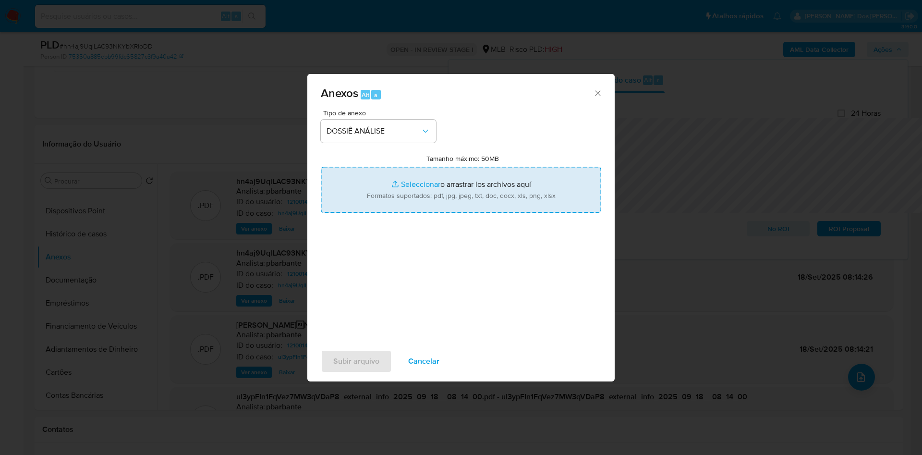
type input "C:\fakepath\DECLÍNIO - hn4aj9UqlLAC93NKYbXRioDD- CNPJ 34274233000102 - VIBRA EN…"
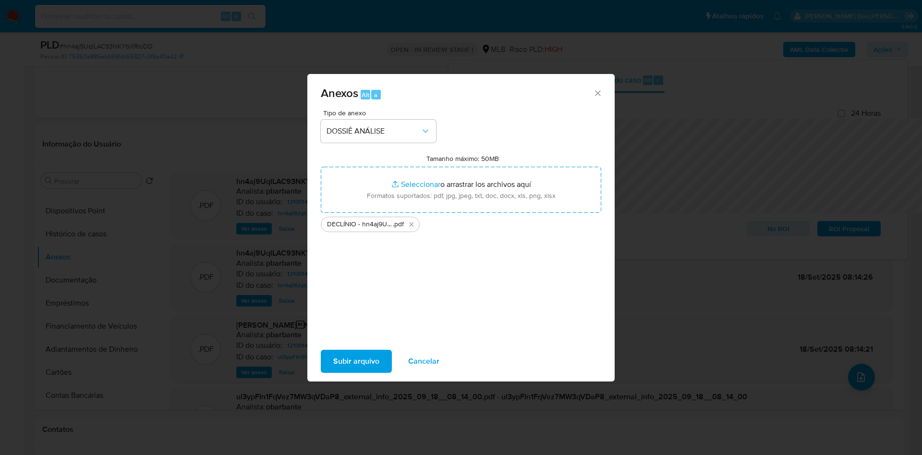
click at [338, 367] on span "Subir arquivo" at bounding box center [356, 361] width 46 height 21
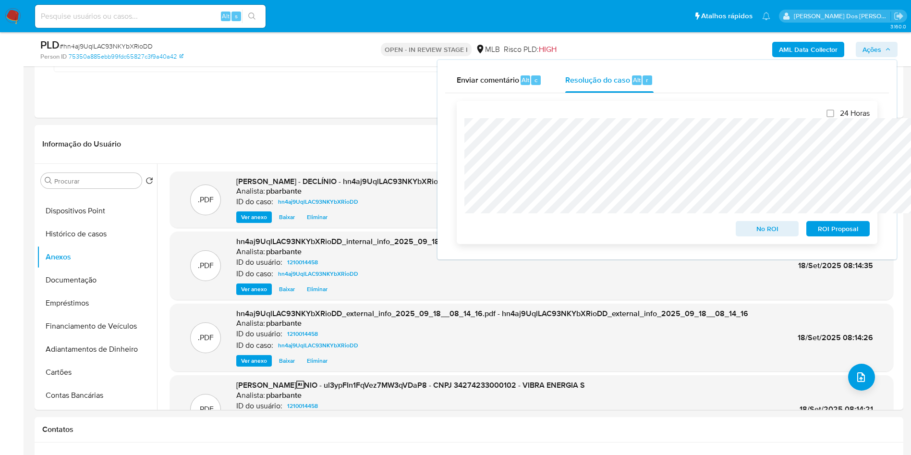
click at [765, 224] on span "No ROI" at bounding box center [767, 228] width 50 height 13
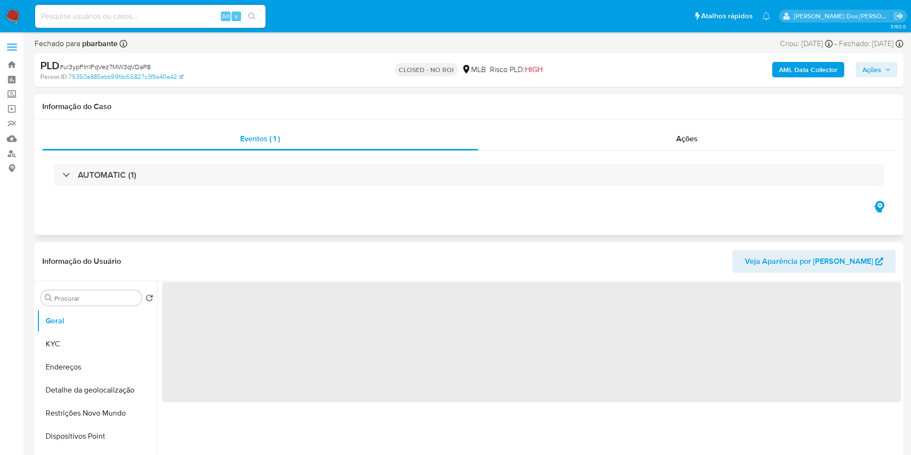
select select "10"
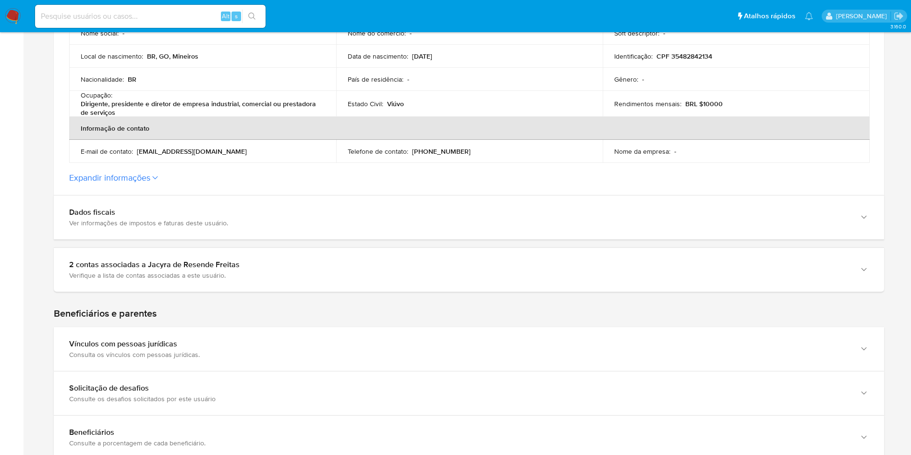
scroll to position [252, 0]
click at [654, 260] on div "2 contas associadas a Jacyra de Resende Freitas Verifique a lista de contas ass…" at bounding box center [469, 271] width 830 height 44
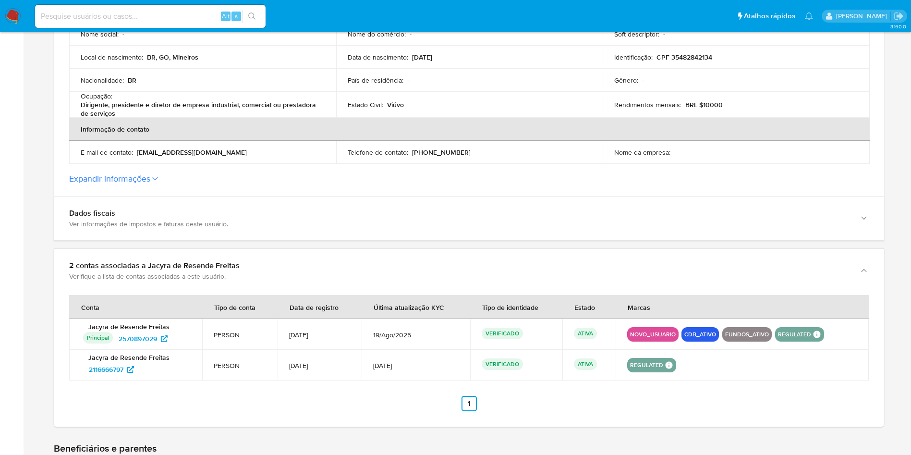
click at [654, 260] on div "2 contas associadas a Jacyra de Resende Freitas Verifique a lista de contas ass…" at bounding box center [469, 271] width 830 height 44
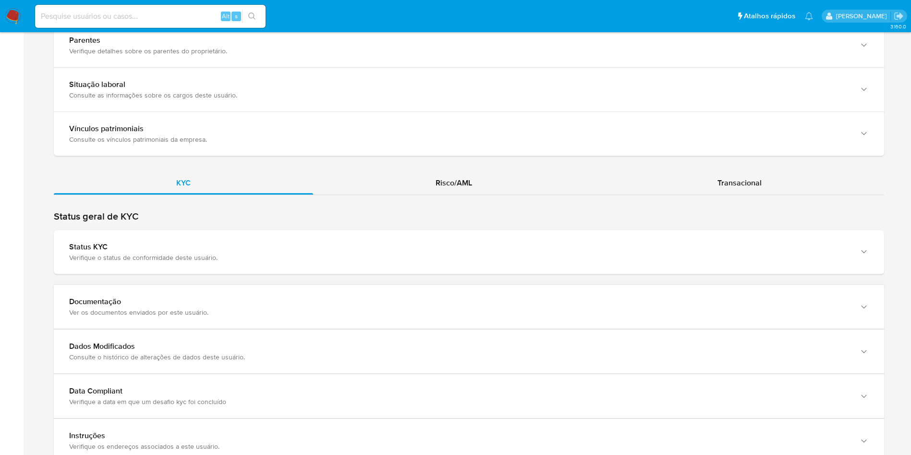
scroll to position [735, 0]
click at [712, 182] on div "Transacional" at bounding box center [739, 181] width 289 height 23
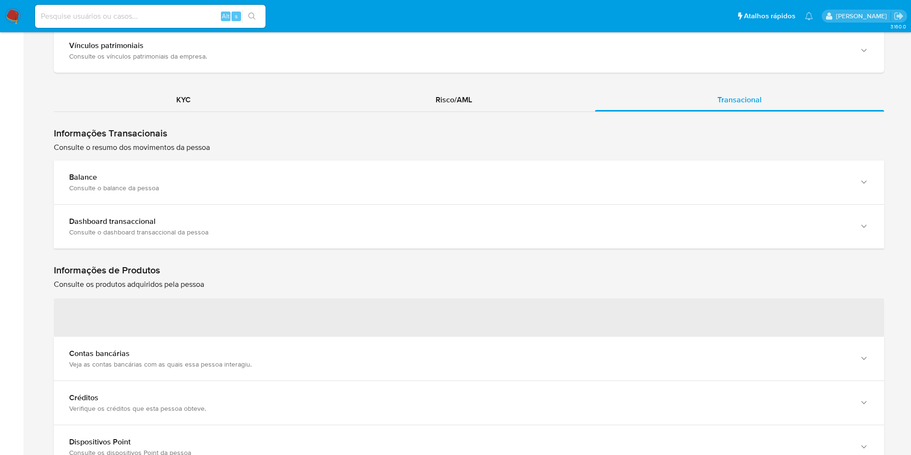
scroll to position [834, 0]
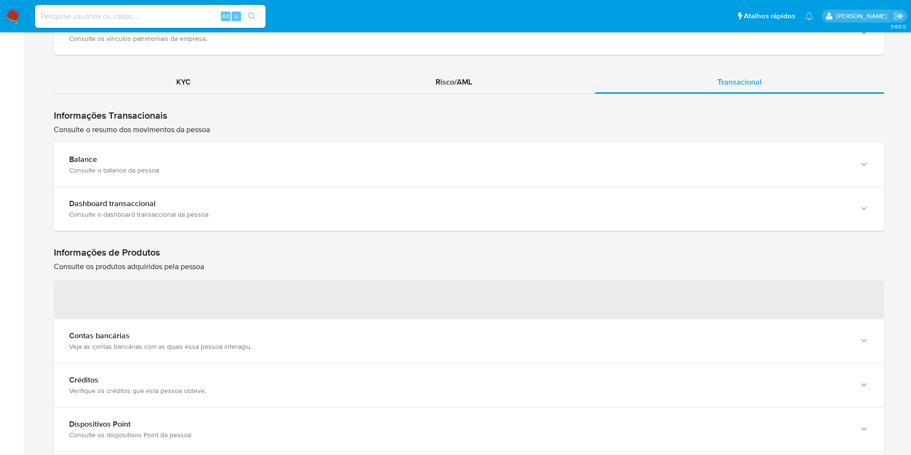
click at [593, 216] on div "Consulte o dashboard transaccional da pessoa" at bounding box center [459, 214] width 780 height 9
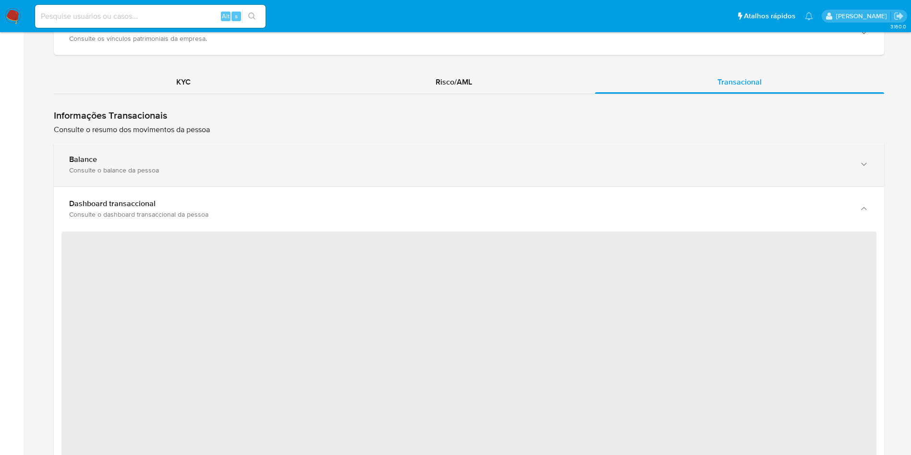
click at [619, 169] on div "Balance Consulte o balance da pessoa" at bounding box center [459, 165] width 780 height 20
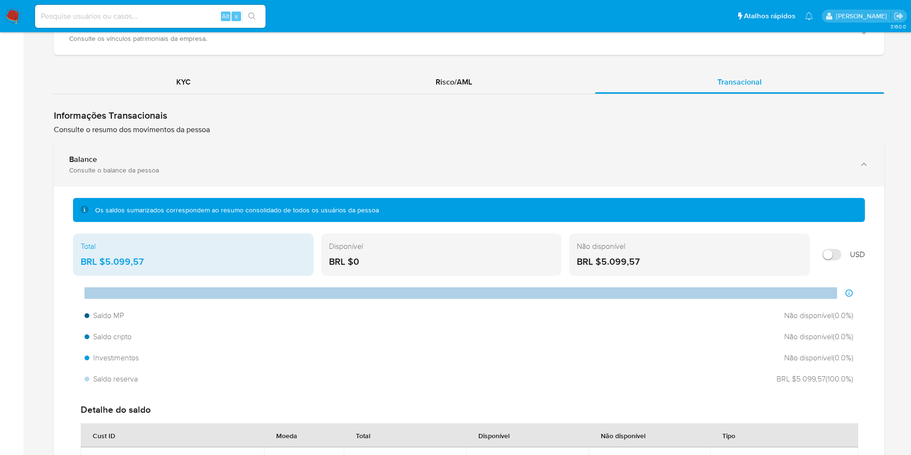
click at [619, 169] on div "Balance Consulte o balance da pessoa" at bounding box center [459, 165] width 780 height 20
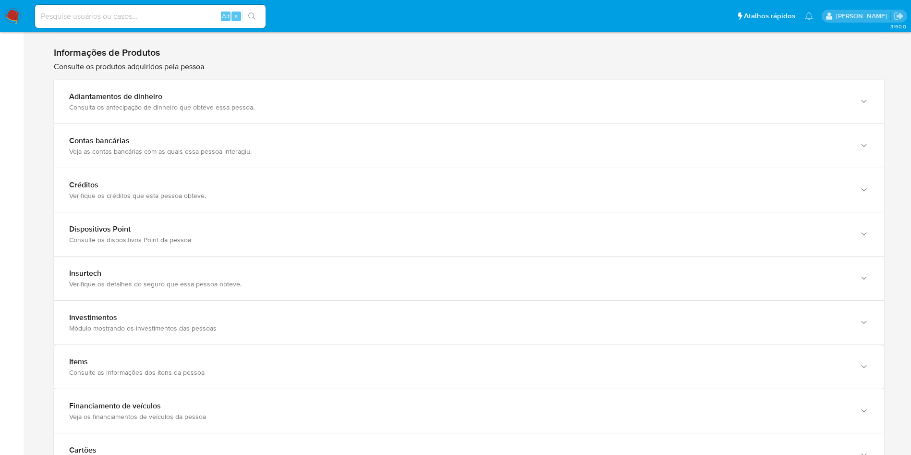
scroll to position [1478, 0]
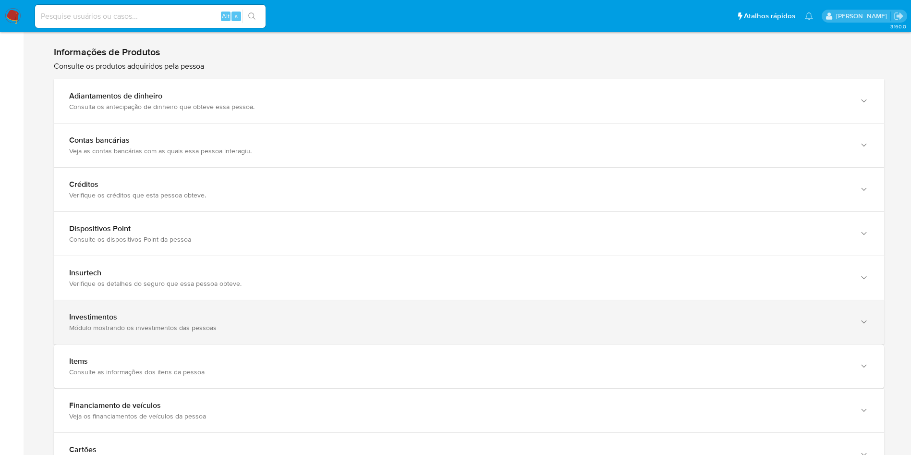
click at [772, 316] on div "Investimentos Módulo mostrando os investimentos das pessoas" at bounding box center [469, 322] width 830 height 44
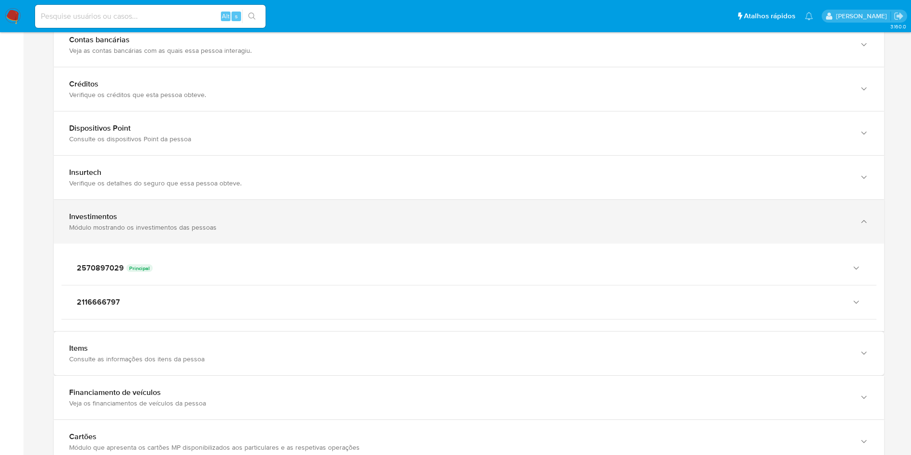
scroll to position [1579, 0]
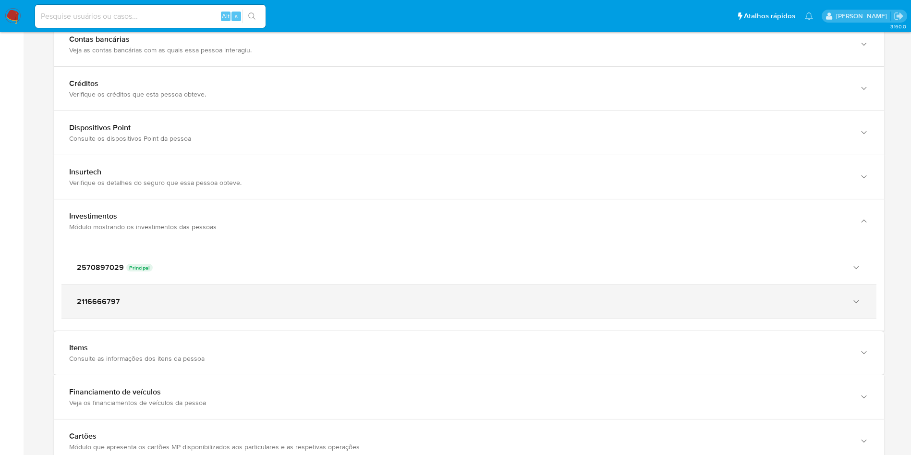
click at [764, 313] on div "2116666797" at bounding box center [468, 302] width 815 height 34
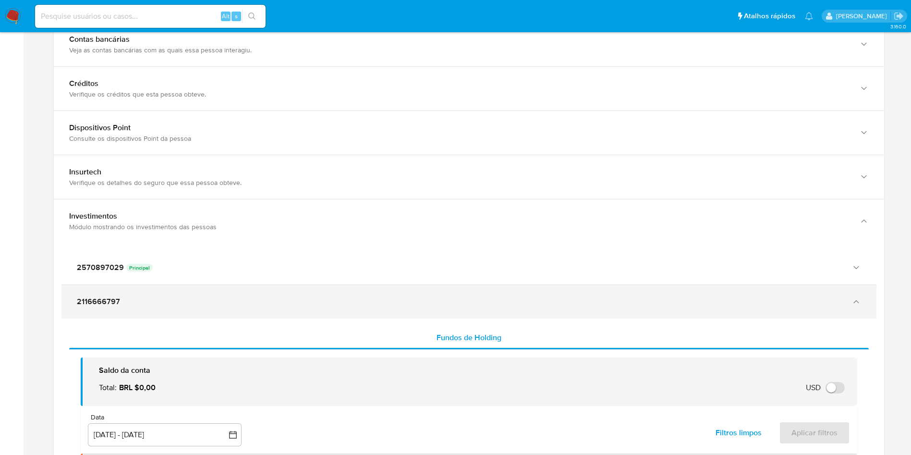
scroll to position [1609, 0]
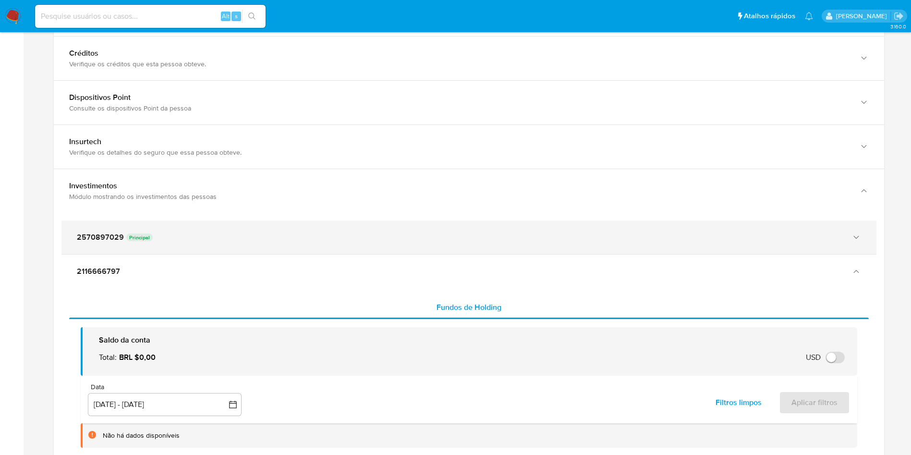
click at [834, 253] on div "2570897029 Principal" at bounding box center [468, 237] width 815 height 34
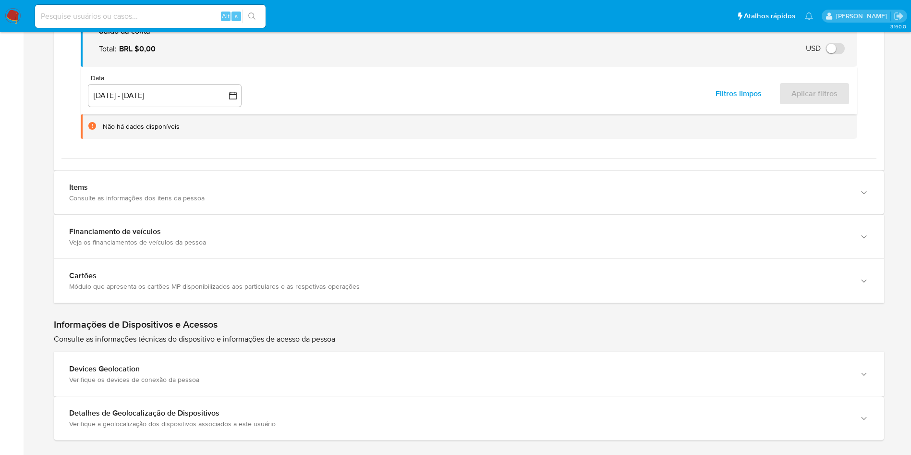
scroll to position [2229, 0]
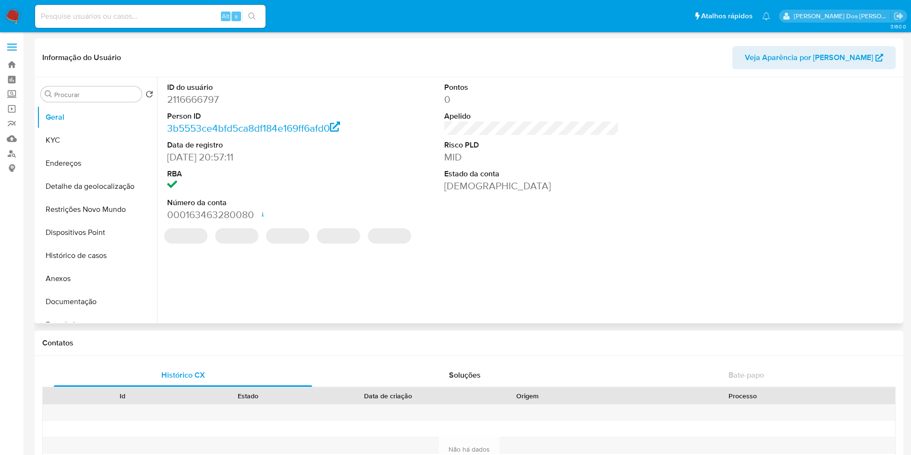
select select "10"
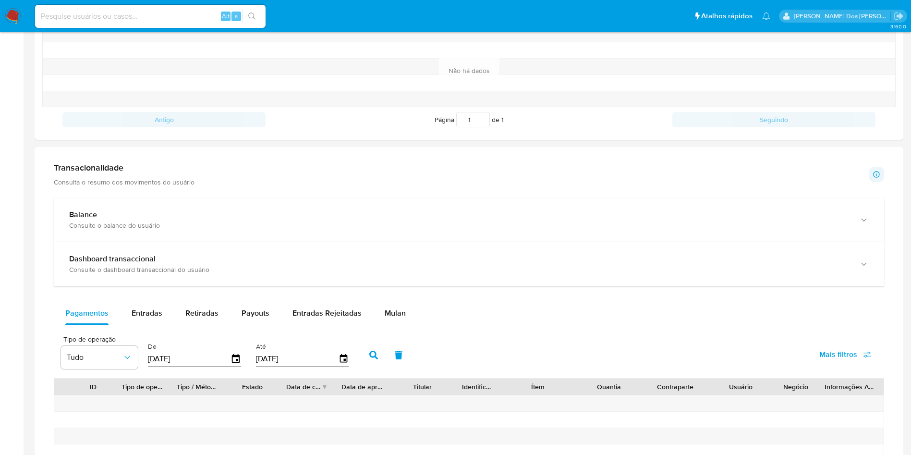
scroll to position [380, 0]
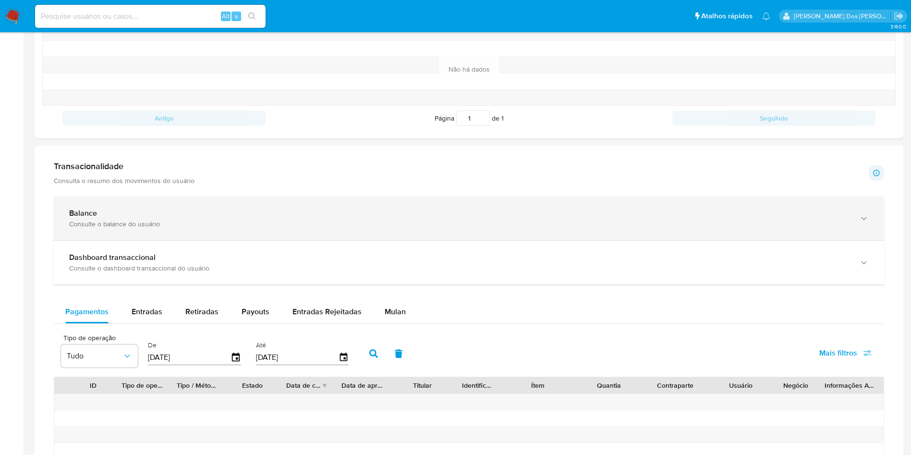
click at [479, 227] on div "Consulte o balance do usuário" at bounding box center [459, 223] width 780 height 9
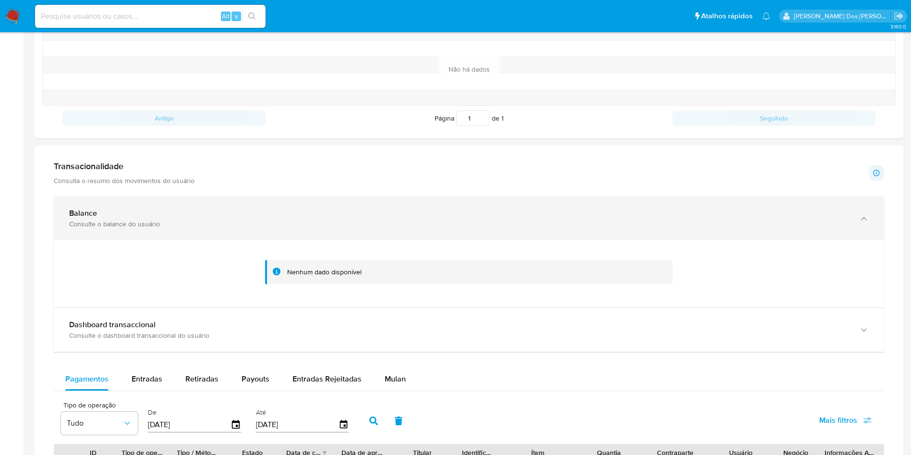
click at [479, 227] on div "Consulte o balance do usuário" at bounding box center [459, 223] width 780 height 9
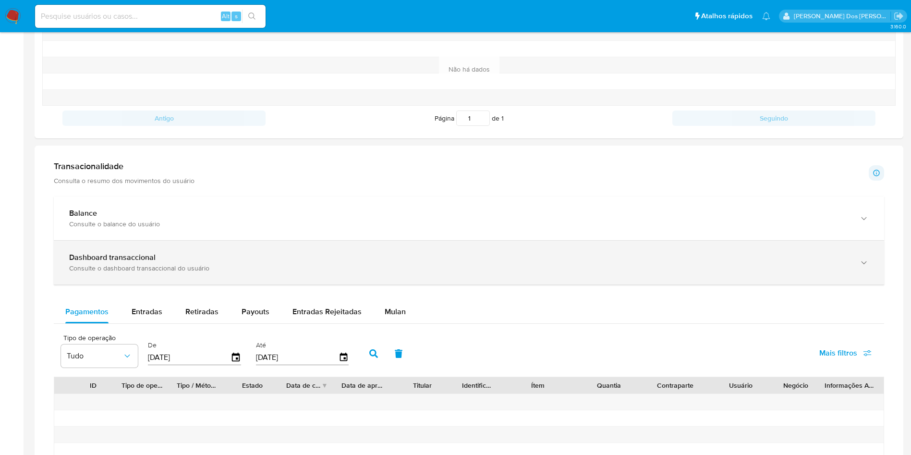
click at [437, 255] on div "Dashboard transaccional" at bounding box center [459, 258] width 780 height 10
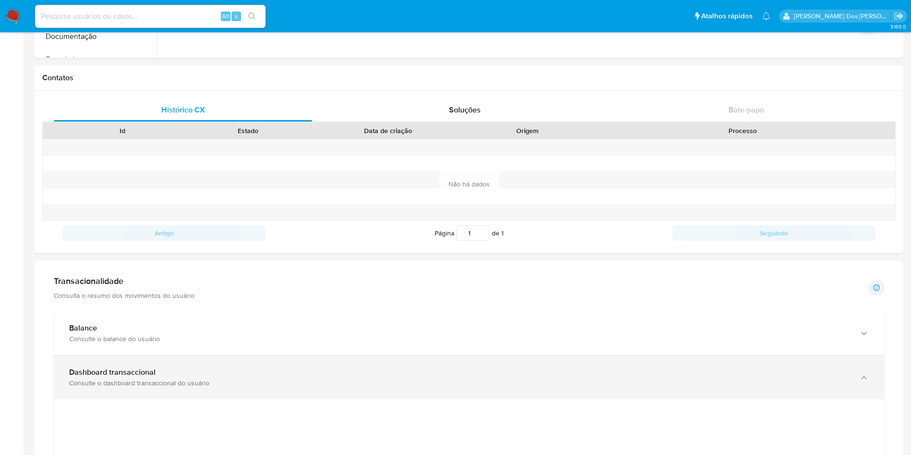
scroll to position [0, 0]
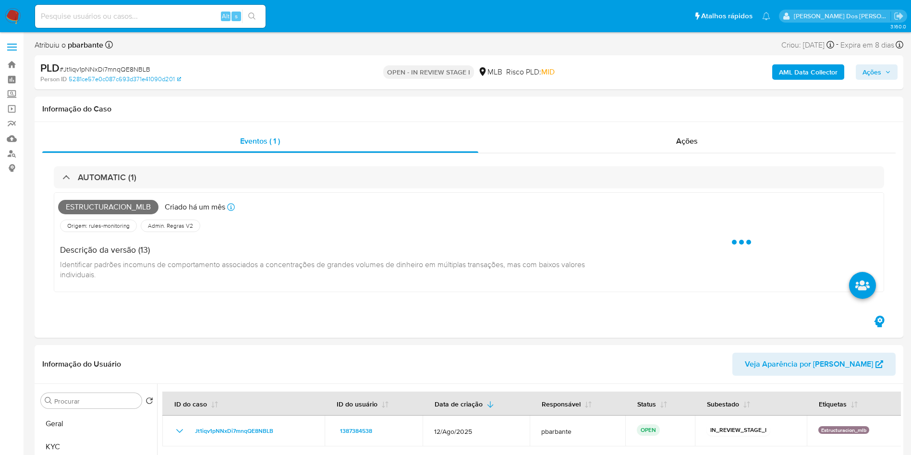
select select "10"
click at [129, 168] on div "AUTOMATIC (1)" at bounding box center [469, 177] width 830 height 22
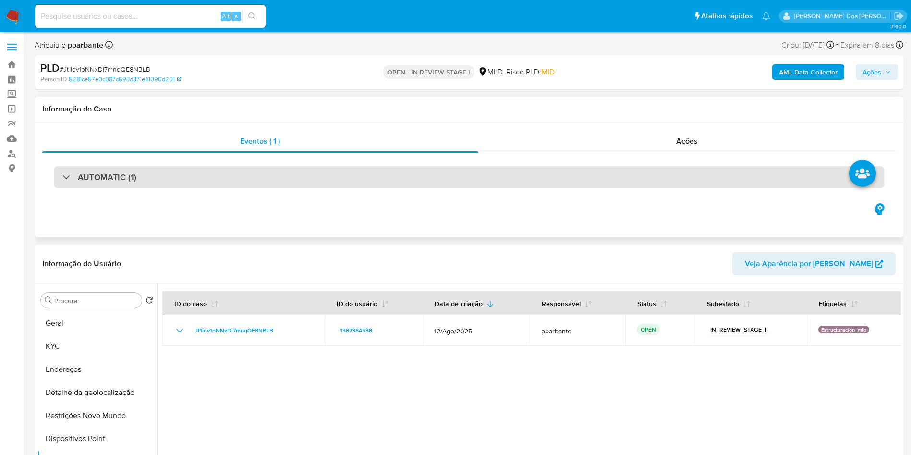
click at [239, 179] on div "AUTOMATIC (1)" at bounding box center [469, 177] width 830 height 22
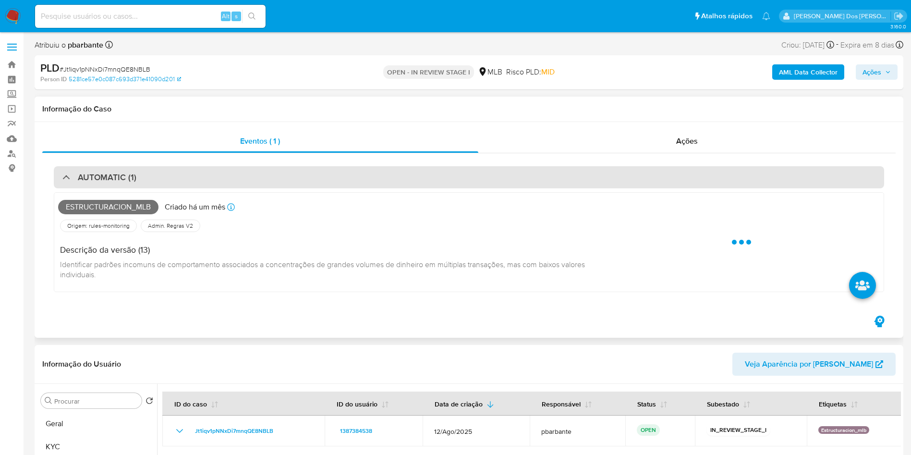
click at [239, 179] on div "AUTOMATIC (1)" at bounding box center [469, 177] width 830 height 22
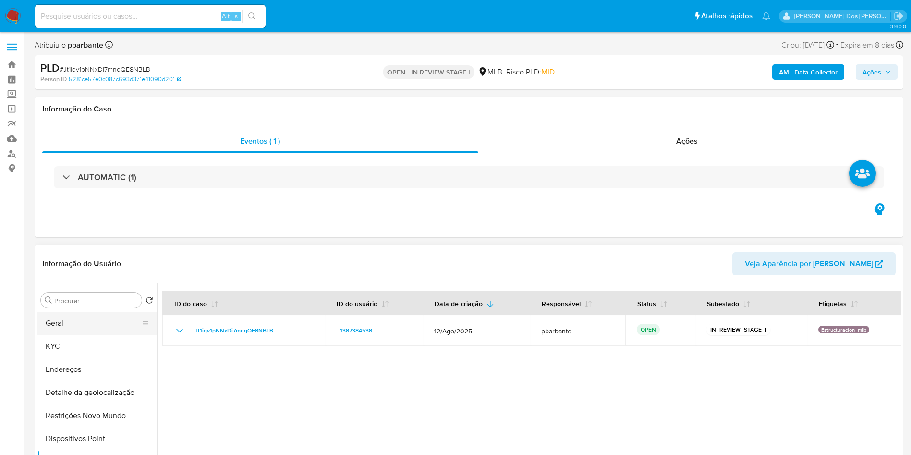
click at [85, 335] on button "Geral" at bounding box center [93, 323] width 112 height 23
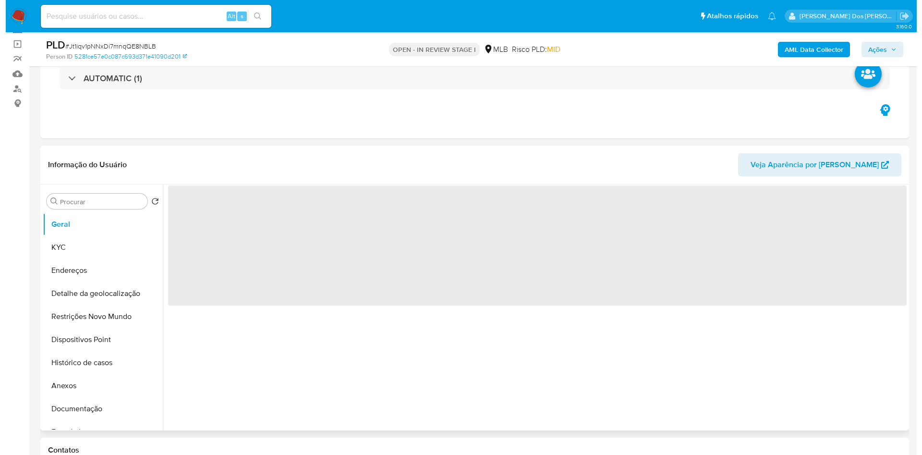
scroll to position [66, 0]
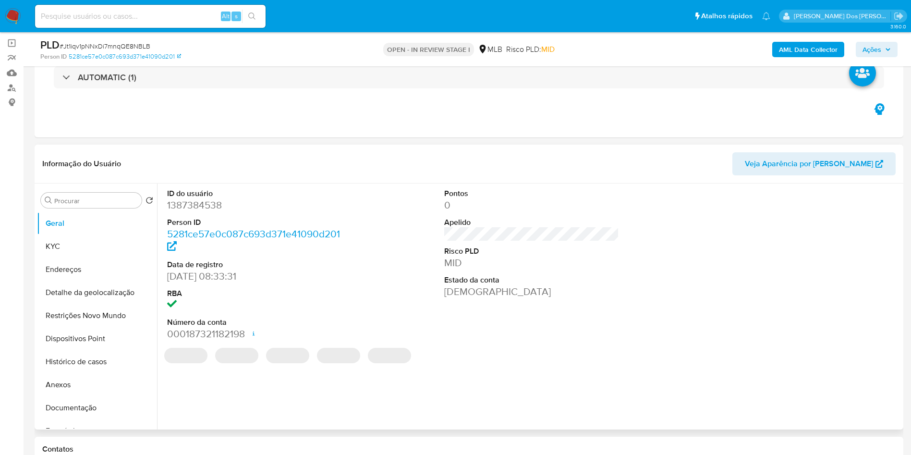
click at [198, 212] on dd "1387384538" at bounding box center [254, 204] width 175 height 13
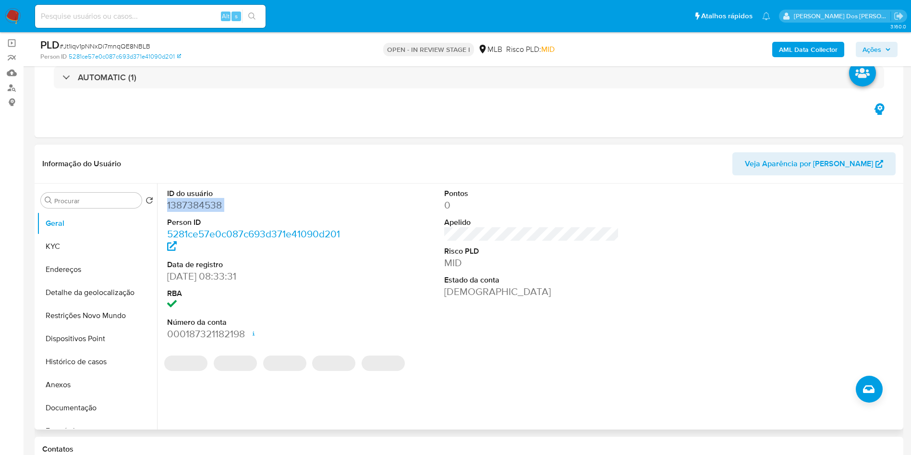
copy dd "1387384538"
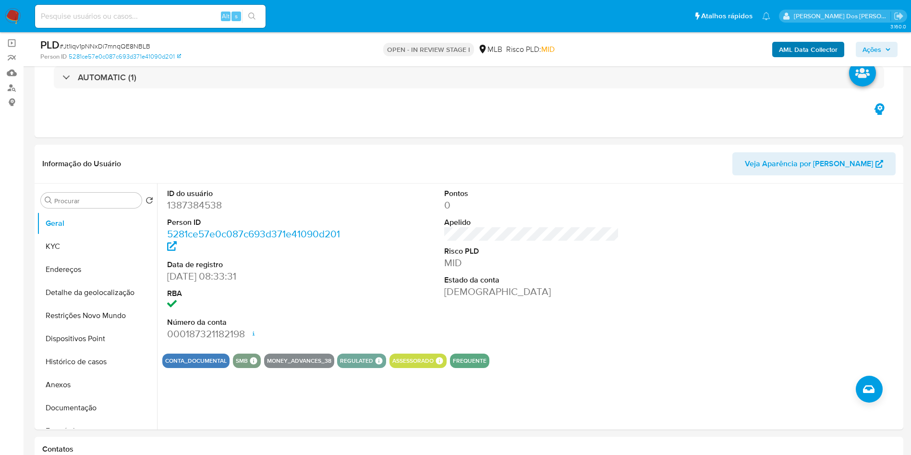
click at [818, 57] on div "AML Data Collector Ações" at bounding box center [755, 49] width 283 height 23
click at [826, 48] on b "AML Data Collector" at bounding box center [808, 49] width 59 height 15
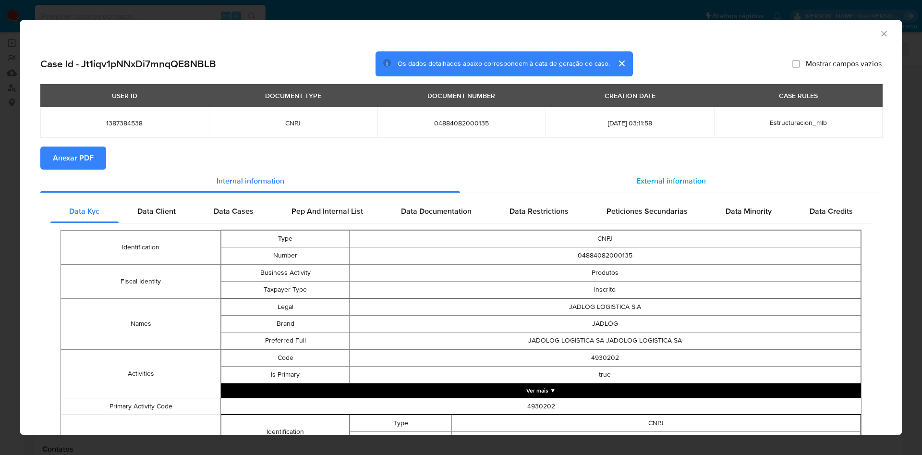
click at [636, 178] on span "External information" at bounding box center [671, 180] width 70 height 11
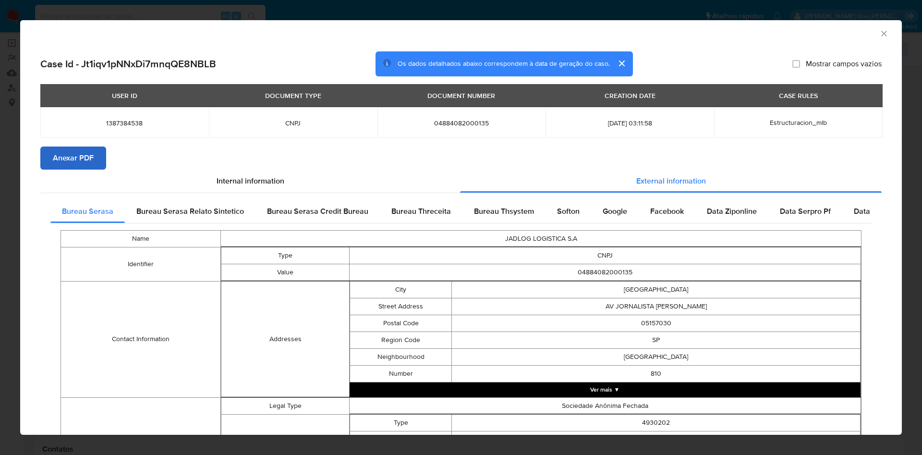
click at [59, 169] on div "Internal information" at bounding box center [250, 180] width 420 height 23
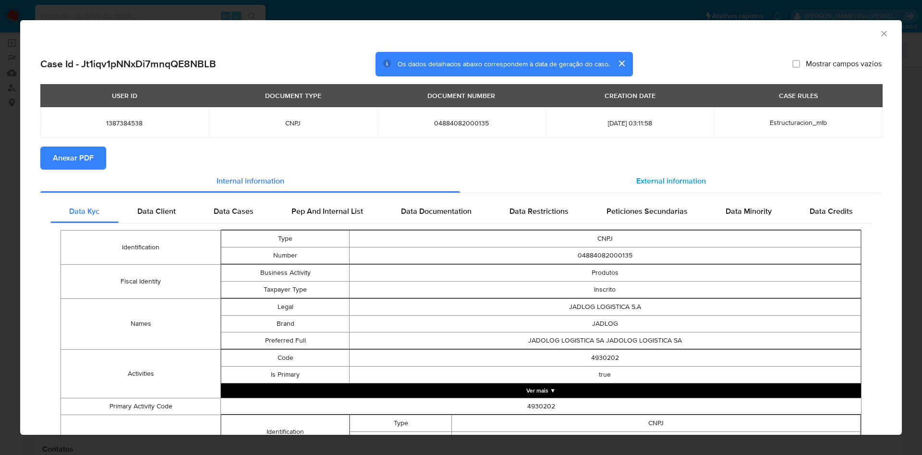
click at [644, 176] on span "External information" at bounding box center [671, 180] width 70 height 11
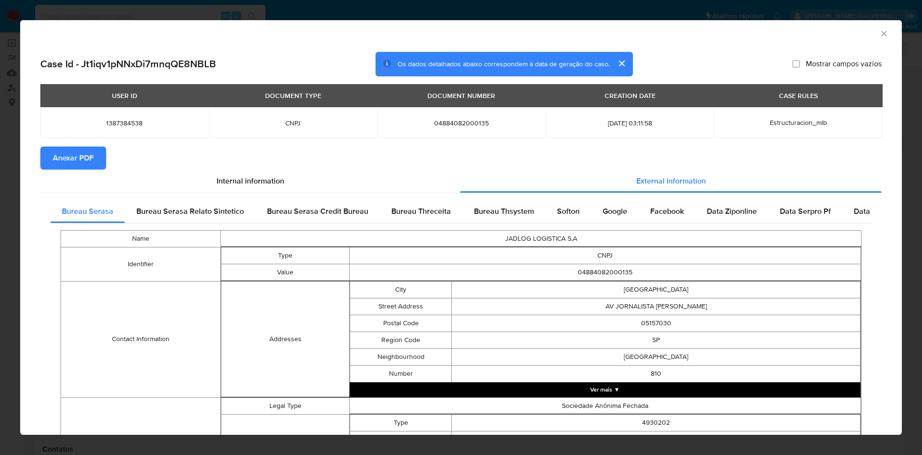
click at [83, 154] on span "Anexar PDF" at bounding box center [73, 157] width 41 height 21
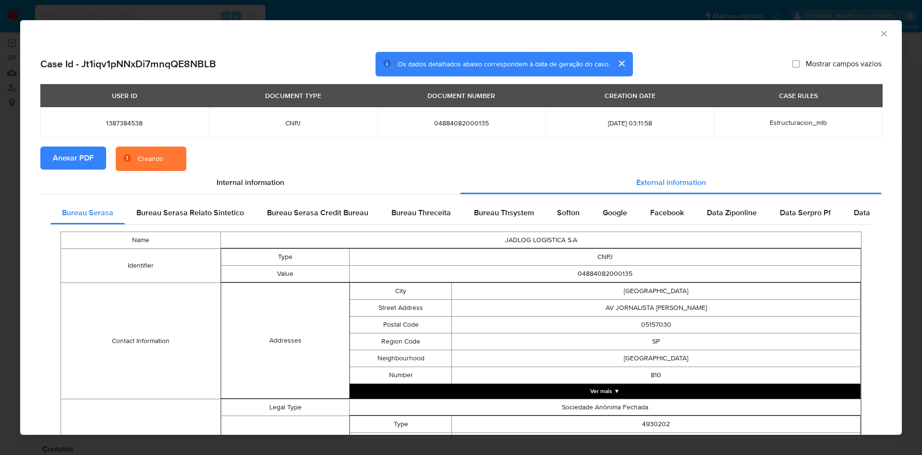
scroll to position [298, 0]
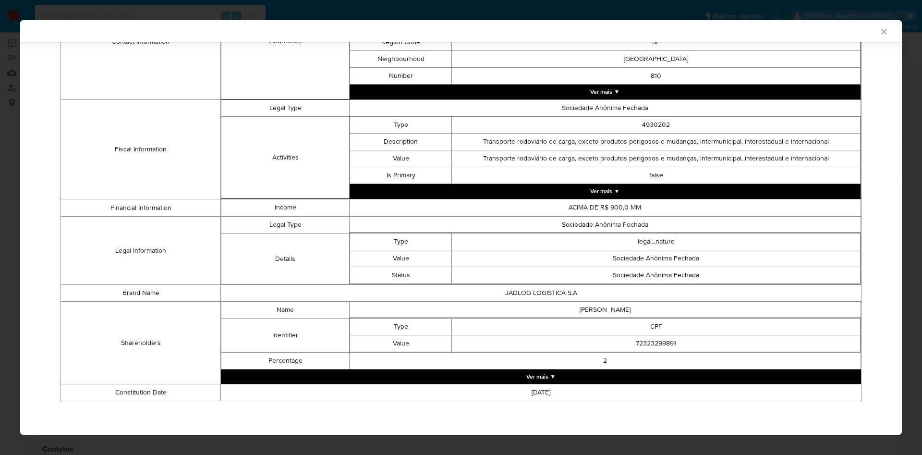
click at [586, 379] on button "Ver mais ▼" at bounding box center [541, 376] width 640 height 14
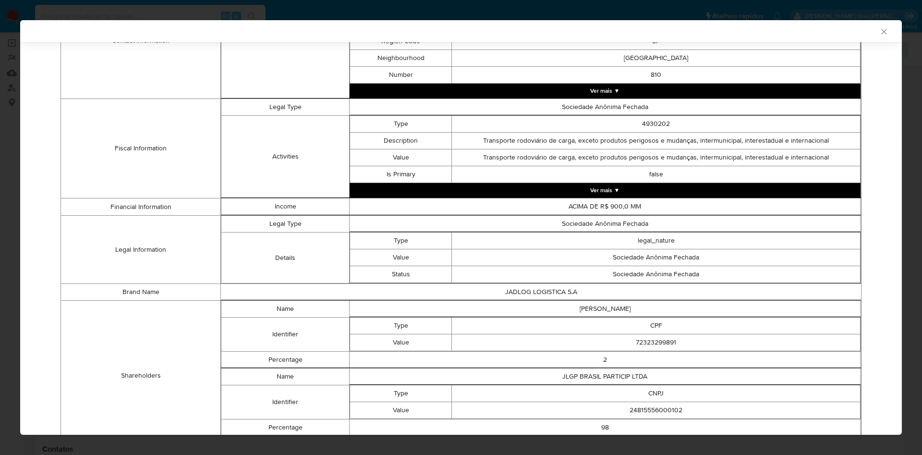
scroll to position [366, 0]
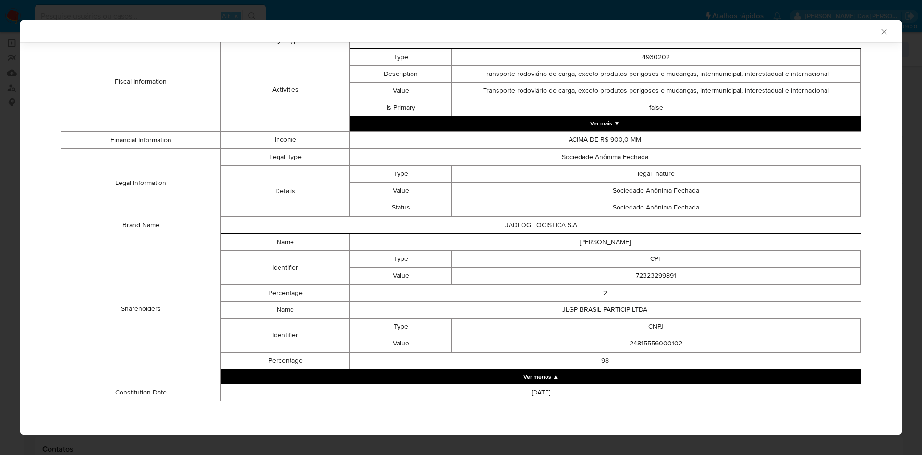
click at [662, 276] on td "72323299891" at bounding box center [656, 275] width 409 height 17
copy td "72323299891"
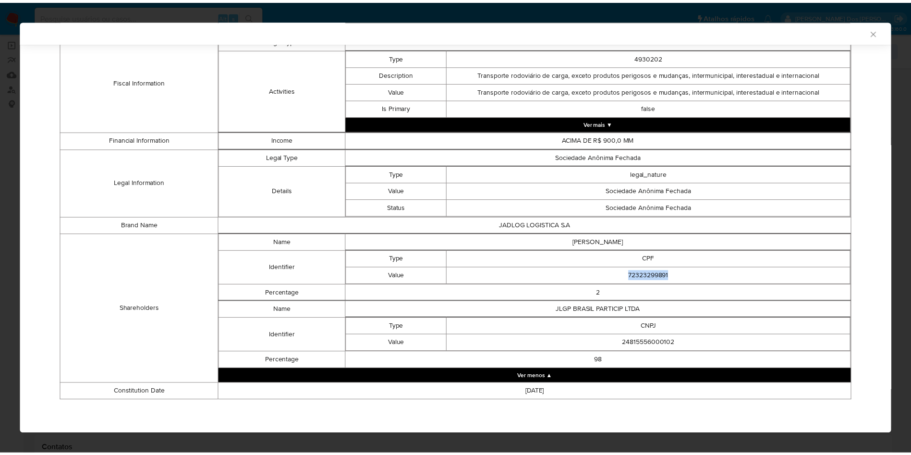
scroll to position [364, 0]
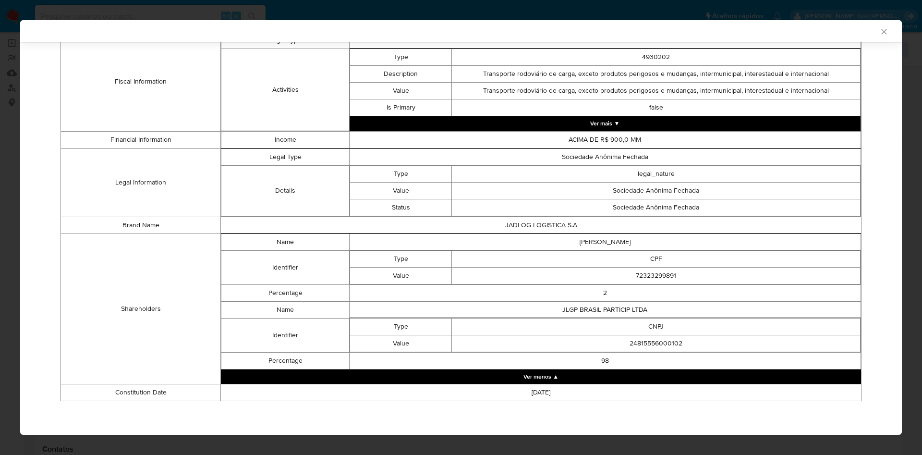
click at [651, 341] on td "24815556000102" at bounding box center [656, 343] width 409 height 17
copy td "24815556000102"
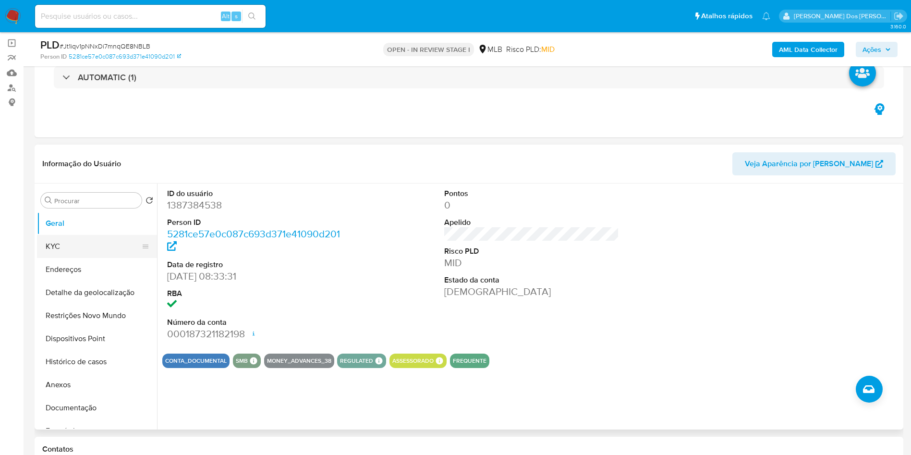
click at [84, 255] on button "KYC" at bounding box center [93, 246] width 112 height 23
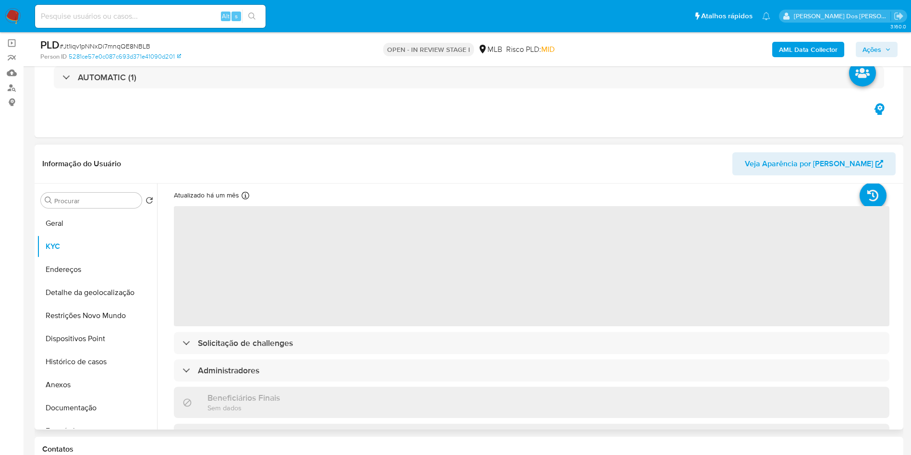
scroll to position [34, 0]
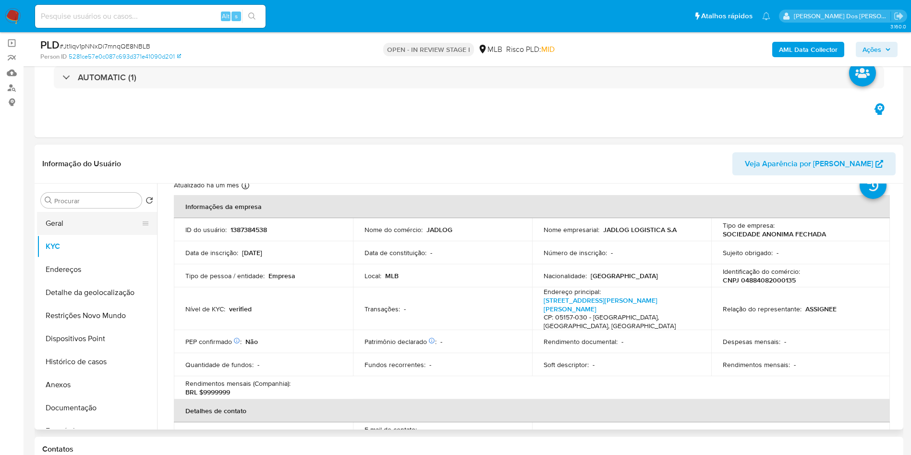
click at [83, 235] on button "Geral" at bounding box center [93, 223] width 112 height 23
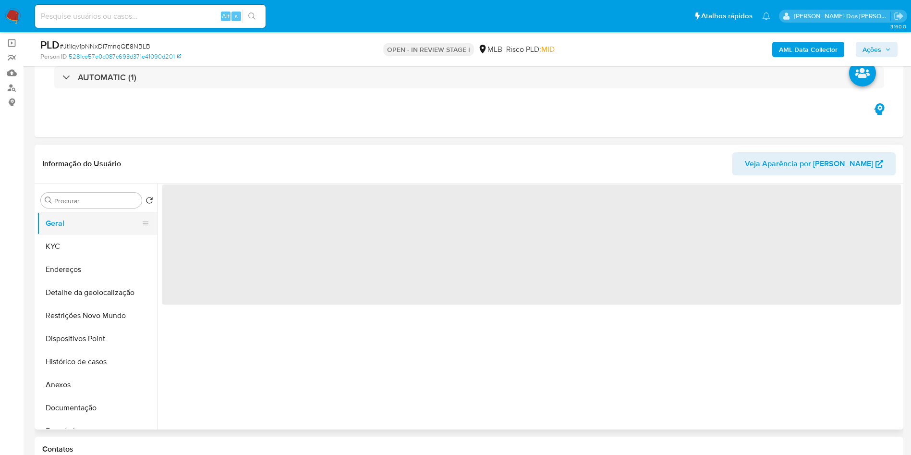
scroll to position [0, 0]
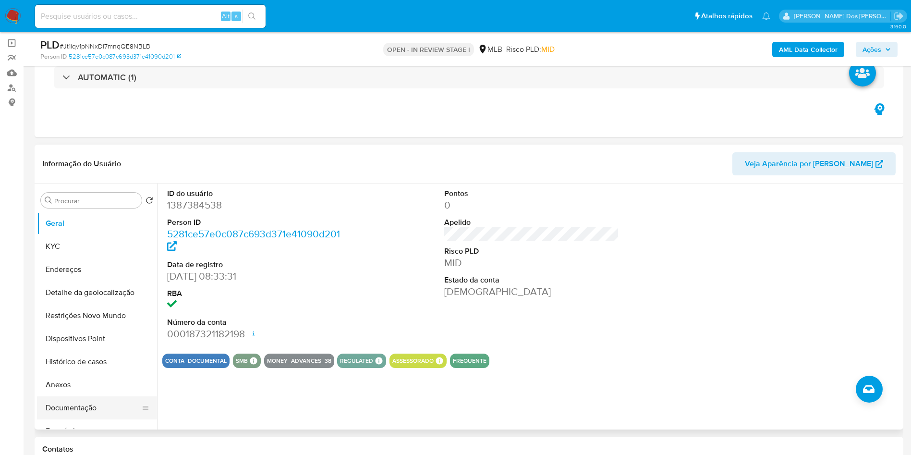
click at [104, 419] on button "Documentação" at bounding box center [93, 407] width 112 height 23
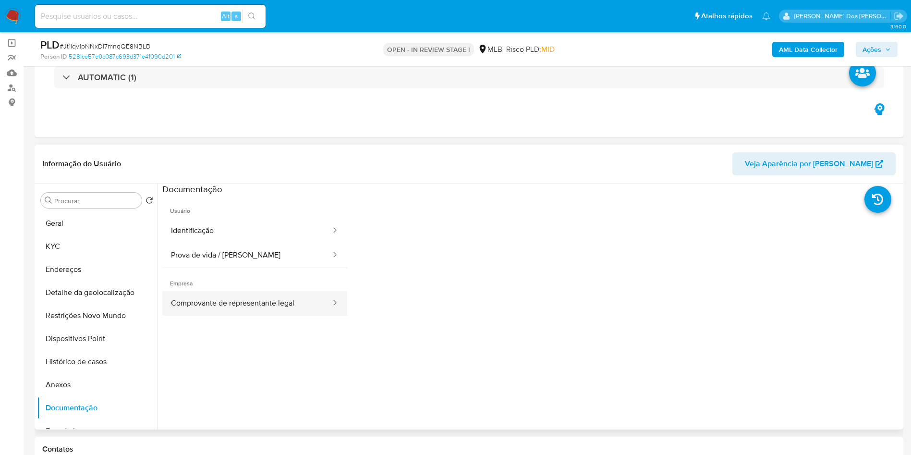
click at [240, 315] on button "Comprovante de representante legal" at bounding box center [246, 303] width 169 height 24
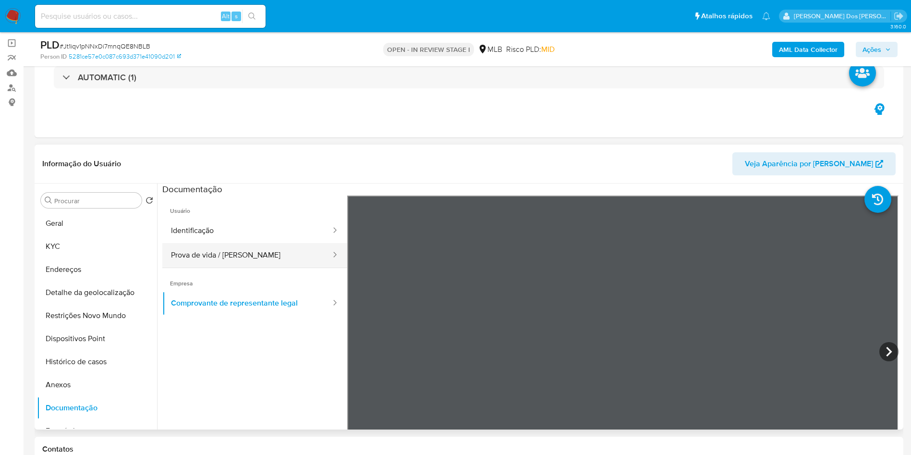
click at [255, 263] on button "Prova de vida / [PERSON_NAME]" at bounding box center [246, 255] width 169 height 24
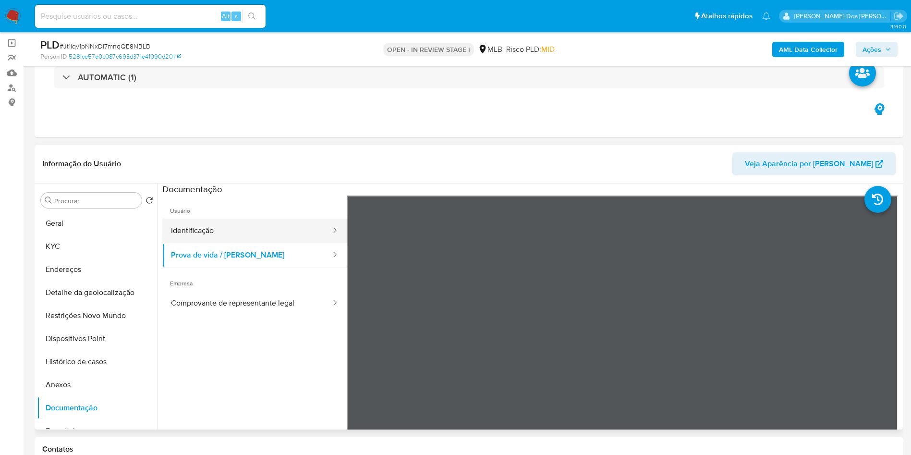
click at [239, 243] on button "Identificação" at bounding box center [246, 230] width 169 height 24
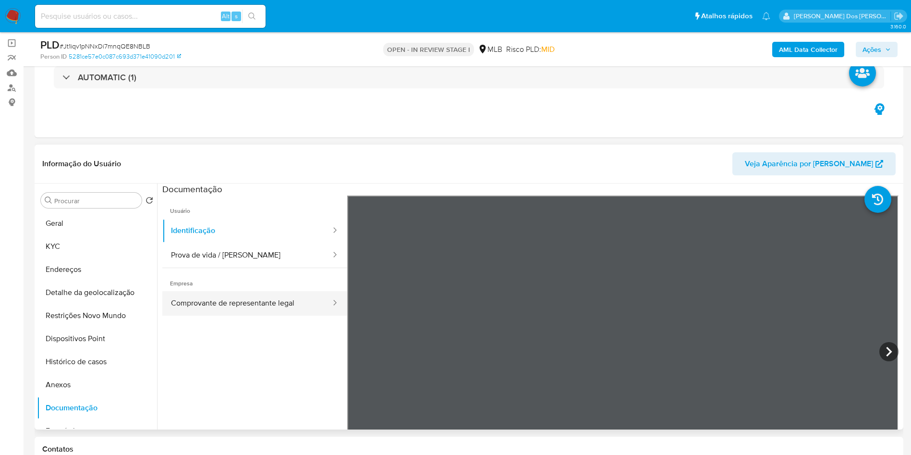
click at [282, 315] on button "Comprovante de representante legal" at bounding box center [246, 303] width 169 height 24
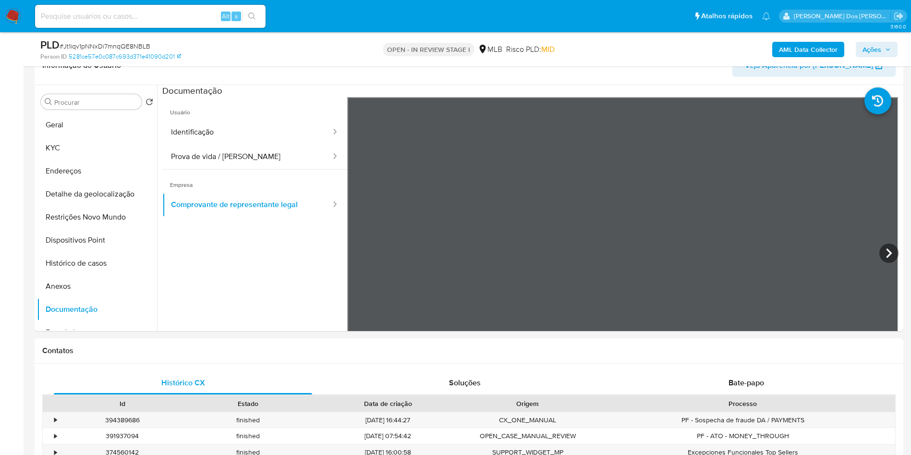
scroll to position [167, 0]
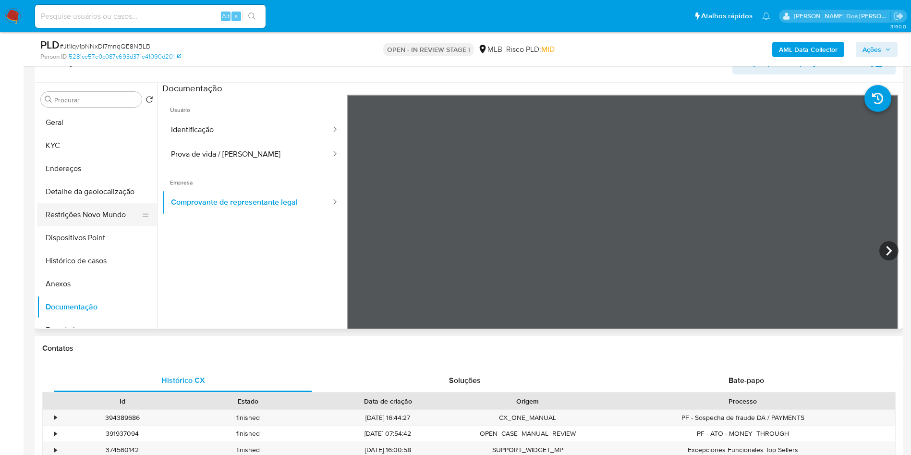
click at [86, 226] on button "Restrições Novo Mundo" at bounding box center [93, 214] width 112 height 23
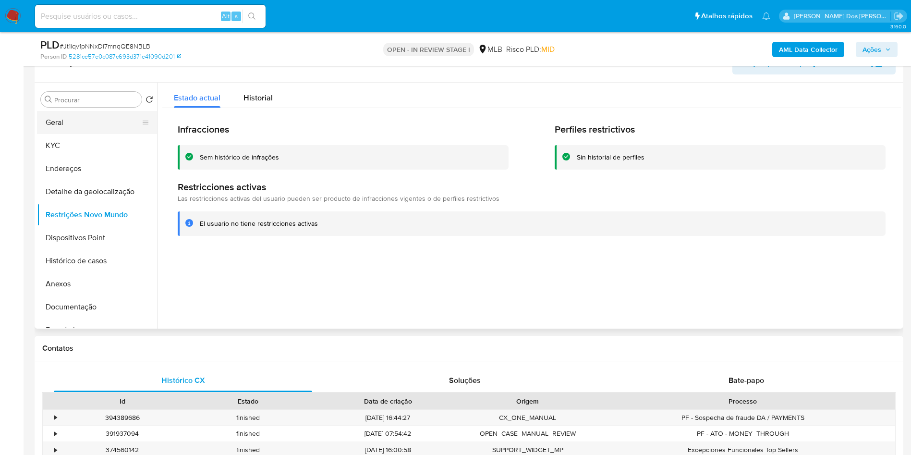
click at [59, 134] on button "Geral" at bounding box center [93, 122] width 112 height 23
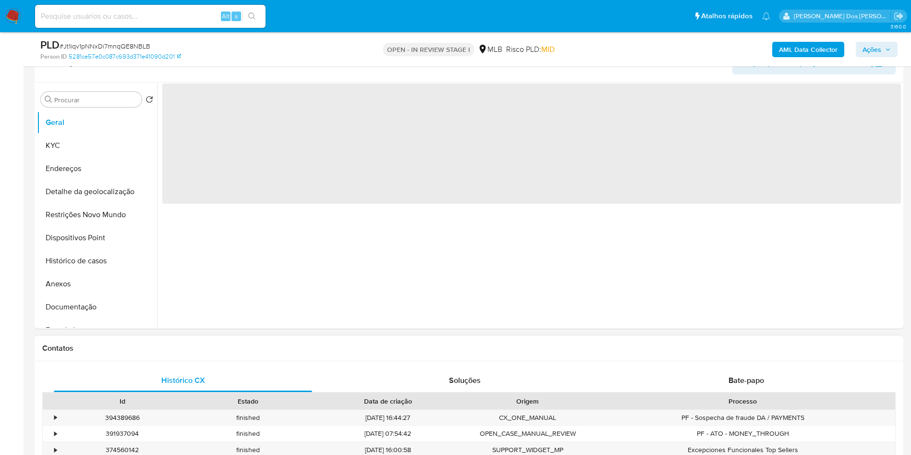
click at [363, 351] on div "Contatos" at bounding box center [469, 348] width 869 height 25
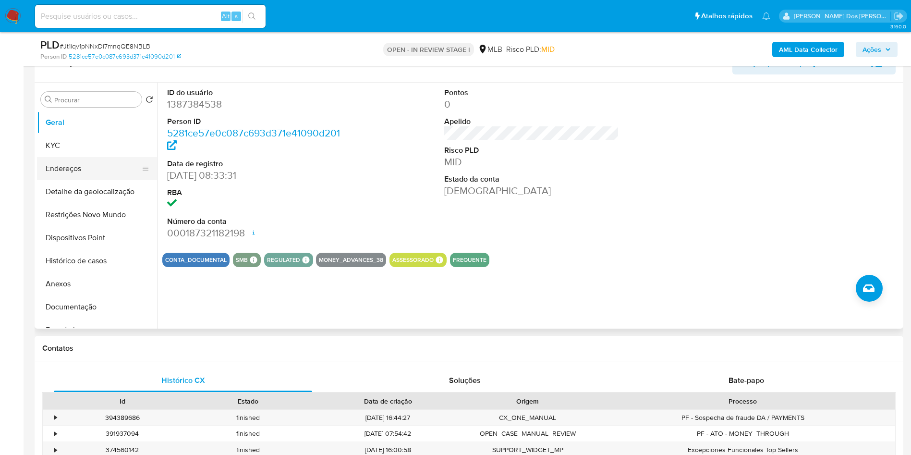
click at [60, 180] on button "Endereços" at bounding box center [93, 168] width 112 height 23
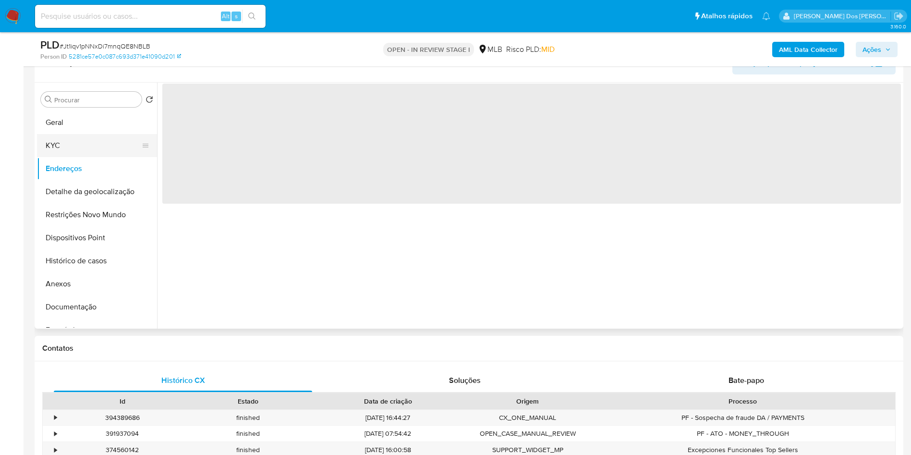
click at [80, 157] on button "KYC" at bounding box center [93, 145] width 112 height 23
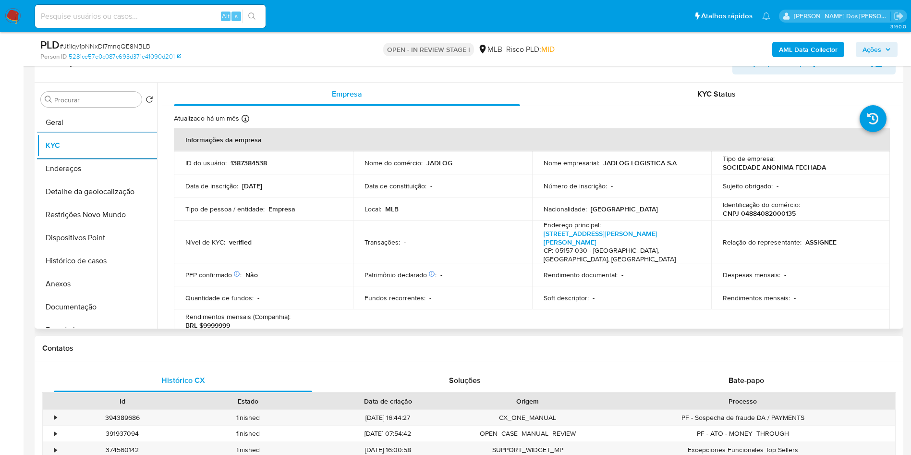
scroll to position [601, 0]
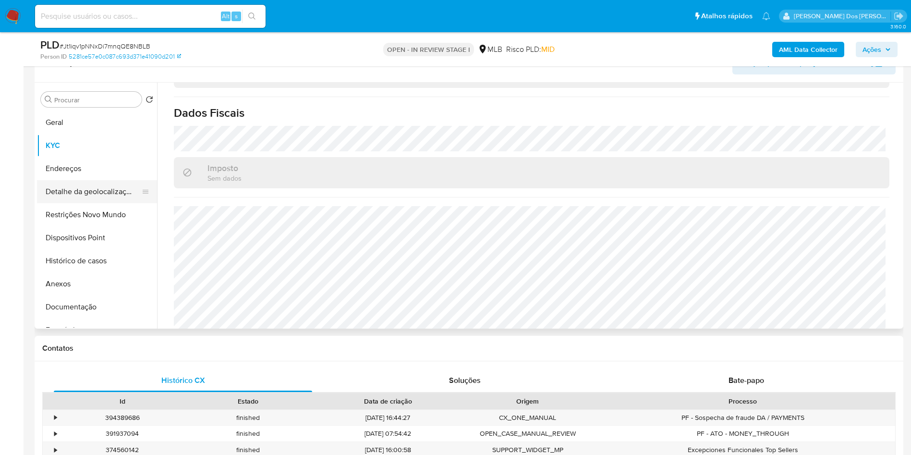
click at [66, 203] on button "Detalhe da geolocalização" at bounding box center [93, 191] width 112 height 23
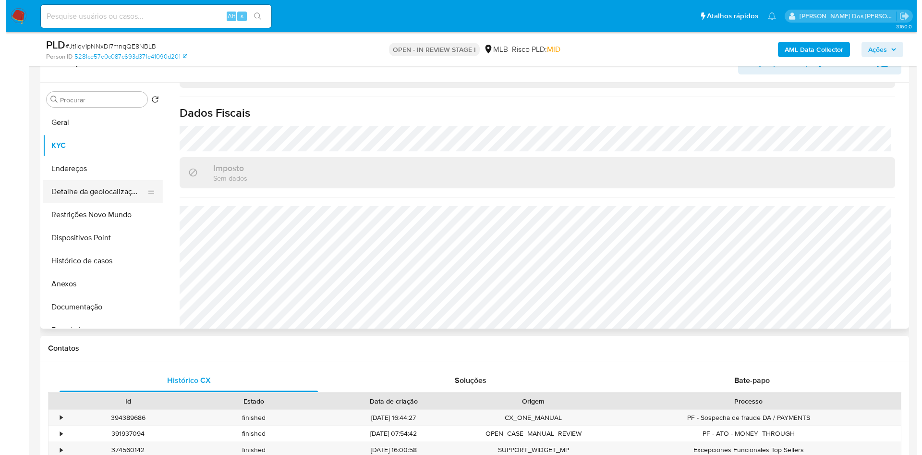
scroll to position [0, 0]
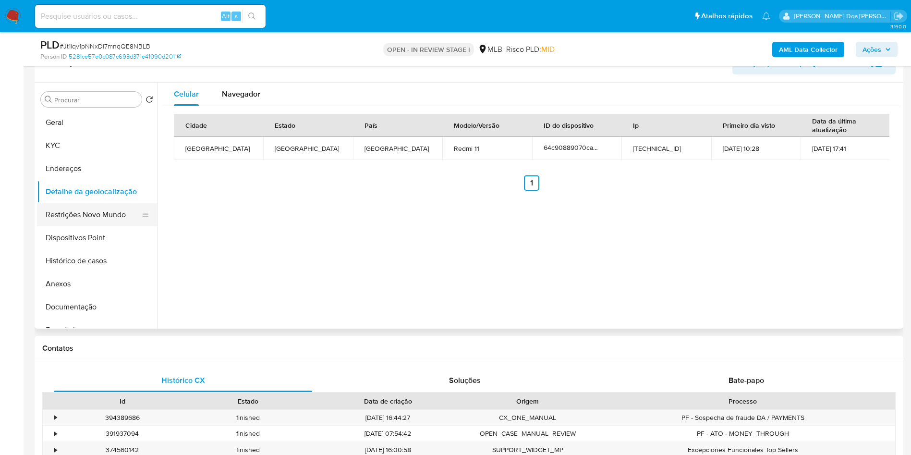
click at [79, 226] on button "Restrições Novo Mundo" at bounding box center [93, 214] width 112 height 23
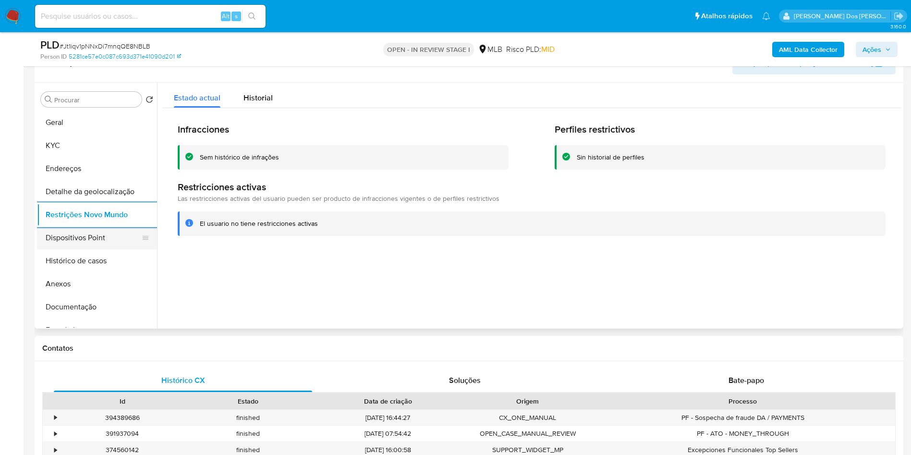
click at [114, 244] on button "Dispositivos Point" at bounding box center [93, 237] width 112 height 23
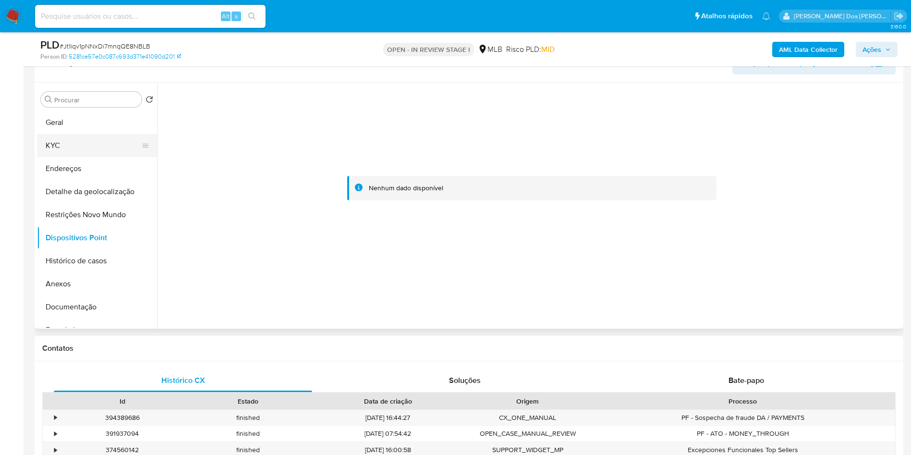
click at [103, 157] on button "KYC" at bounding box center [93, 145] width 112 height 23
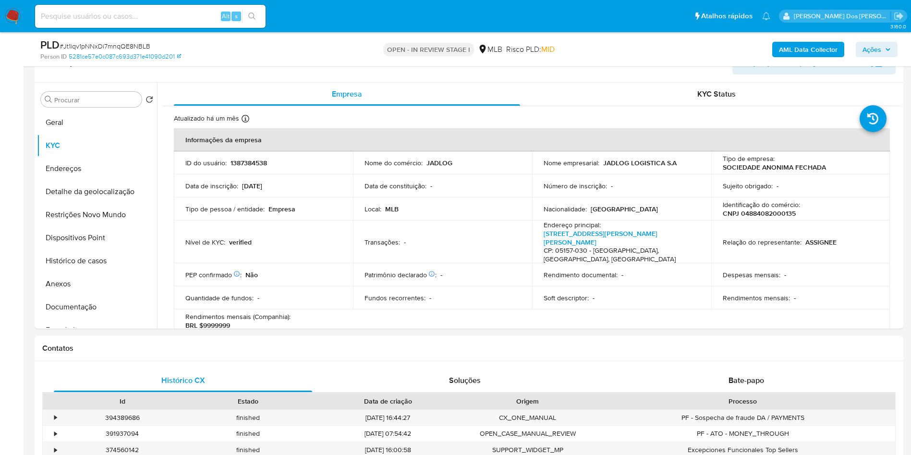
click at [886, 54] on span "Ações" at bounding box center [876, 49] width 28 height 13
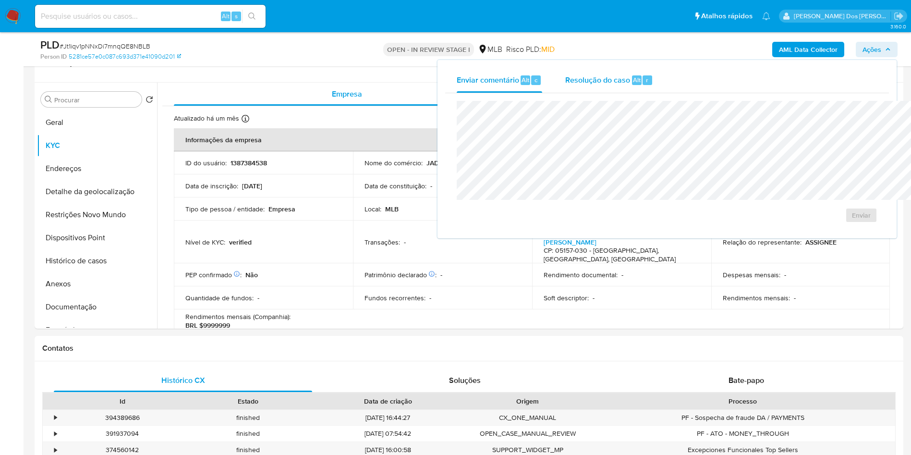
click at [565, 75] on span "Resolução do caso" at bounding box center [597, 79] width 65 height 11
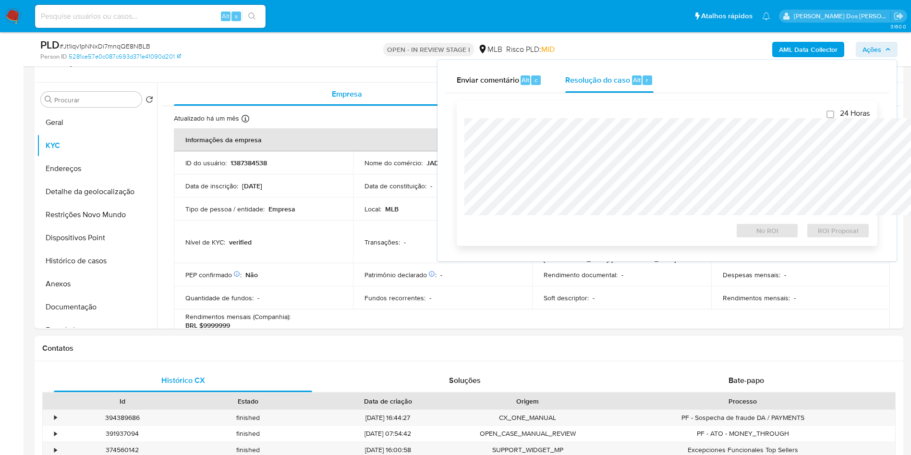
click at [528, 115] on div "24 Horas No ROI ROI Proposal" at bounding box center [666, 174] width 405 height 130
click at [84, 295] on button "Anexos" at bounding box center [93, 283] width 112 height 23
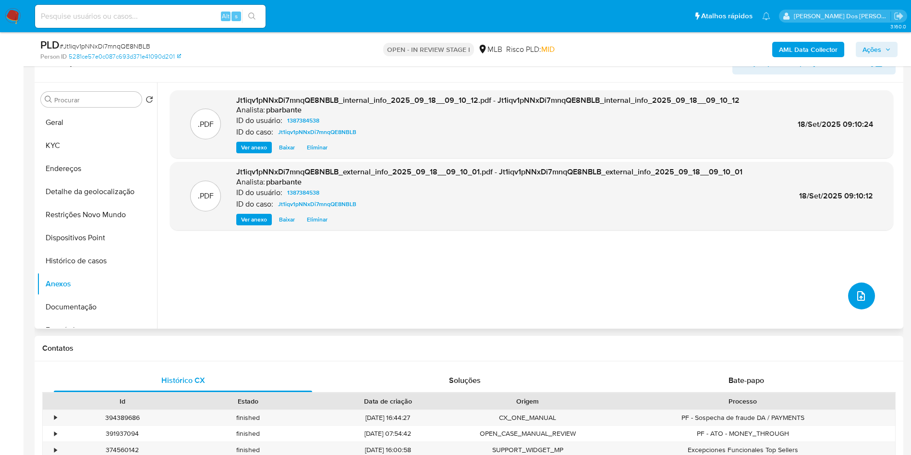
click at [855, 302] on icon "upload-file" at bounding box center [861, 296] width 12 height 12
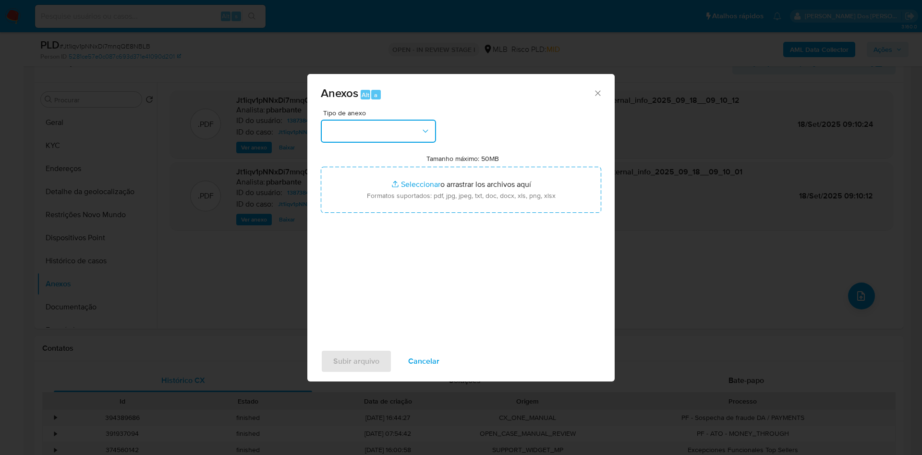
click at [363, 120] on button "button" at bounding box center [378, 131] width 115 height 23
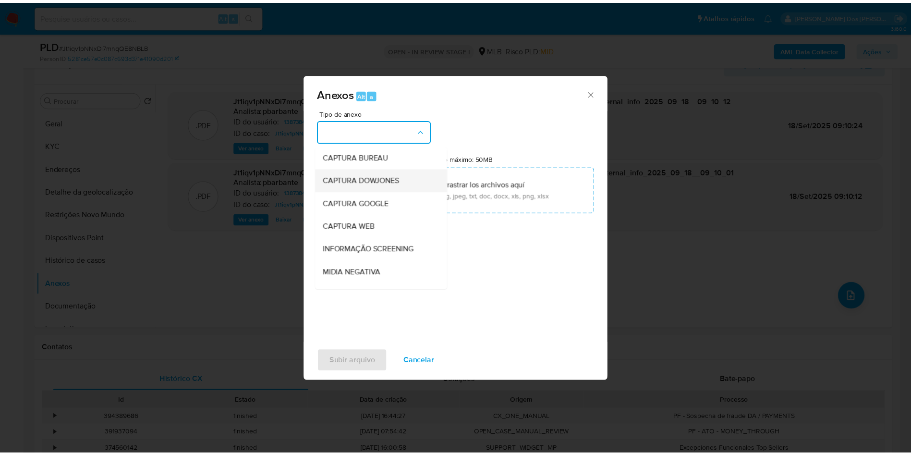
scroll to position [129, 0]
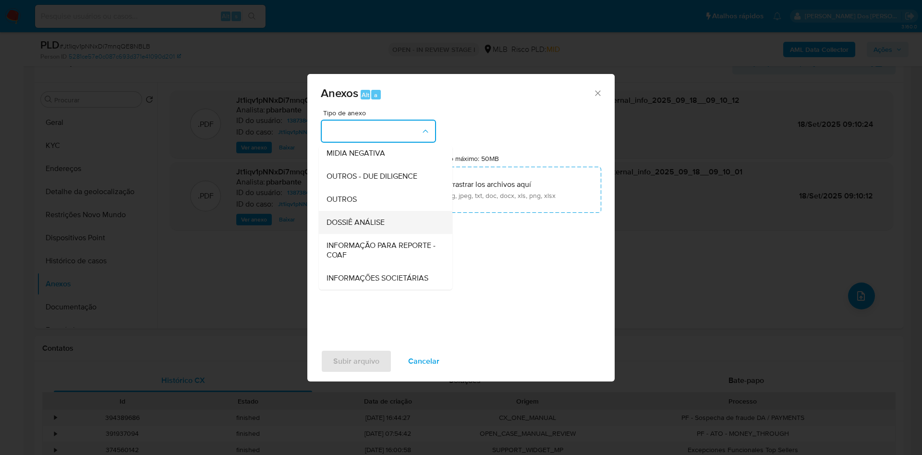
click at [332, 218] on span "DOSSIÊ ANÁLISE" at bounding box center [356, 223] width 58 height 10
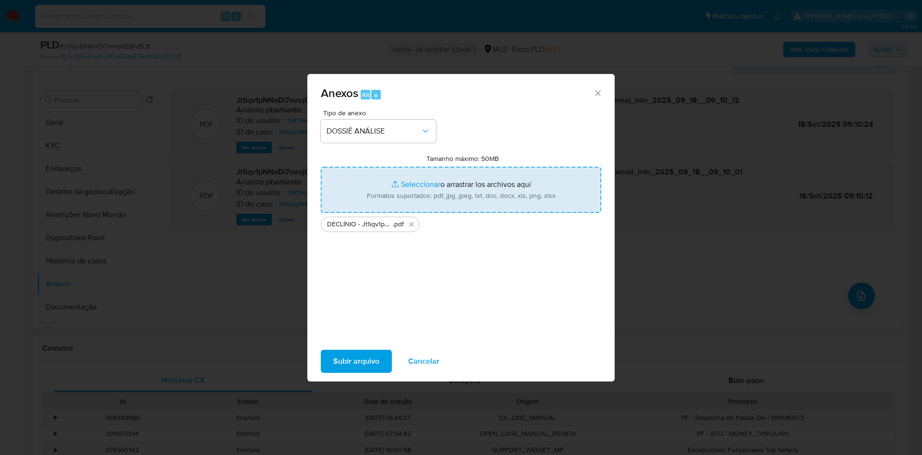
type input "C:\fakepath\Mulan 1387384538_2025_09_15_07_39_20.xlsx"
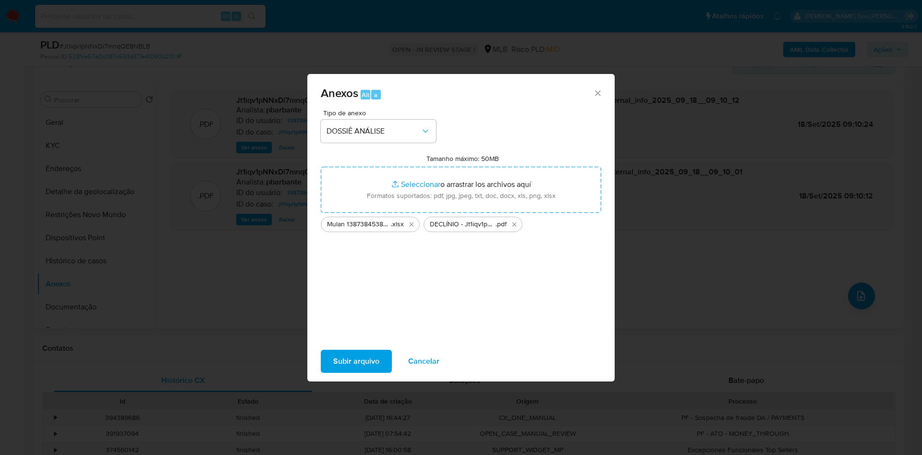
click at [346, 364] on span "Subir arquivo" at bounding box center [356, 361] width 46 height 21
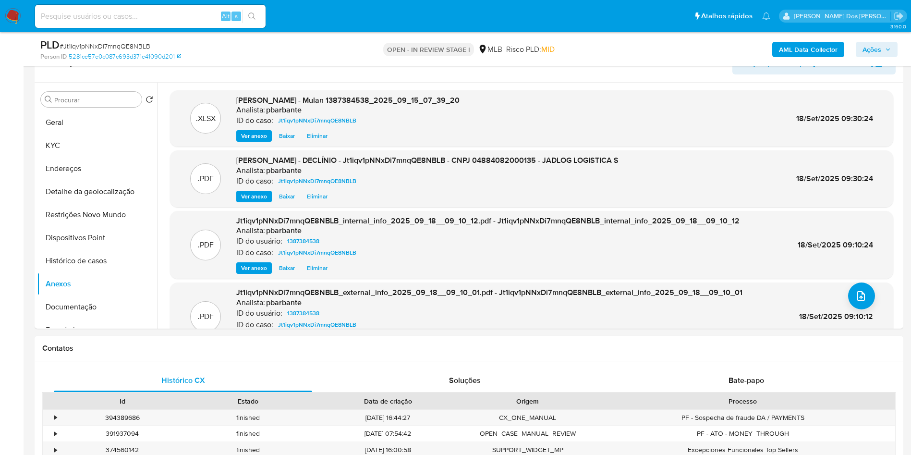
click at [871, 51] on span "Ações" at bounding box center [871, 49] width 19 height 15
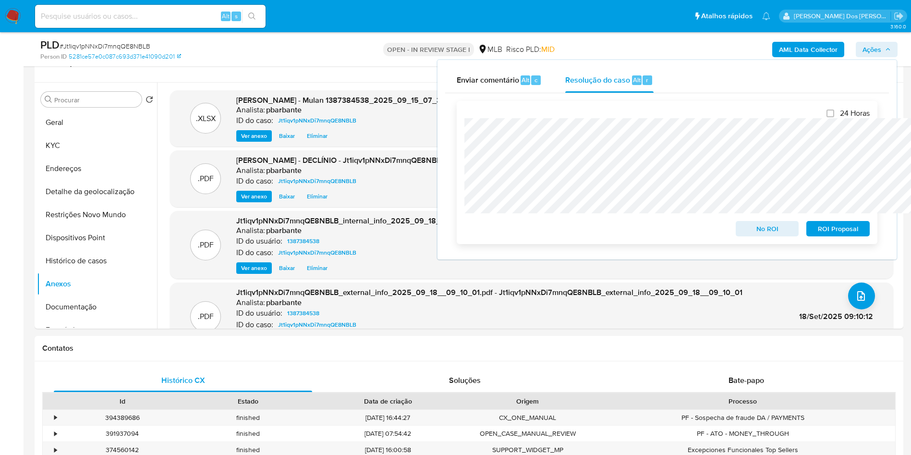
click at [775, 227] on span "No ROI" at bounding box center [767, 228] width 50 height 13
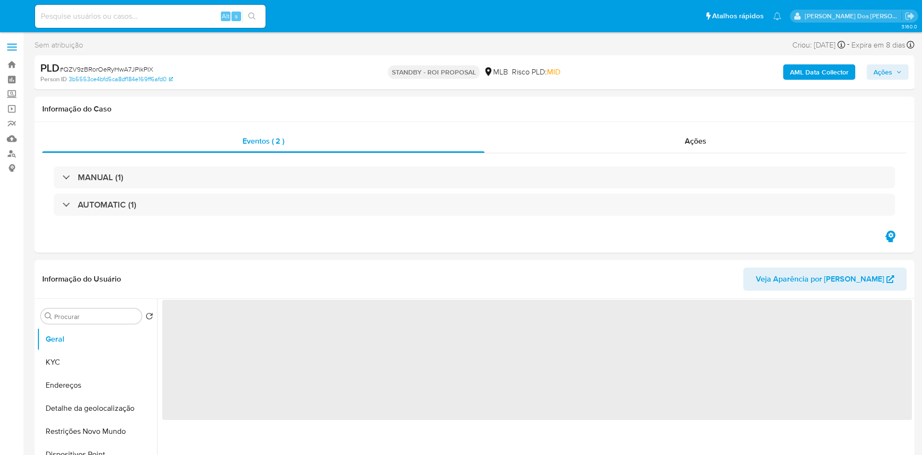
select select "10"
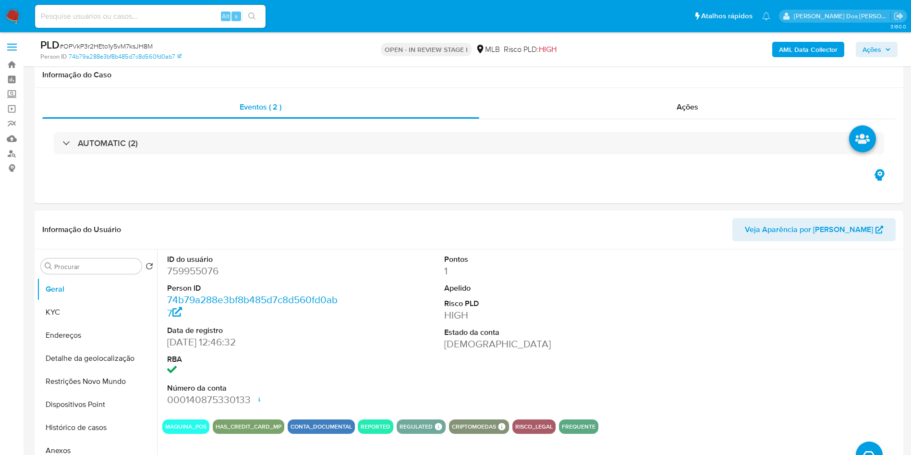
select select "10"
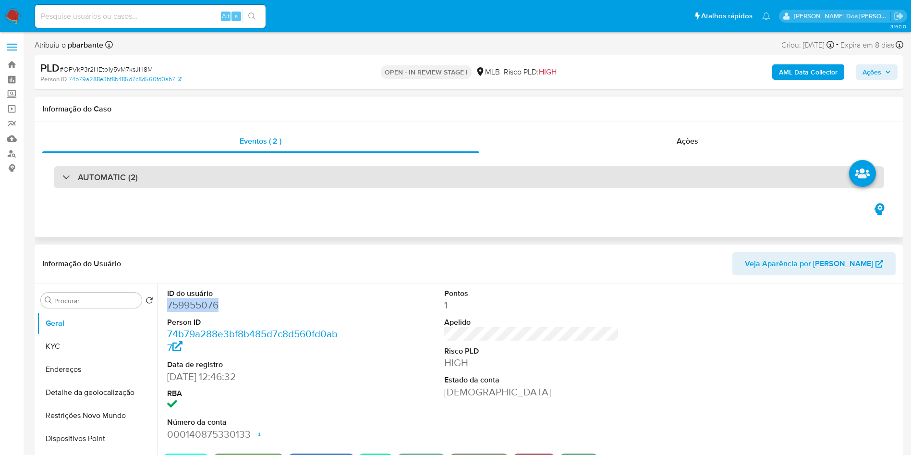
click at [210, 187] on div "AUTOMATIC (2)" at bounding box center [469, 177] width 830 height 22
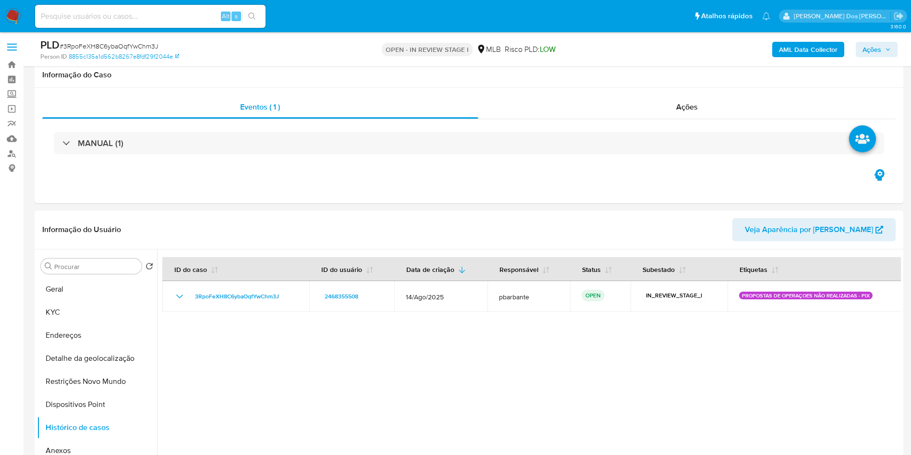
select select "10"
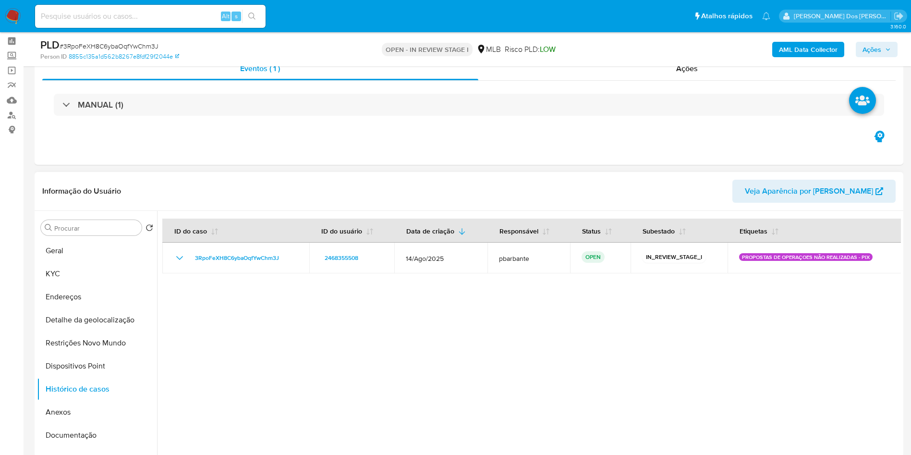
scroll to position [37, 0]
click at [87, 263] on button "Geral" at bounding box center [93, 251] width 112 height 23
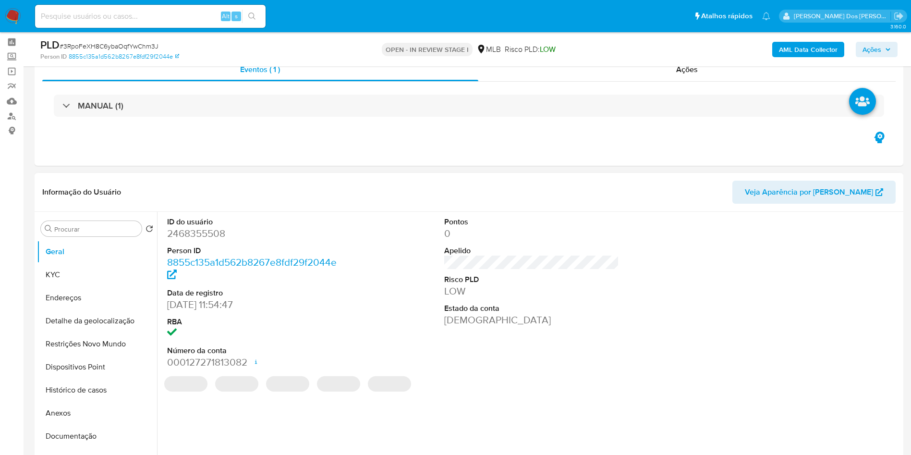
click at [197, 256] on dl "ID do usuário 2468355508 Person ID 8855c135a1d562b8267e8fdf29f2044e Data de reg…" at bounding box center [254, 293] width 175 height 153
click at [209, 240] on dd "2468355508" at bounding box center [254, 233] width 175 height 13
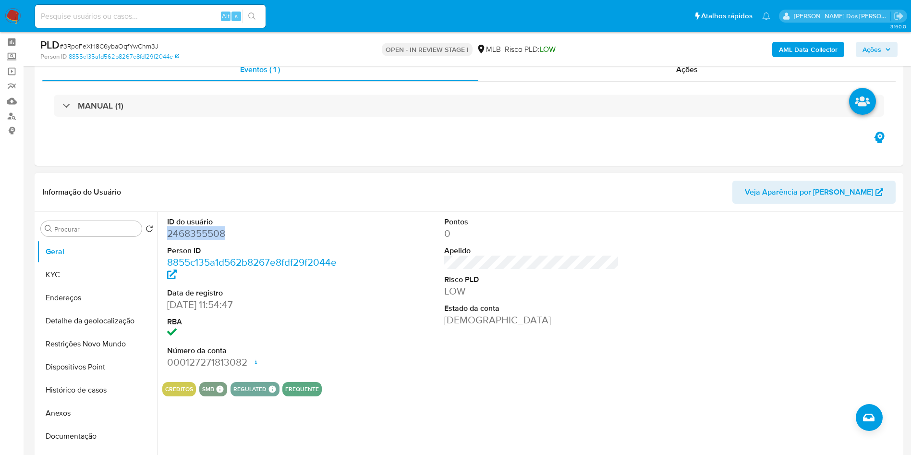
copy dd "2468355508"
click at [209, 240] on dd "2468355508" at bounding box center [254, 233] width 175 height 13
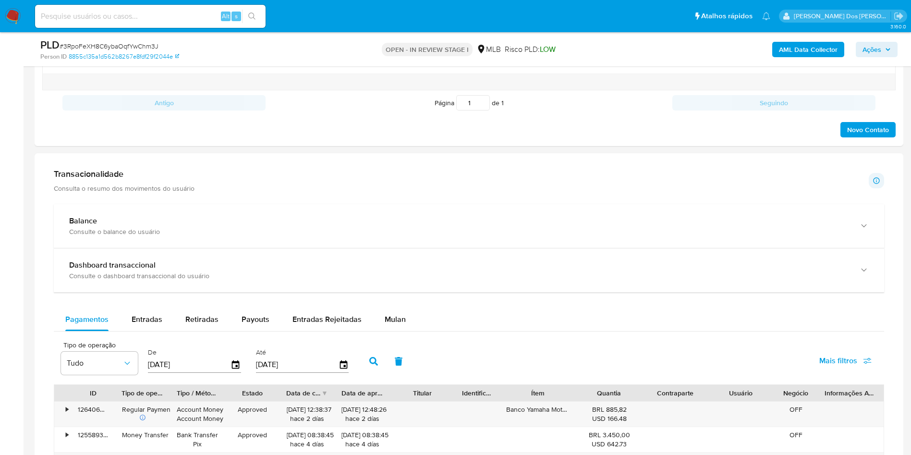
scroll to position [569, 0]
click at [386, 319] on div "Balance Consulte o balance do usuário Dashboard transaccional Consulte o dashbo…" at bounding box center [469, 441] width 830 height 477
click at [386, 323] on span "Mulan" at bounding box center [395, 317] width 21 height 11
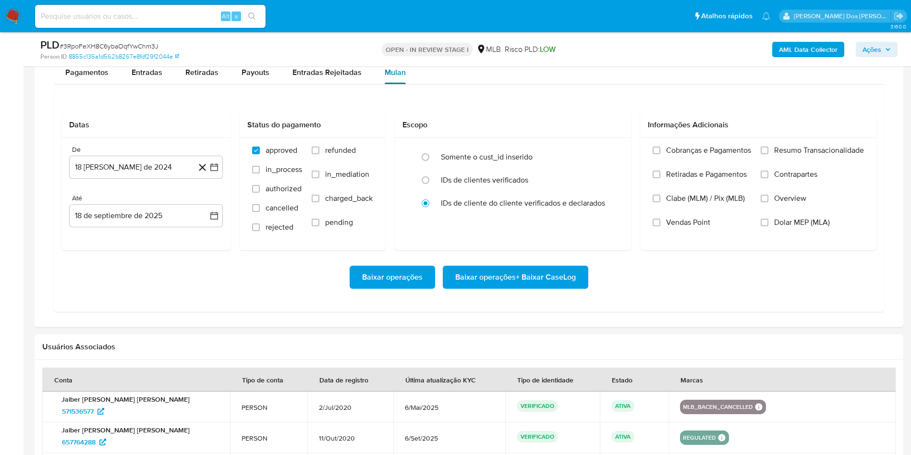
scroll to position [819, 0]
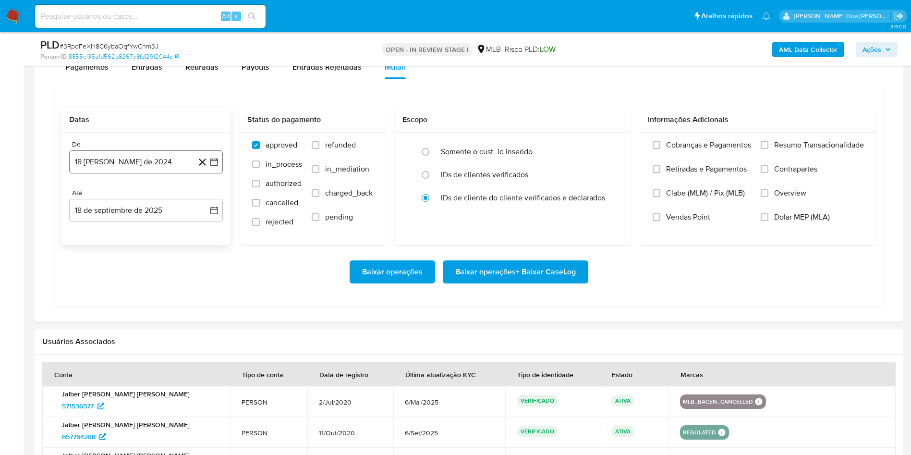
click at [218, 166] on icon "button" at bounding box center [214, 162] width 8 height 8
click at [207, 202] on icon "Mes siguiente" at bounding box center [206, 197] width 12 height 12
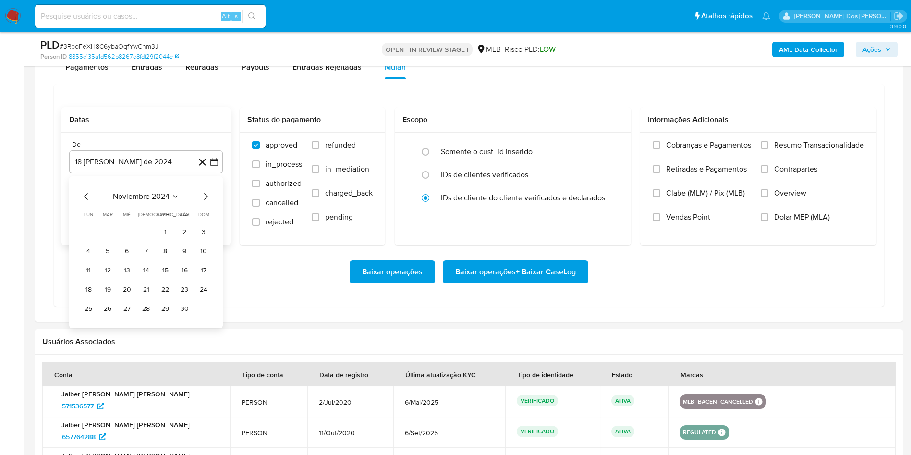
click at [207, 202] on icon "Mes siguiente" at bounding box center [206, 197] width 12 height 12
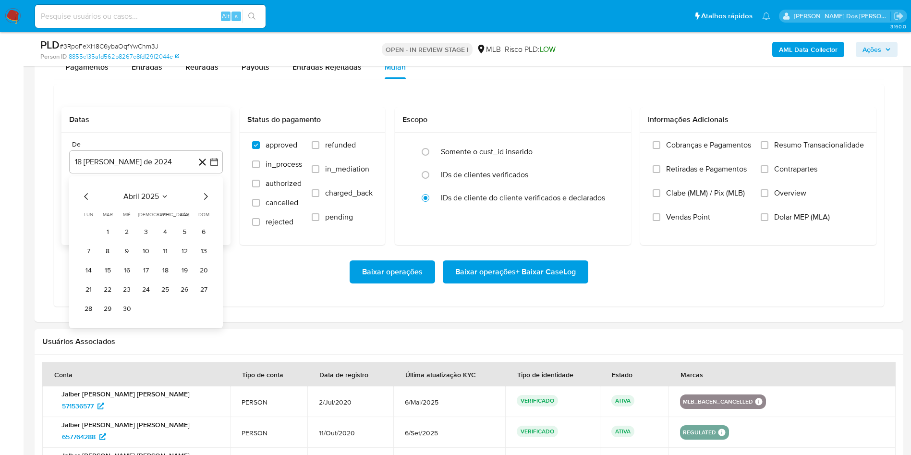
click at [207, 202] on icon "Mes siguiente" at bounding box center [206, 197] width 12 height 12
click at [89, 202] on icon "Mes anterior" at bounding box center [87, 197] width 12 height 12
click at [107, 240] on button "1" at bounding box center [107, 231] width 15 height 15
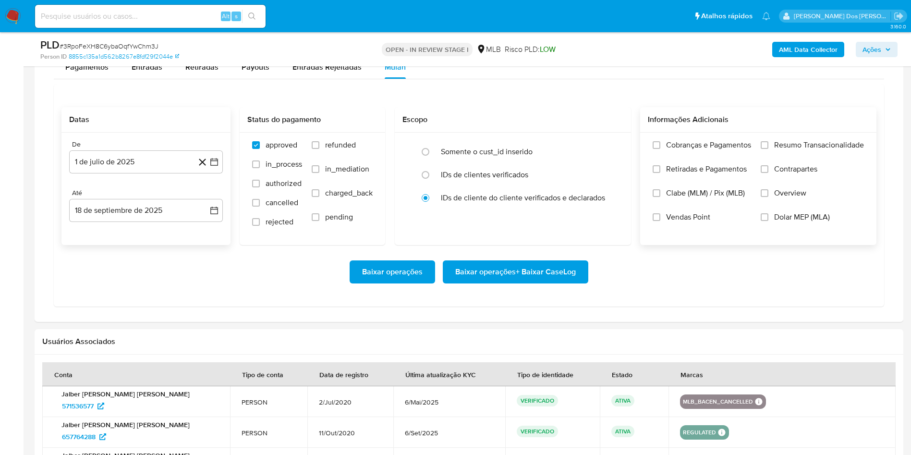
click at [778, 150] on span "Resumo Transacionalidade" at bounding box center [819, 145] width 90 height 10
click at [768, 149] on input "Resumo Transacionalidade" at bounding box center [765, 145] width 8 height 8
click at [513, 282] on span "Baixar operações + Baixar CaseLog" at bounding box center [515, 271] width 121 height 21
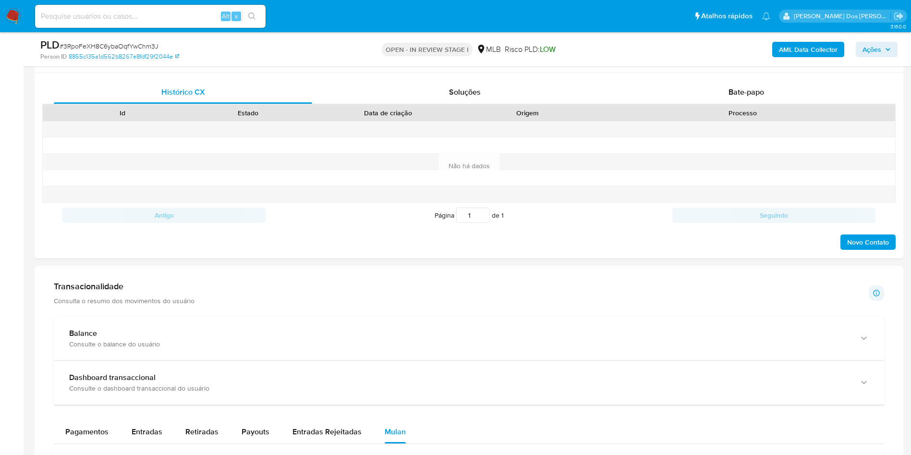
scroll to position [241, 0]
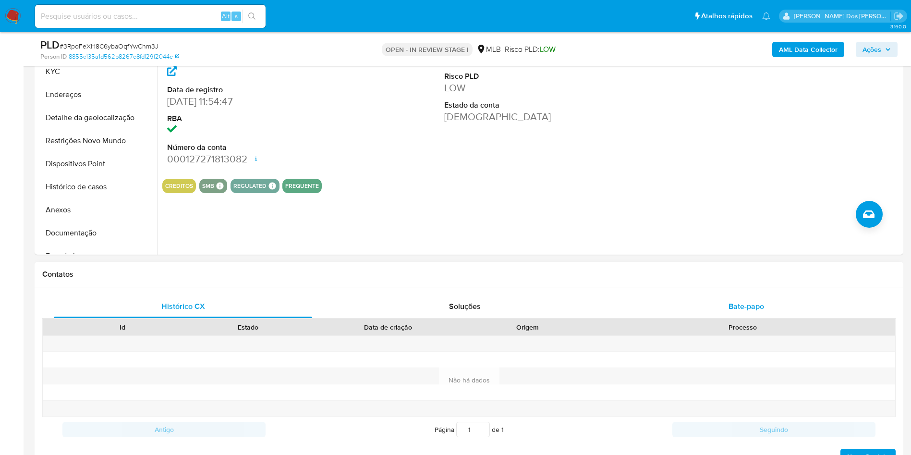
click at [728, 318] on div "Bate-papo" at bounding box center [746, 306] width 258 height 23
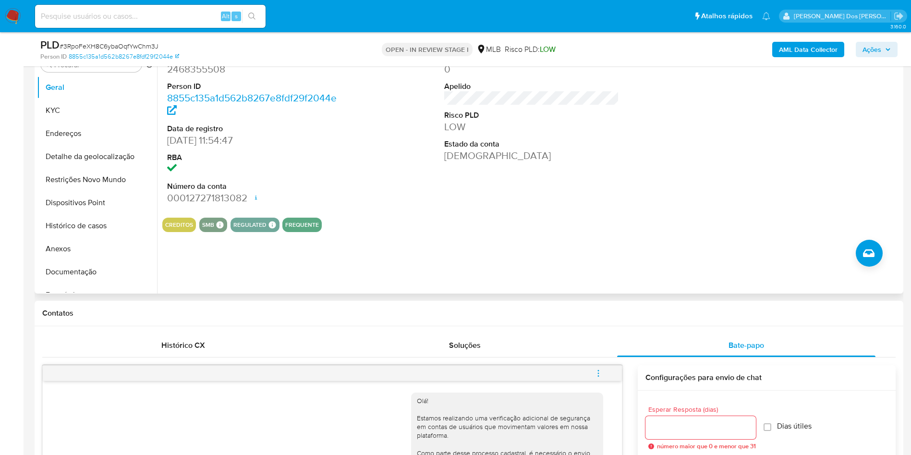
scroll to position [200, 0]
click at [103, 237] on button "Histórico de casos" at bounding box center [93, 227] width 112 height 23
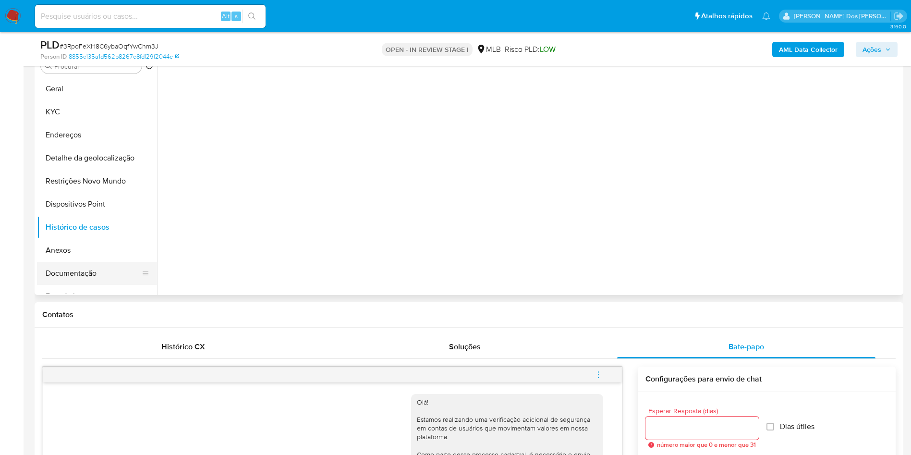
click at [70, 284] on button "Documentação" at bounding box center [93, 273] width 112 height 23
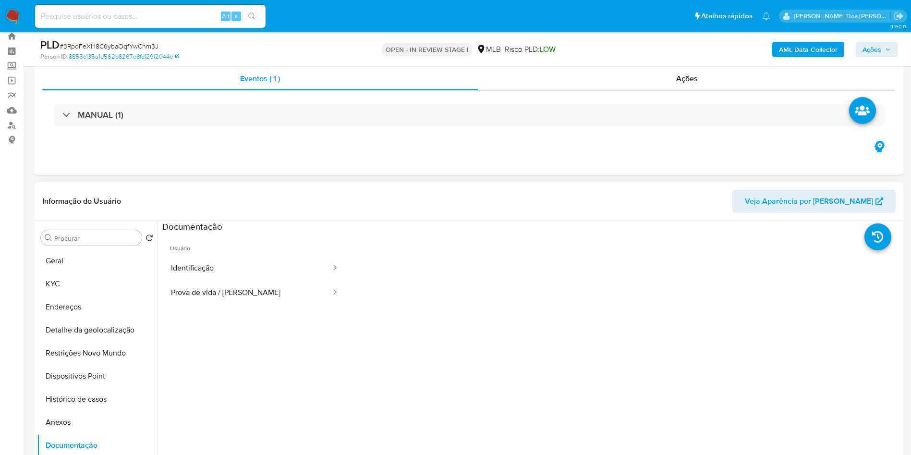
scroll to position [29, 0]
click at [240, 278] on button "Identificação" at bounding box center [246, 267] width 169 height 24
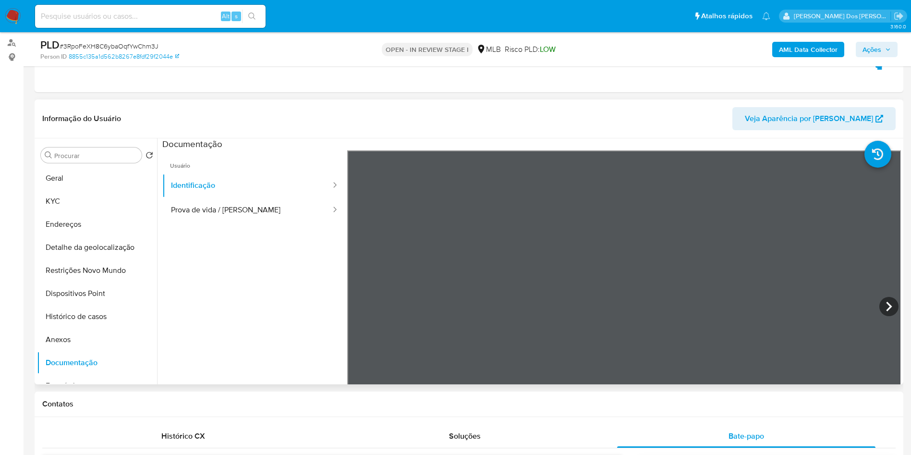
scroll to position [276, 0]
click at [887, 315] on icon at bounding box center [888, 306] width 19 height 19
click at [245, 219] on button "Prova de vida / [PERSON_NAME]" at bounding box center [246, 210] width 169 height 24
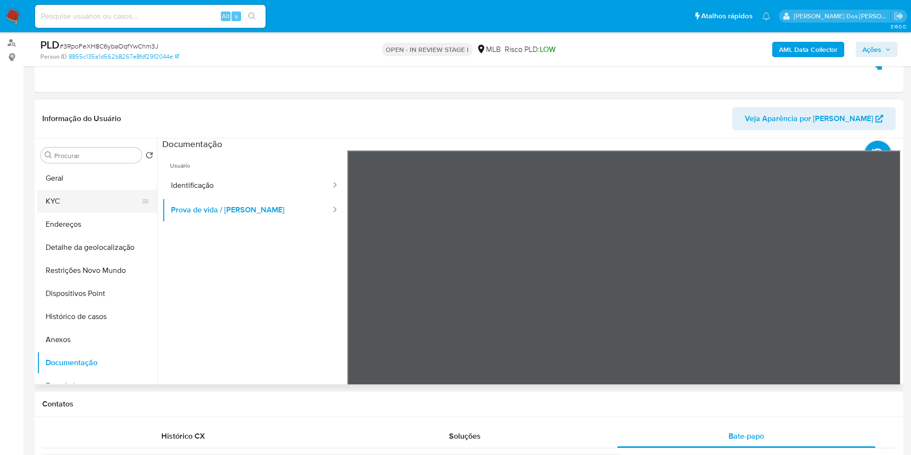
click at [71, 212] on button "KYC" at bounding box center [93, 201] width 112 height 23
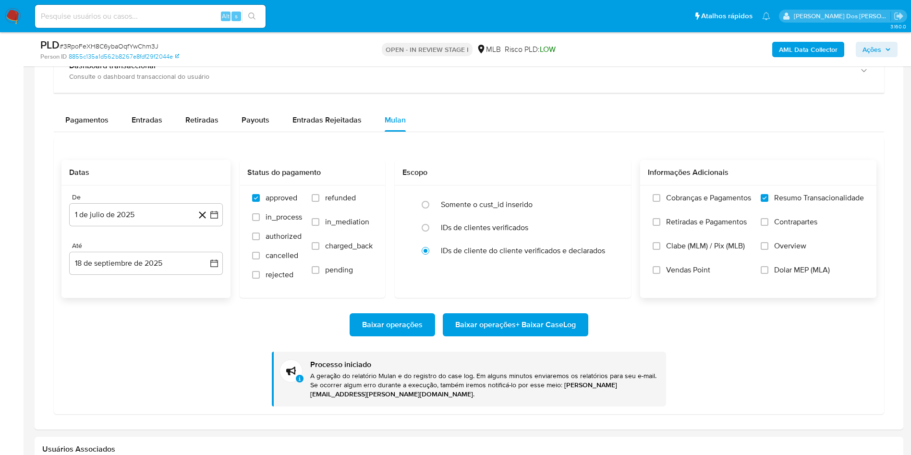
scroll to position [854, 0]
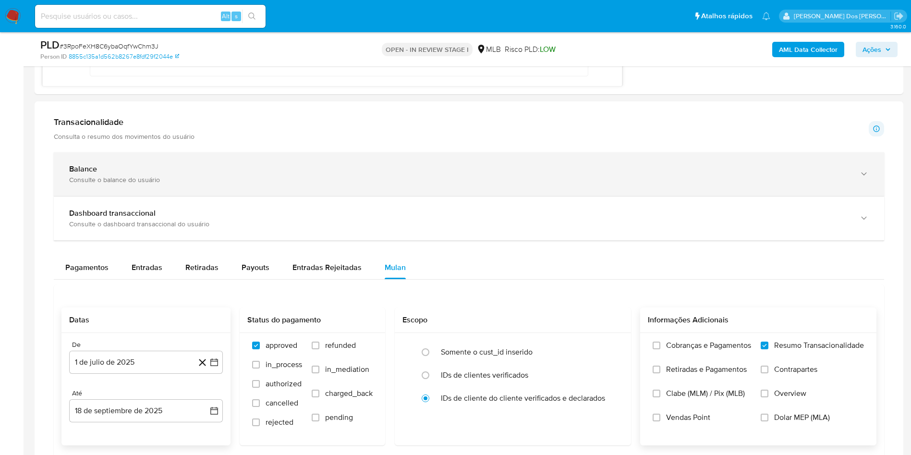
click at [296, 174] on div "Balance Consulte o balance do usuário" at bounding box center [469, 174] width 830 height 44
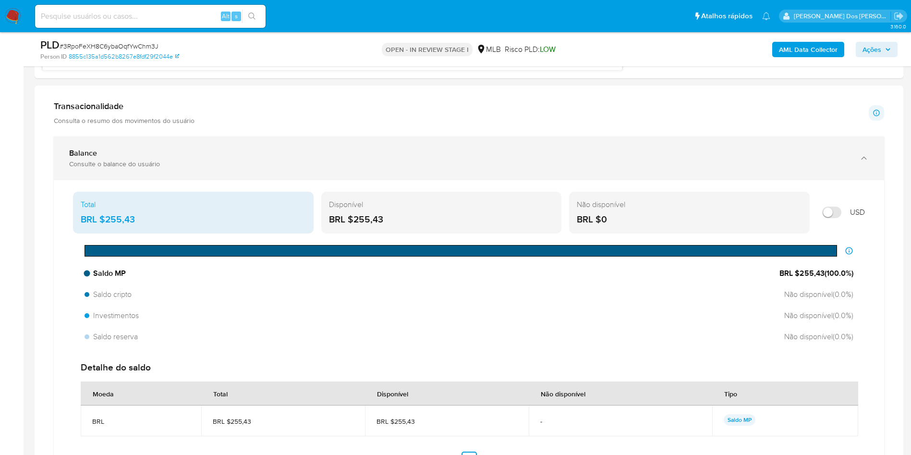
scroll to position [864, 0]
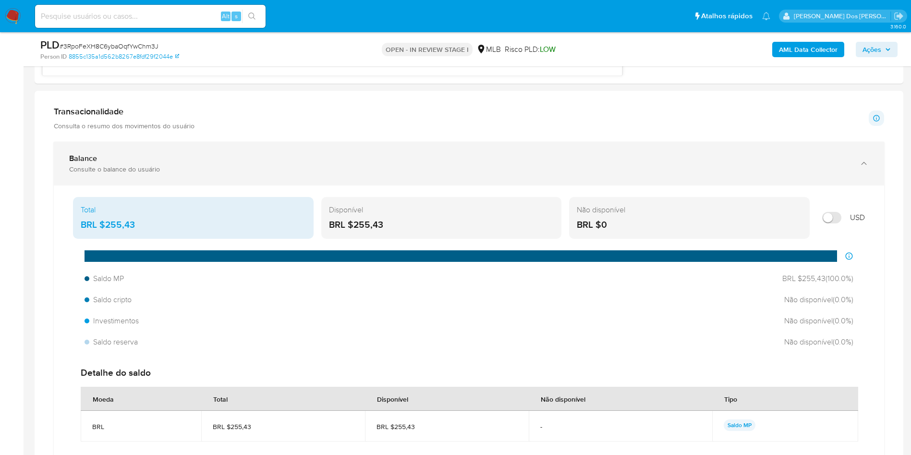
click at [315, 163] on div "Balance" at bounding box center [459, 159] width 780 height 10
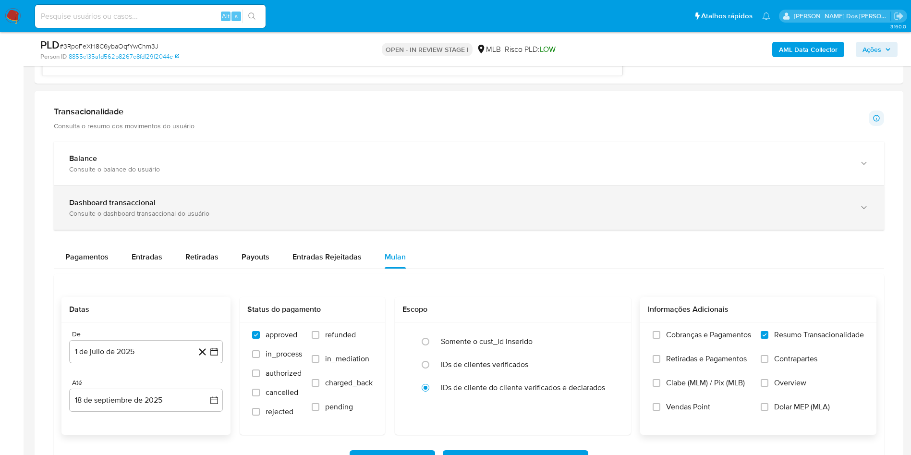
click at [324, 230] on div "Dashboard transaccional Consulte o dashboard transaccional do usuário" at bounding box center [469, 208] width 830 height 44
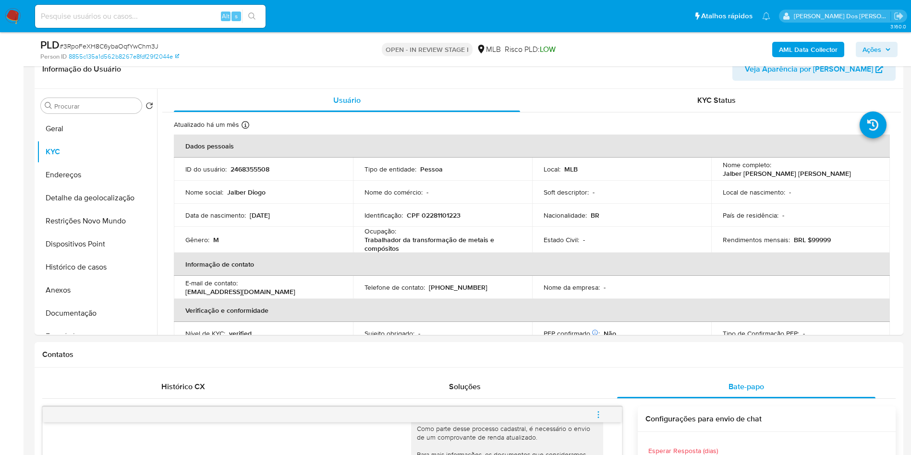
scroll to position [10, 0]
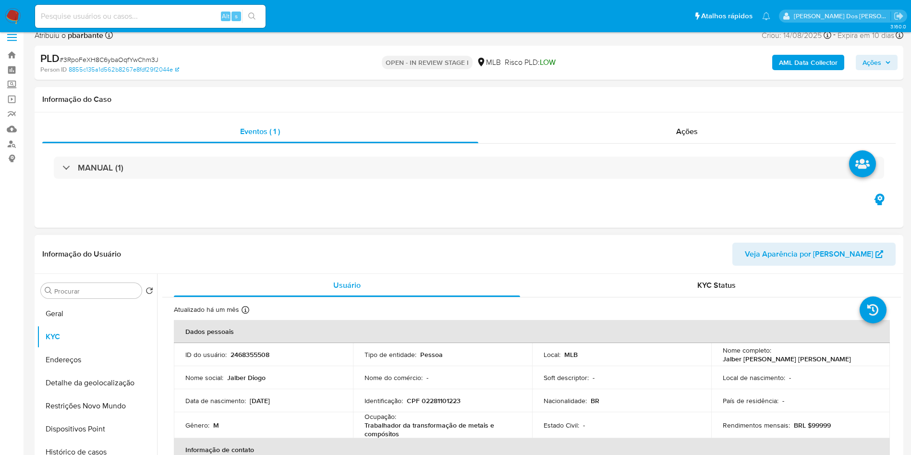
click at [249, 359] on p "2468355508" at bounding box center [249, 354] width 39 height 9
copy p "2468355508"
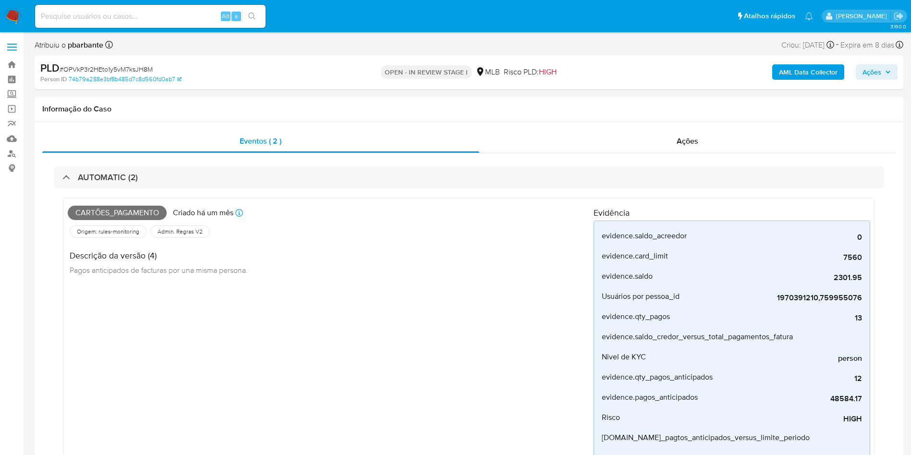
select select "10"
click at [157, 182] on div "AUTOMATIC (2)" at bounding box center [469, 177] width 830 height 22
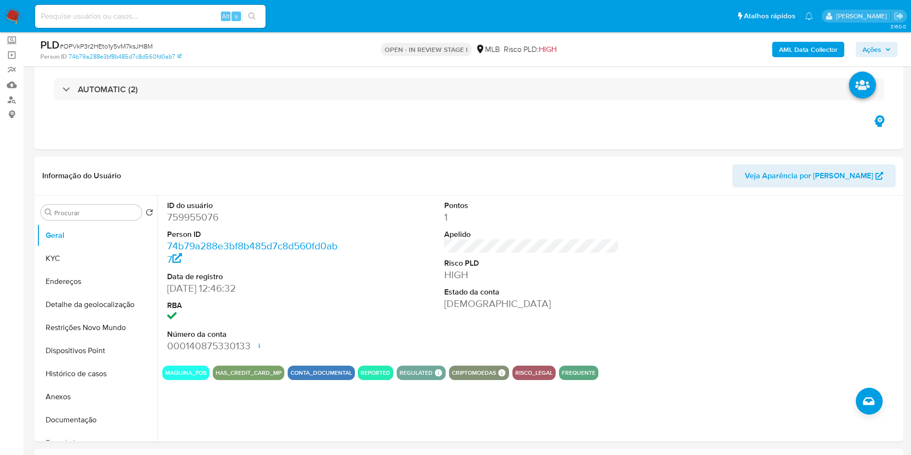
scroll to position [72, 0]
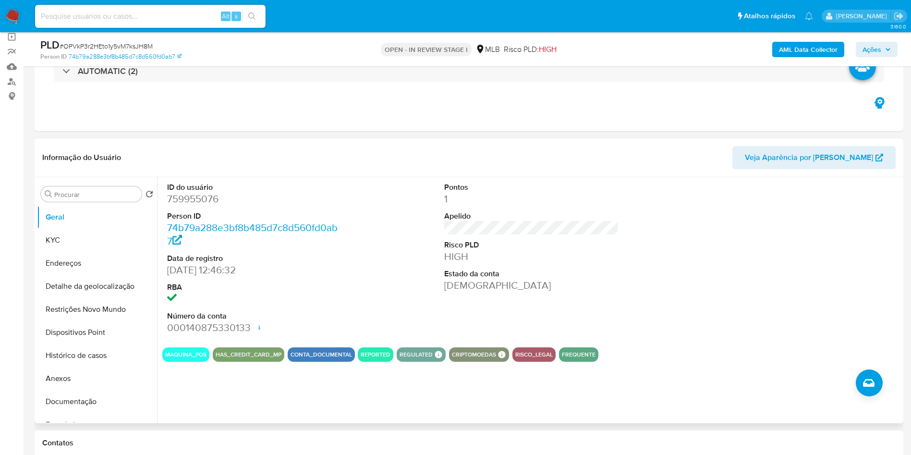
click at [196, 193] on dt "ID do usuário" at bounding box center [254, 187] width 175 height 11
click at [198, 206] on dd "759955076" at bounding box center [254, 198] width 175 height 13
copy dd "759955076"
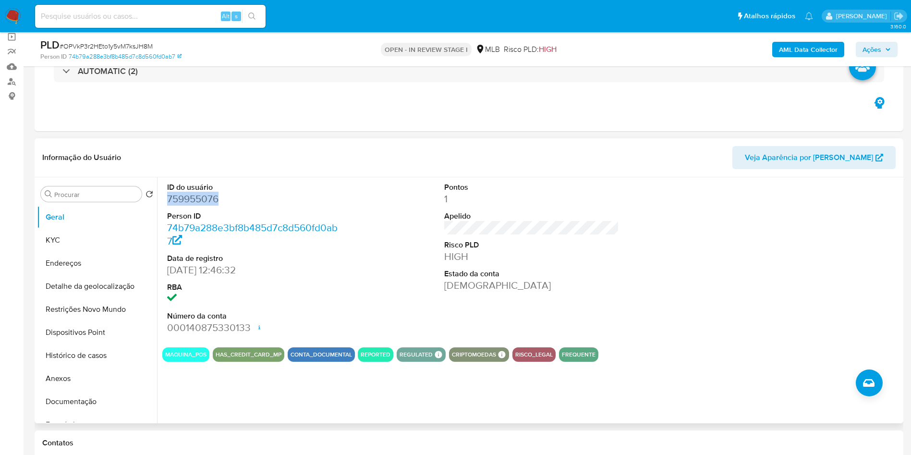
click at [193, 206] on dd "759955076" at bounding box center [254, 198] width 175 height 13
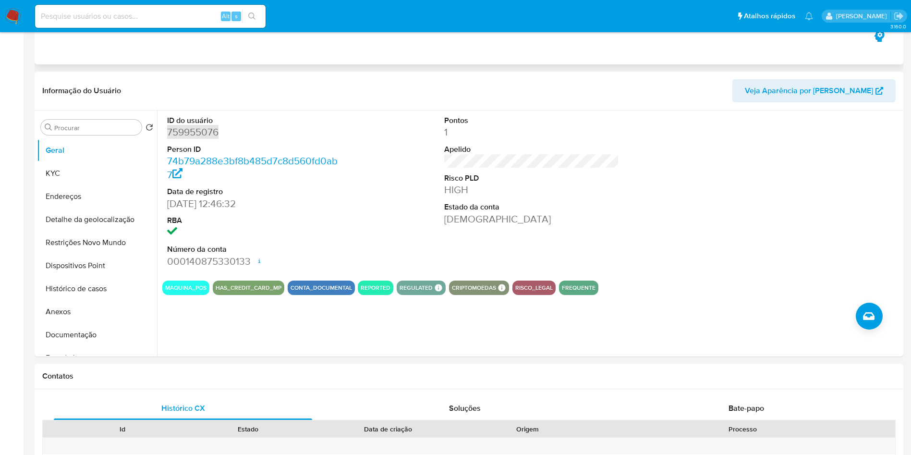
scroll to position [0, 0]
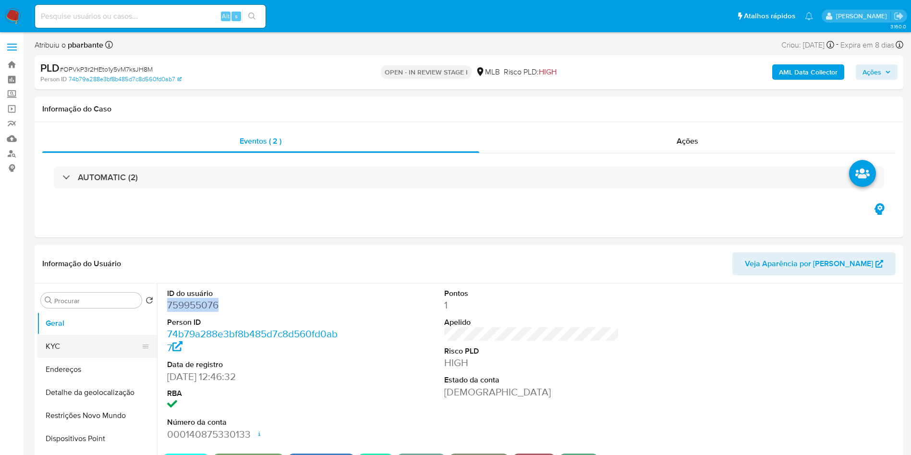
click at [92, 358] on button "KYC" at bounding box center [93, 346] width 112 height 23
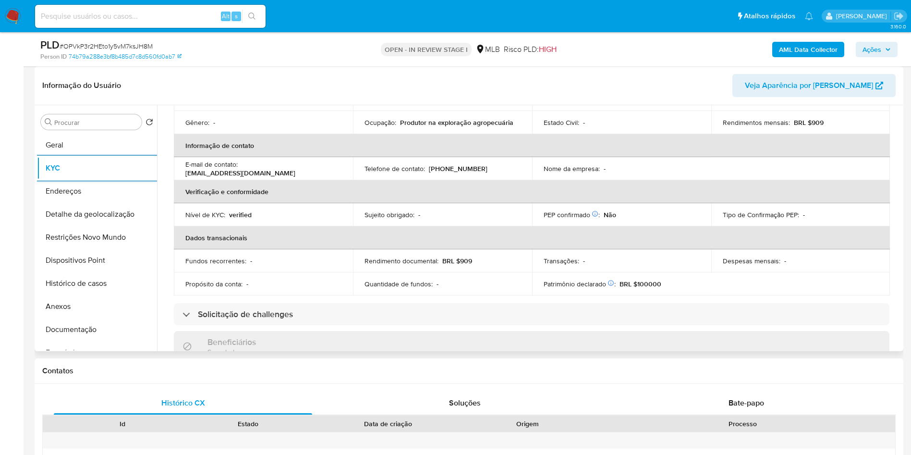
scroll to position [400, 0]
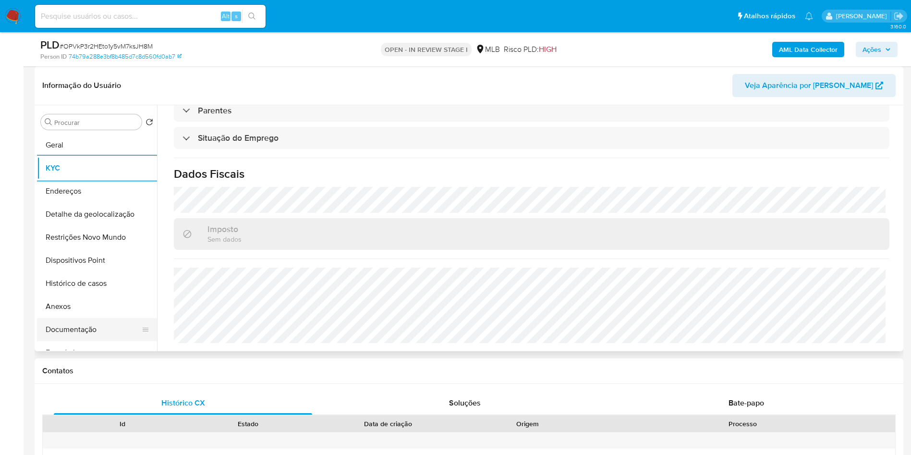
click at [91, 341] on button "Documentação" at bounding box center [93, 329] width 112 height 23
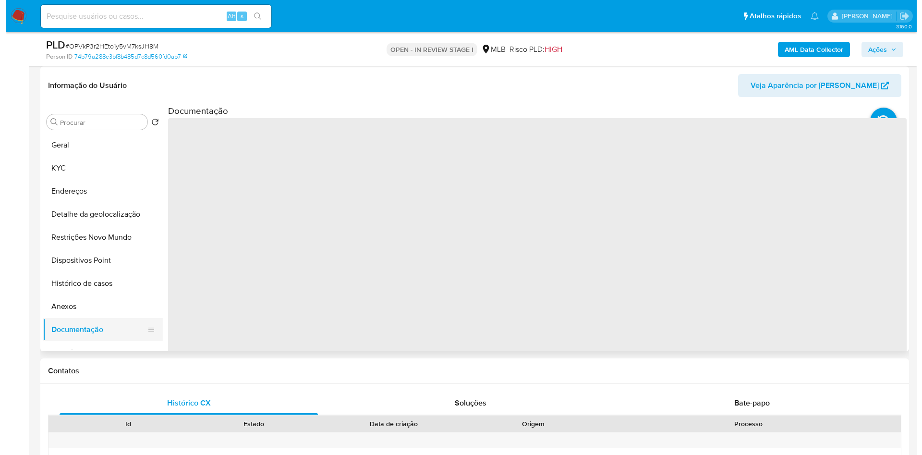
scroll to position [0, 0]
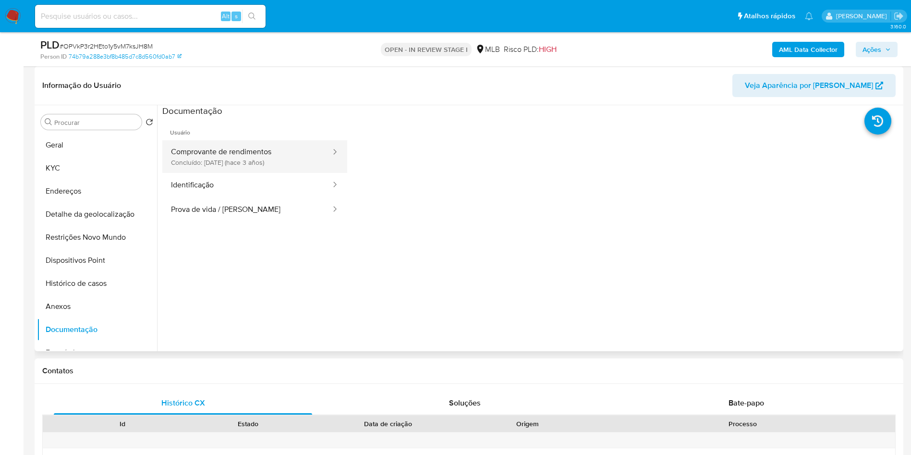
click at [266, 173] on button "Comprovante de rendimentos Concluído: [DATE] (hace 3 años)" at bounding box center [246, 156] width 169 height 33
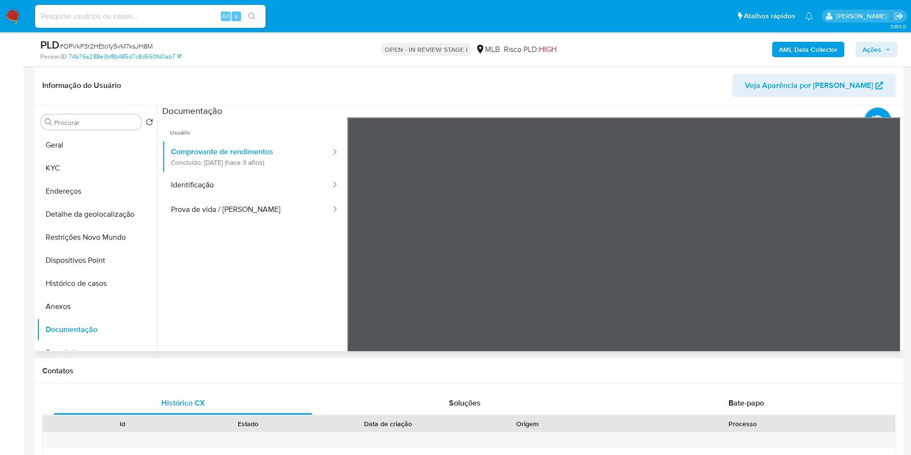
click at [672, 129] on section at bounding box center [531, 264] width 738 height 319
click at [800, 45] on b "AML Data Collector" at bounding box center [808, 49] width 59 height 15
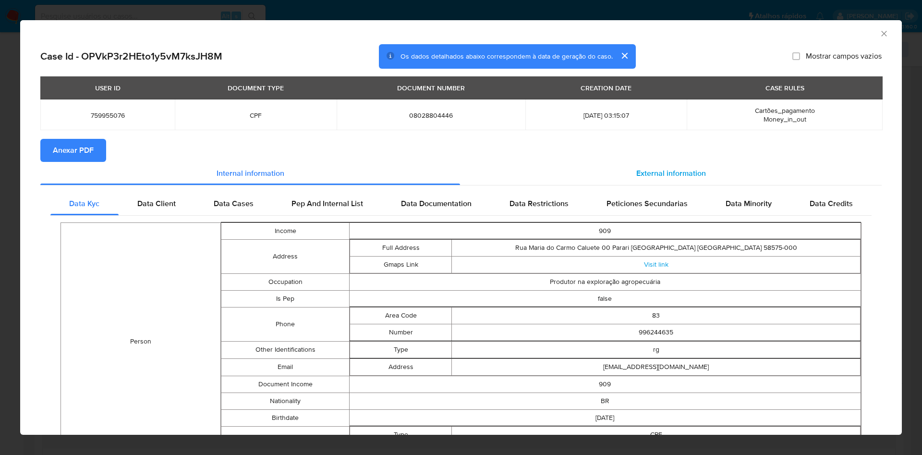
click at [694, 170] on span "External information" at bounding box center [671, 173] width 70 height 11
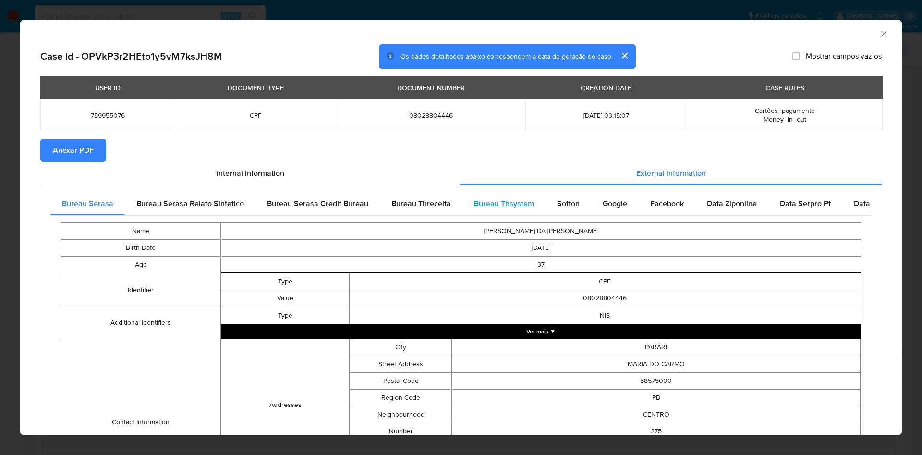
click at [483, 199] on div "Bureau Thsystem" at bounding box center [503, 203] width 83 height 23
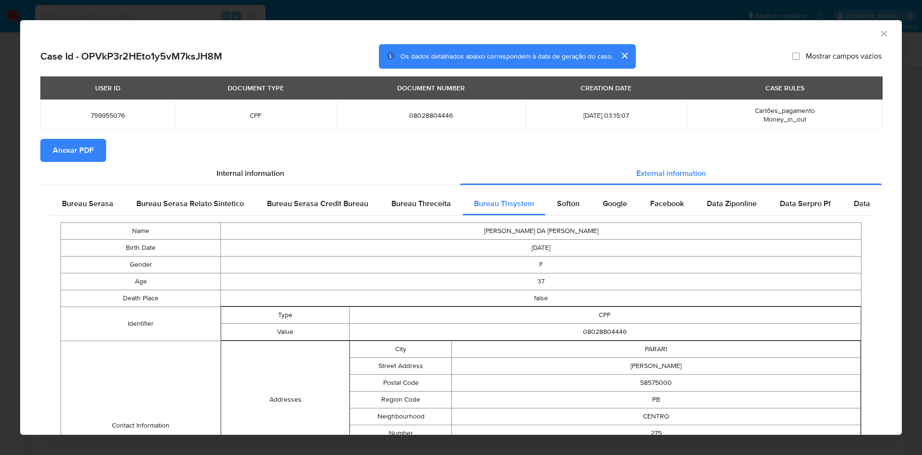
drag, startPoint x: 82, startPoint y: 153, endPoint x: 100, endPoint y: 159, distance: 19.3
click at [80, 152] on span "Anexar PDF" at bounding box center [73, 150] width 41 height 21
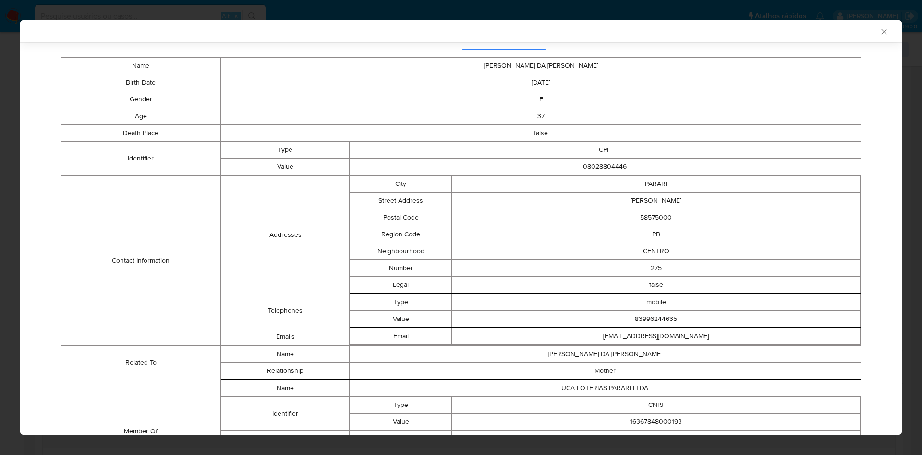
scroll to position [249, 0]
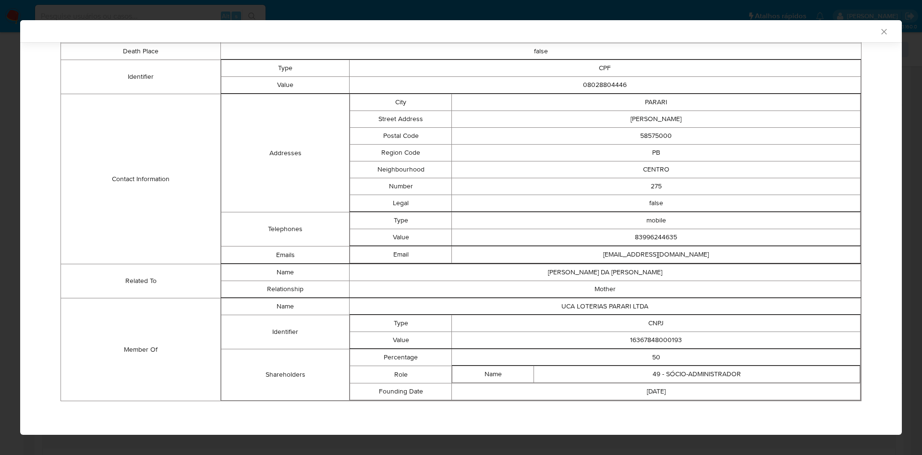
click at [676, 337] on td "16367848000193" at bounding box center [656, 340] width 409 height 17
click at [661, 337] on td "16367848000193" at bounding box center [656, 340] width 409 height 17
copy td "16367848000193"
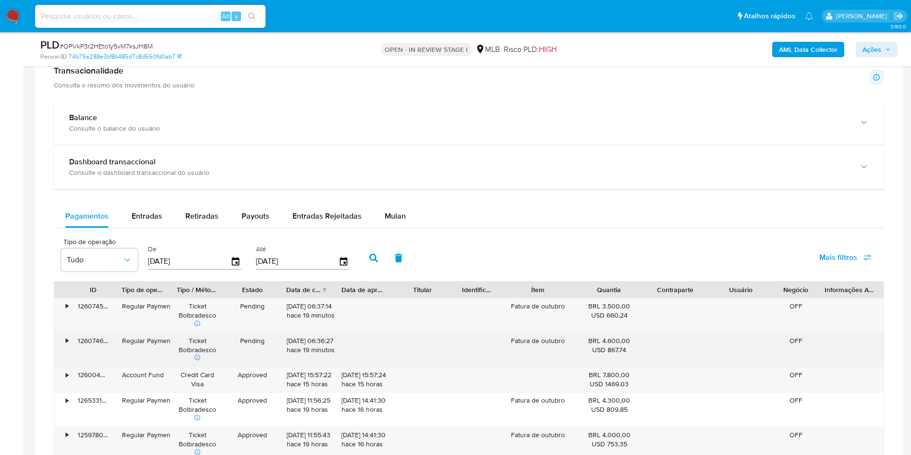
scroll to position [720, 0]
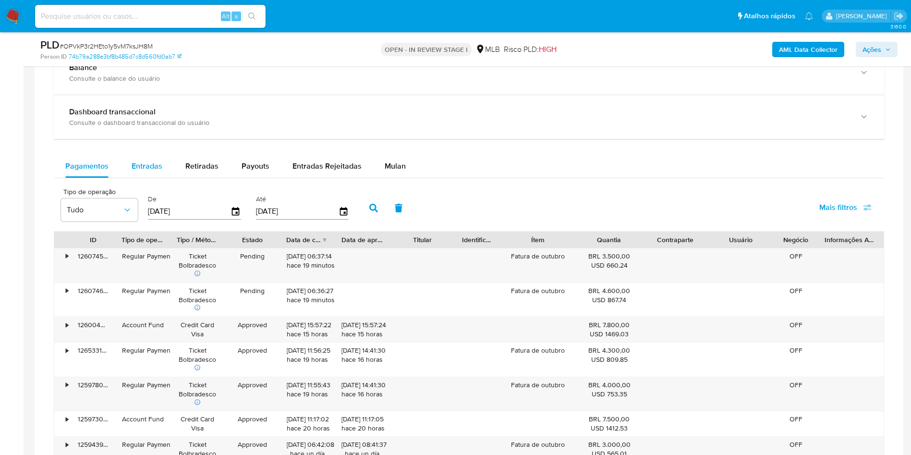
click at [160, 178] on div "Entradas" at bounding box center [147, 166] width 31 height 23
select select "10"
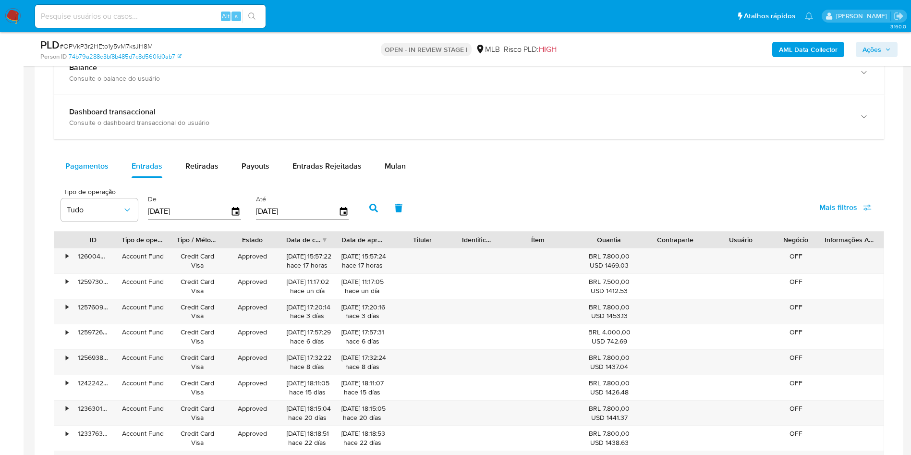
click at [84, 171] on span "Pagamentos" at bounding box center [86, 165] width 43 height 11
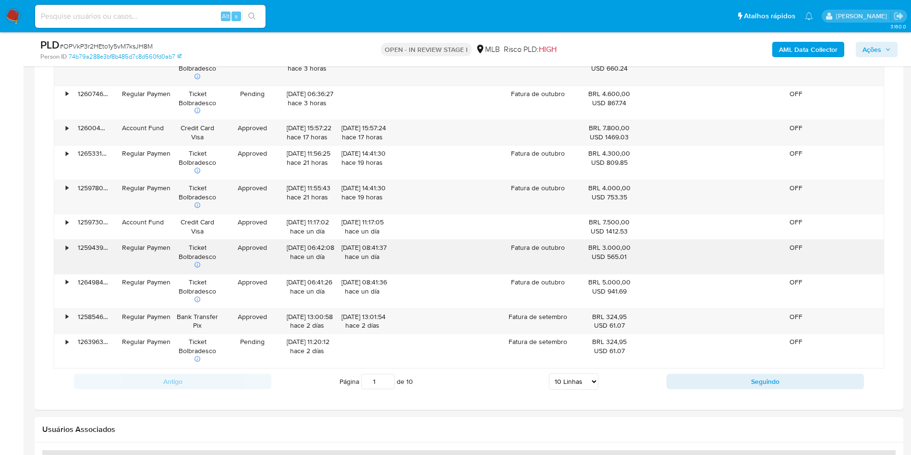
scroll to position [936, 0]
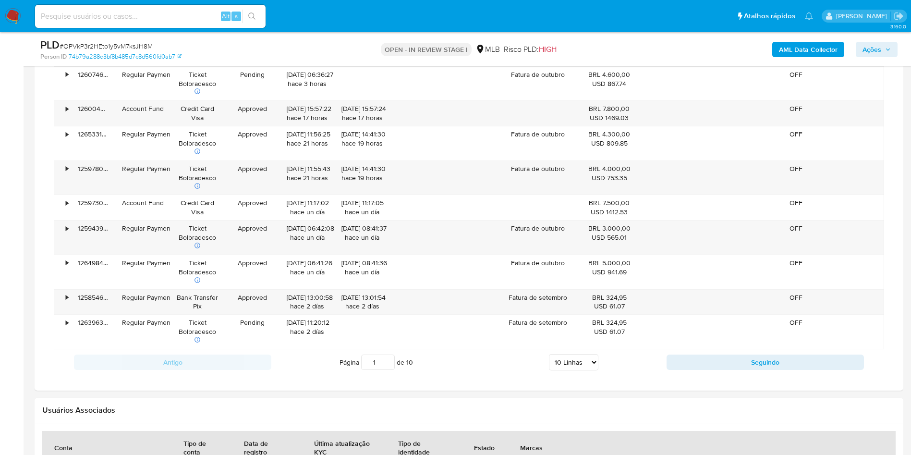
click at [593, 370] on select "5 Linhas 10 Linhas 20 Linhas 25 Linhas 50 Linhas 100 Linhas" at bounding box center [573, 362] width 49 height 16
select select "100"
click at [549, 368] on select "5 Linhas 10 Linhas 20 Linhas 25 Linhas 50 Linhas 100 Linhas" at bounding box center [573, 362] width 49 height 16
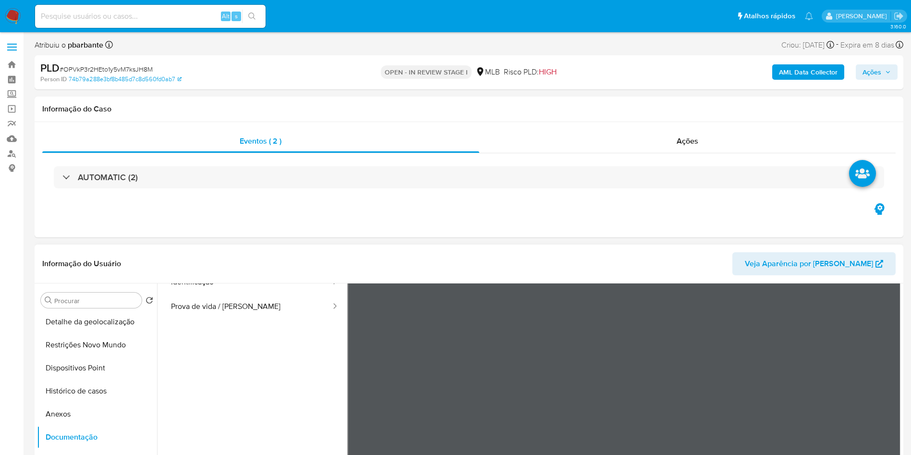
scroll to position [0, 0]
click at [91, 335] on button "Geral" at bounding box center [93, 323] width 112 height 23
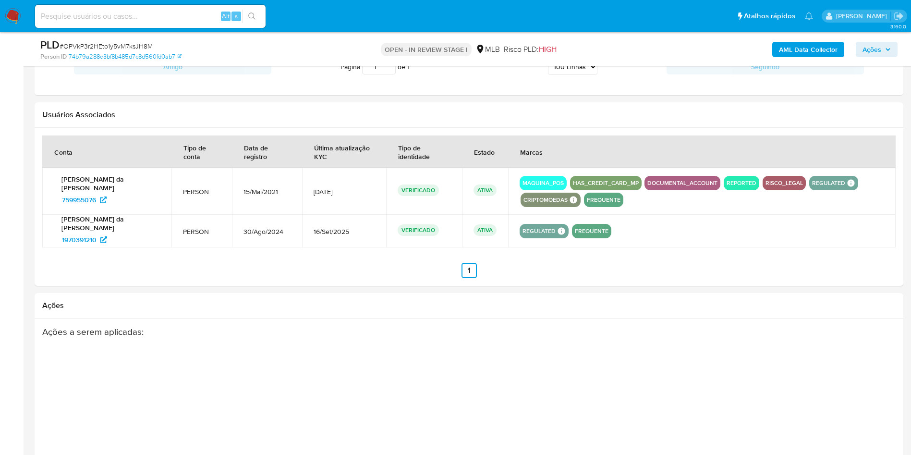
scroll to position [3958, 0]
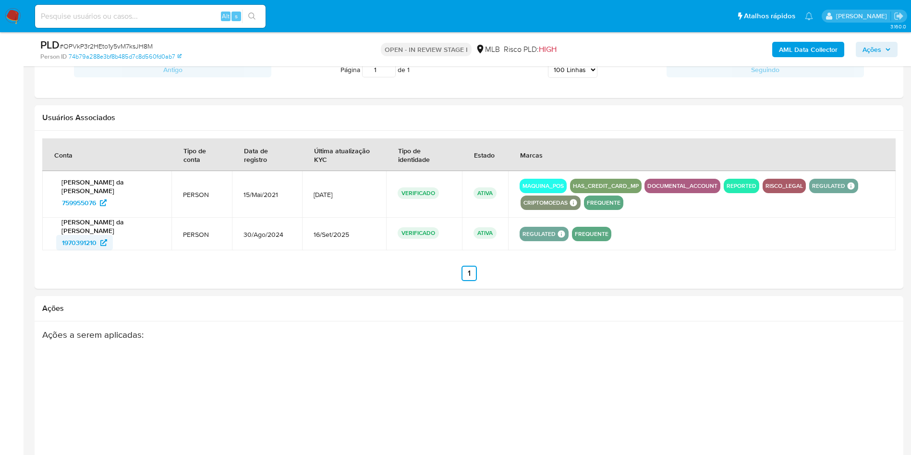
drag, startPoint x: 53, startPoint y: 254, endPoint x: 100, endPoint y: 264, distance: 48.0
click at [100, 250] on td "[PERSON_NAME] da [PERSON_NAME] 1970391210" at bounding box center [106, 234] width 129 height 33
